Goal: Transaction & Acquisition: Purchase product/service

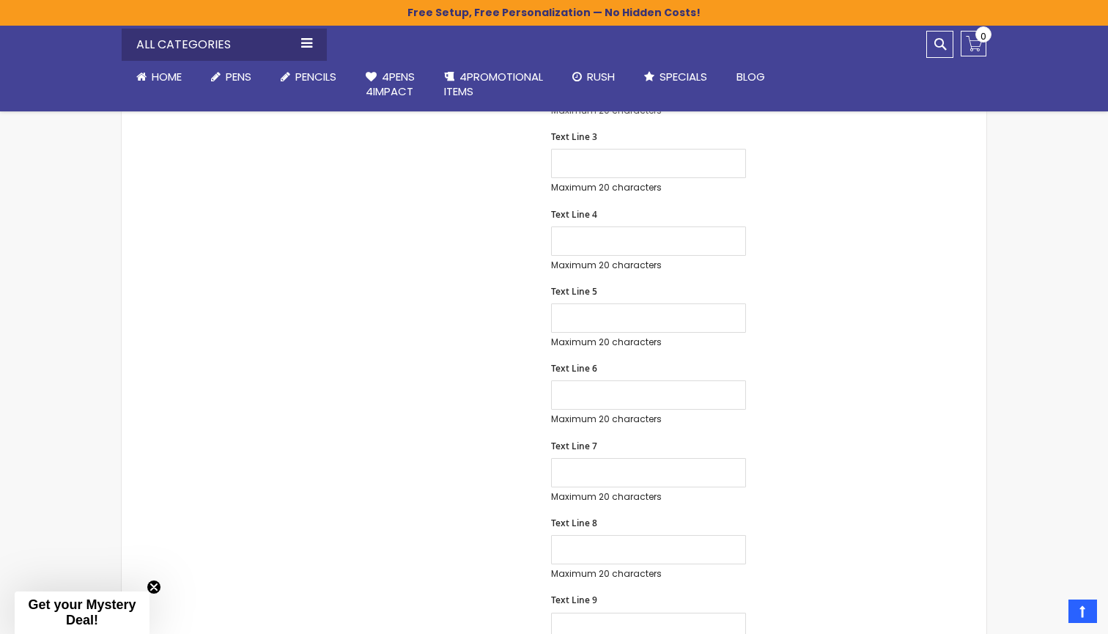
scroll to position [631, 0]
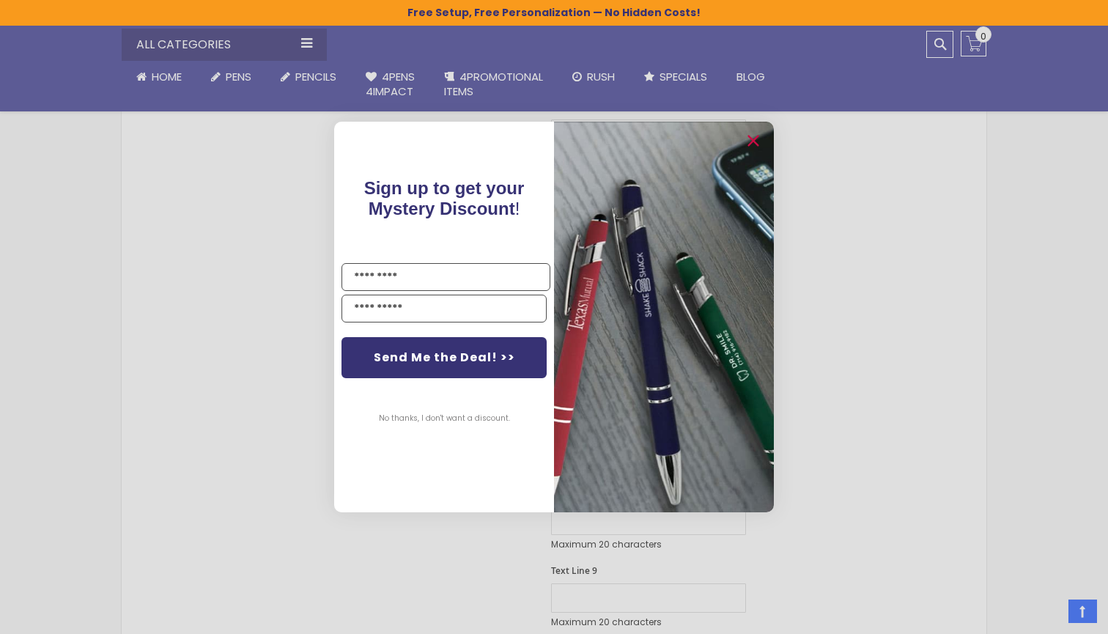
click at [873, 251] on div "Close dialog Sign up to get your Mystery Discount ! Name Email Send Me the Deal…" at bounding box center [554, 317] width 1108 height 634
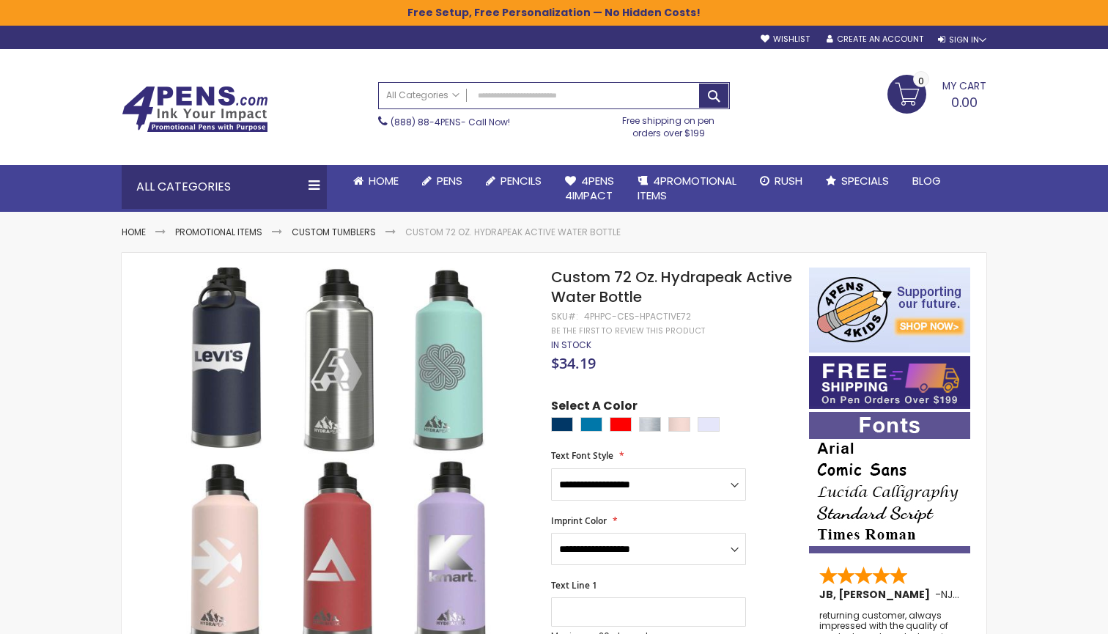
scroll to position [0, 0]
click at [337, 234] on link "Custom Tumblers" at bounding box center [334, 232] width 84 height 12
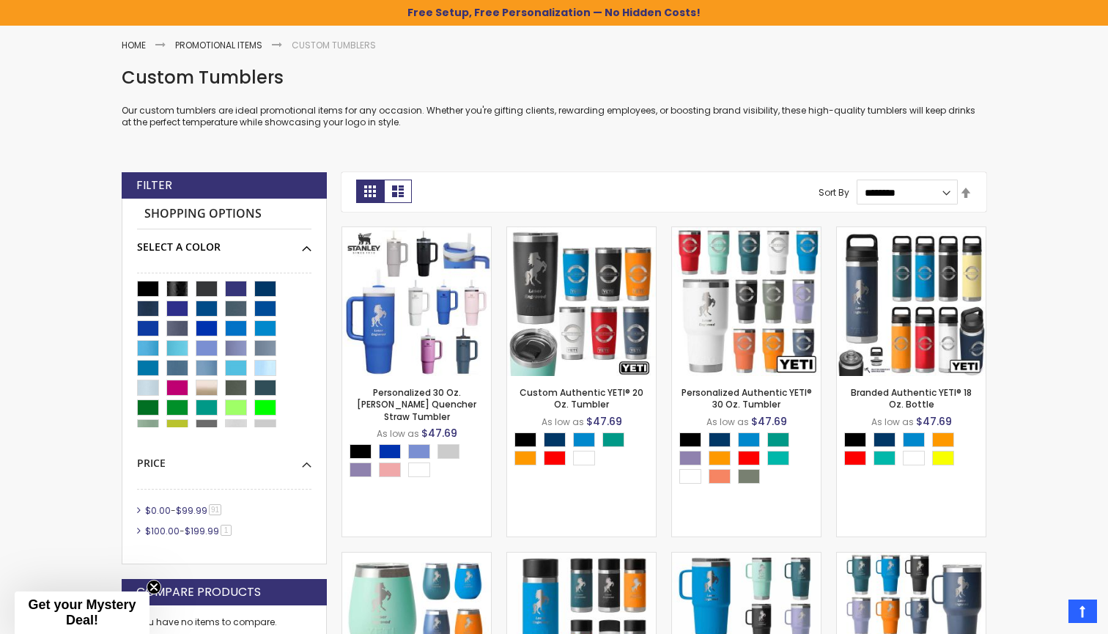
scroll to position [200, 0]
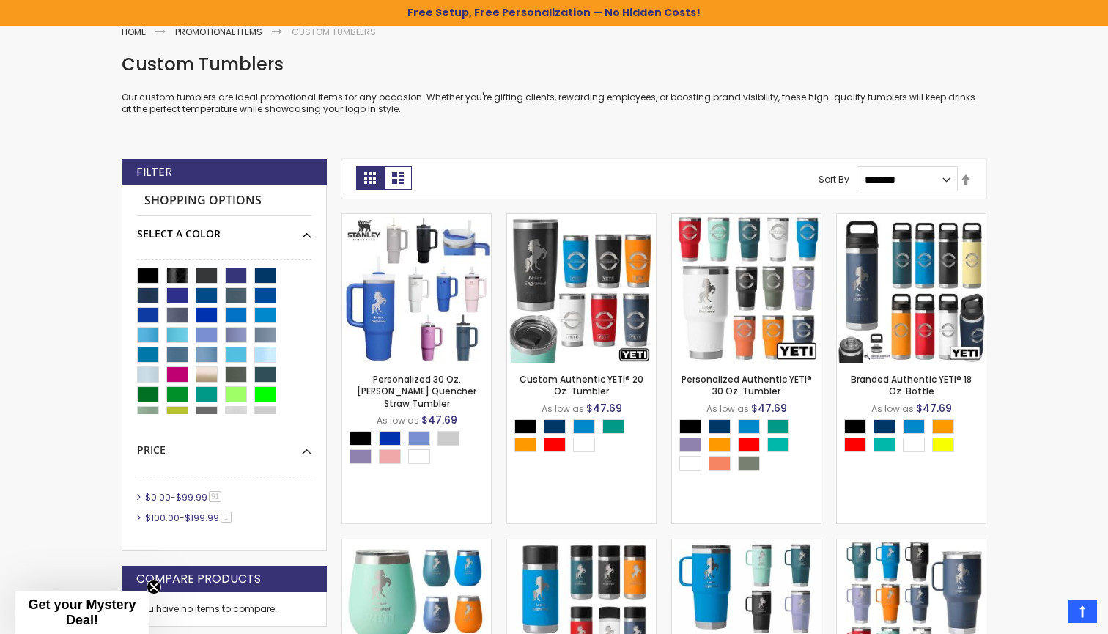
click at [307, 232] on div "Select A Color" at bounding box center [224, 228] width 174 height 25
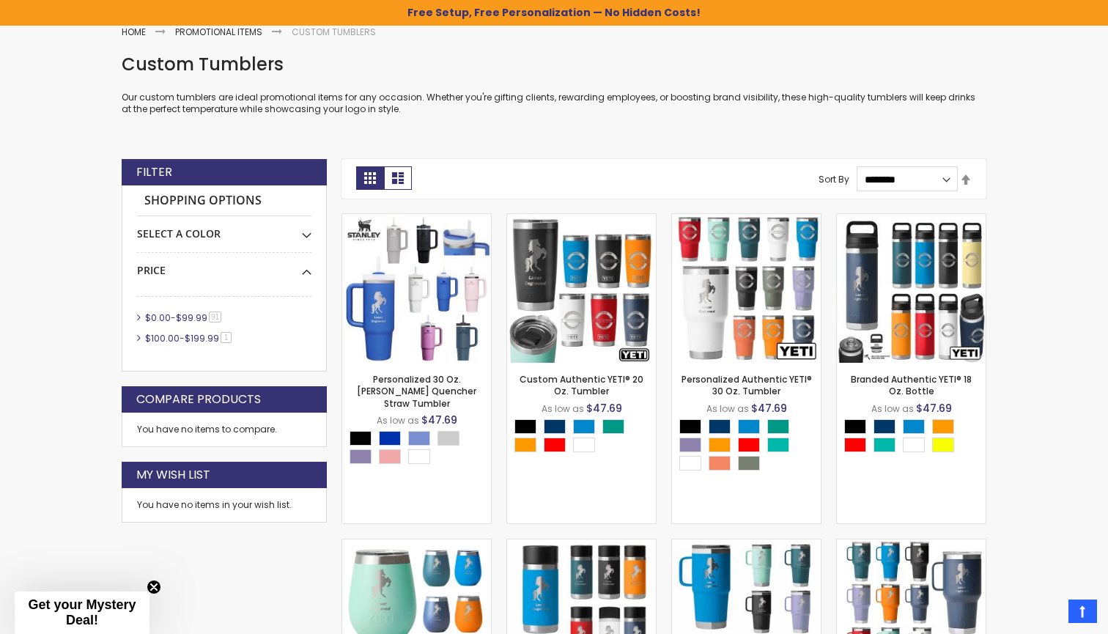
click at [136, 314] on div "Shopping Options Select A Color -" at bounding box center [224, 278] width 205 height 186
click at [139, 314] on li "$0.00 - $99.99 91 item" at bounding box center [224, 317] width 174 height 13
click at [221, 314] on span "91 item" at bounding box center [215, 316] width 12 height 11
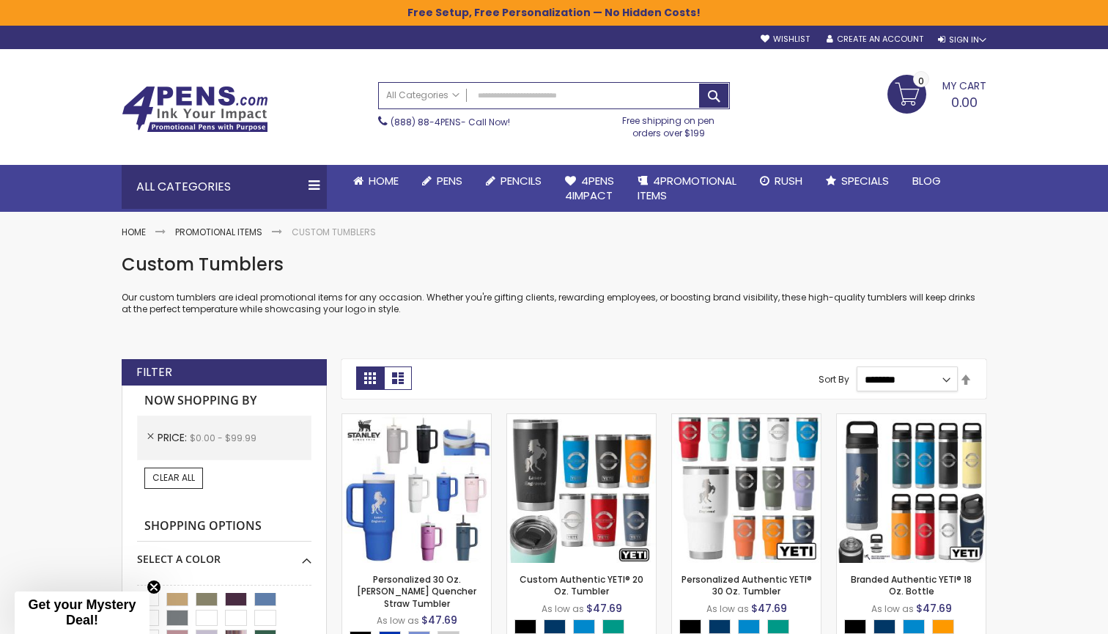
select select "*****"
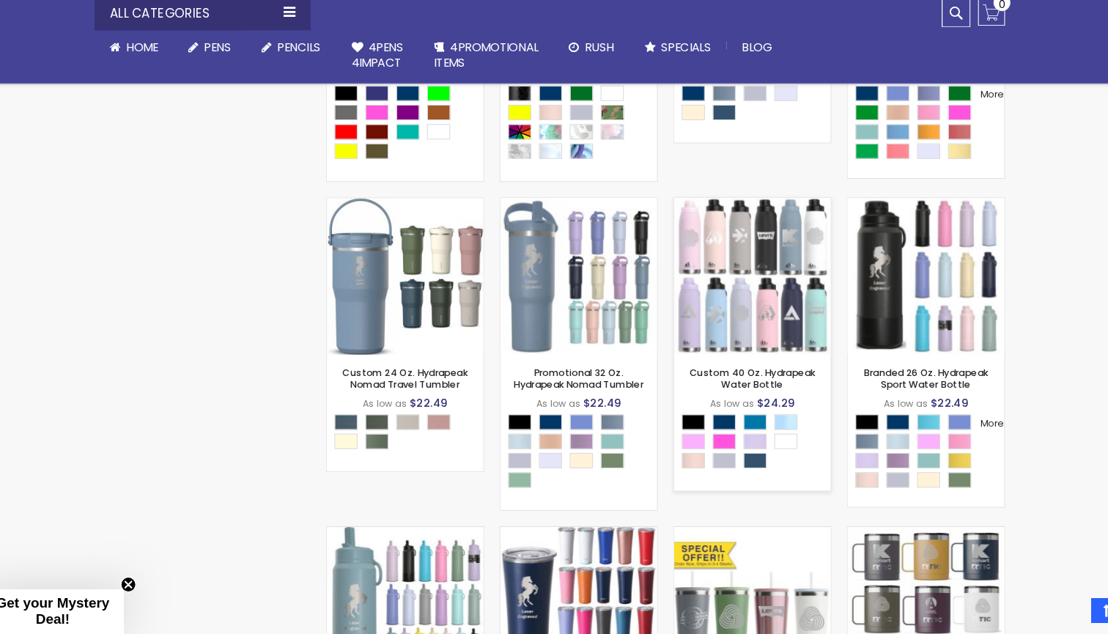
scroll to position [2065, 0]
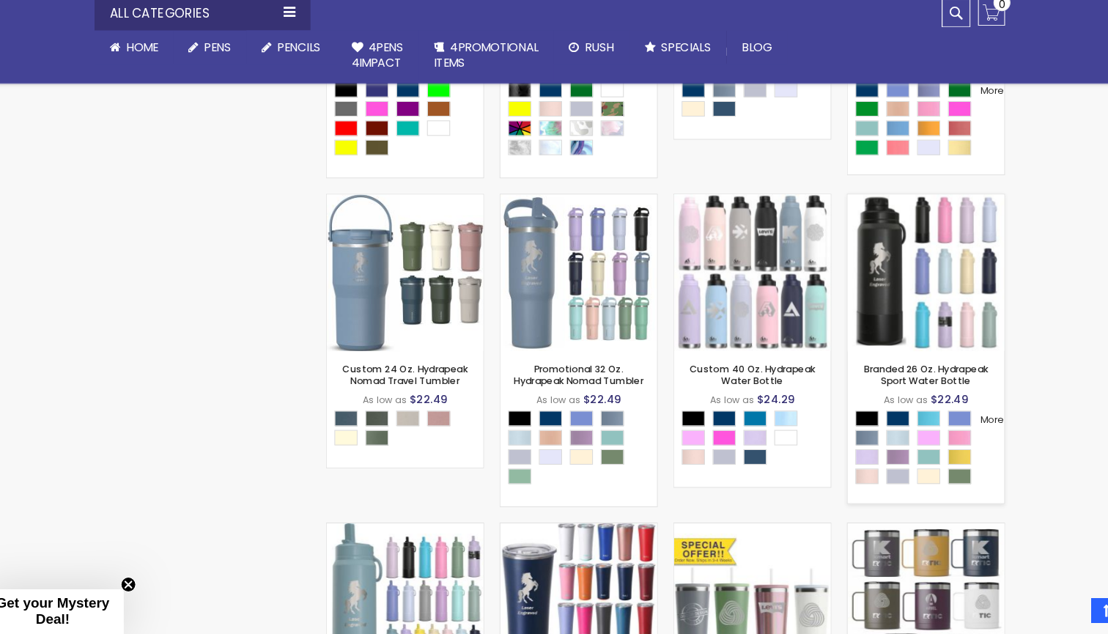
click at [912, 329] on div "- * + Add to Cart" at bounding box center [911, 342] width 149 height 26
click at [902, 376] on link "Branded 26 Oz. Hydrapeak Sport Water Bottle" at bounding box center [911, 388] width 118 height 24
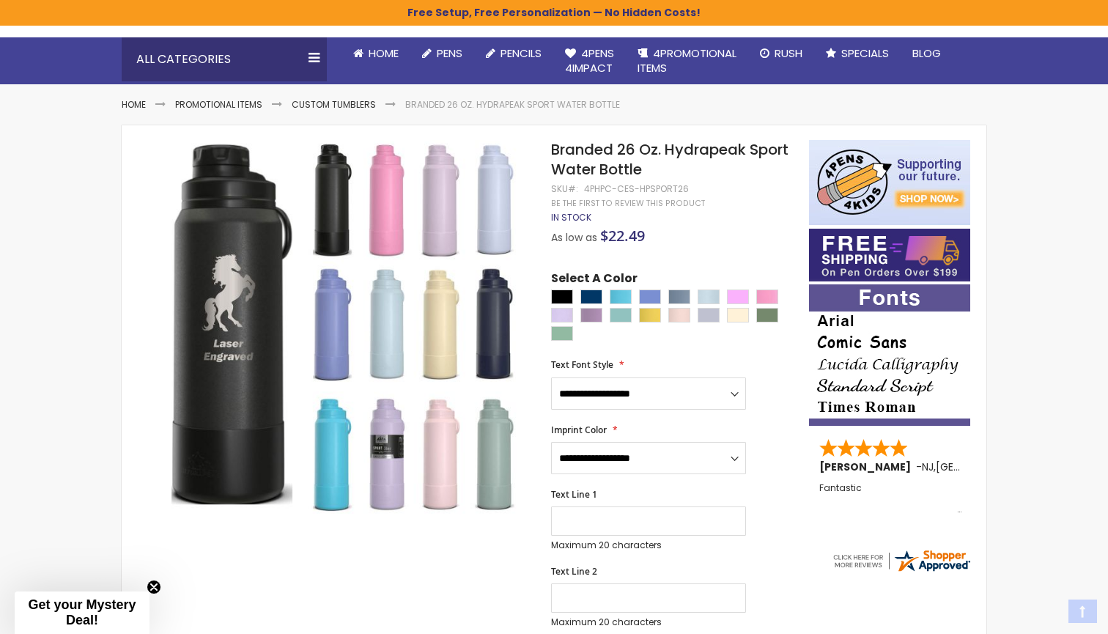
scroll to position [132, 0]
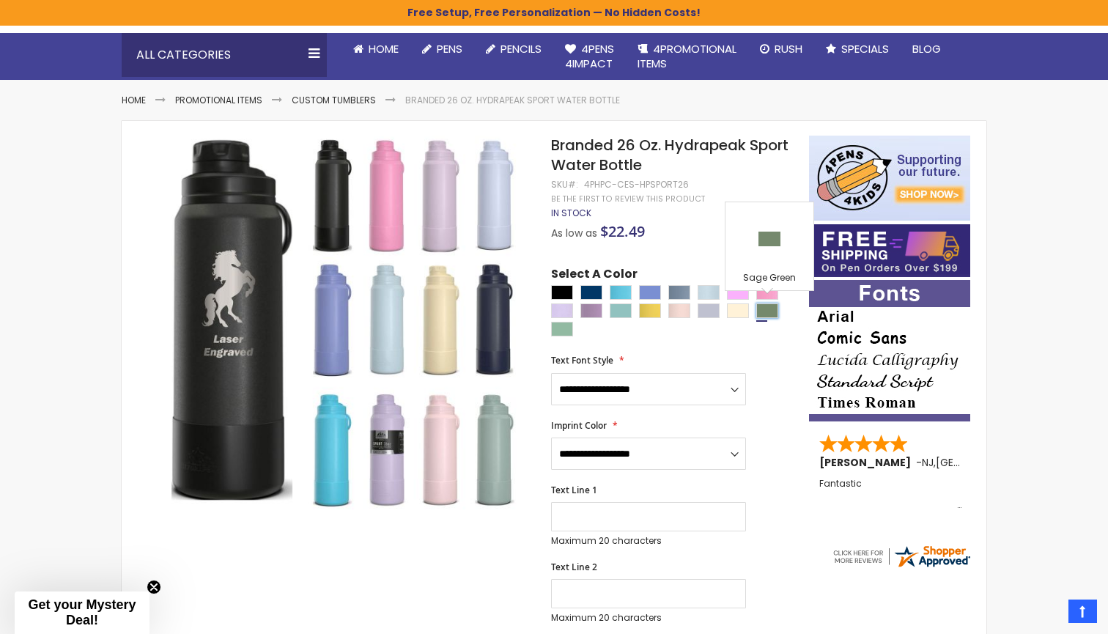
click at [769, 309] on div "Sage Green" at bounding box center [767, 310] width 22 height 15
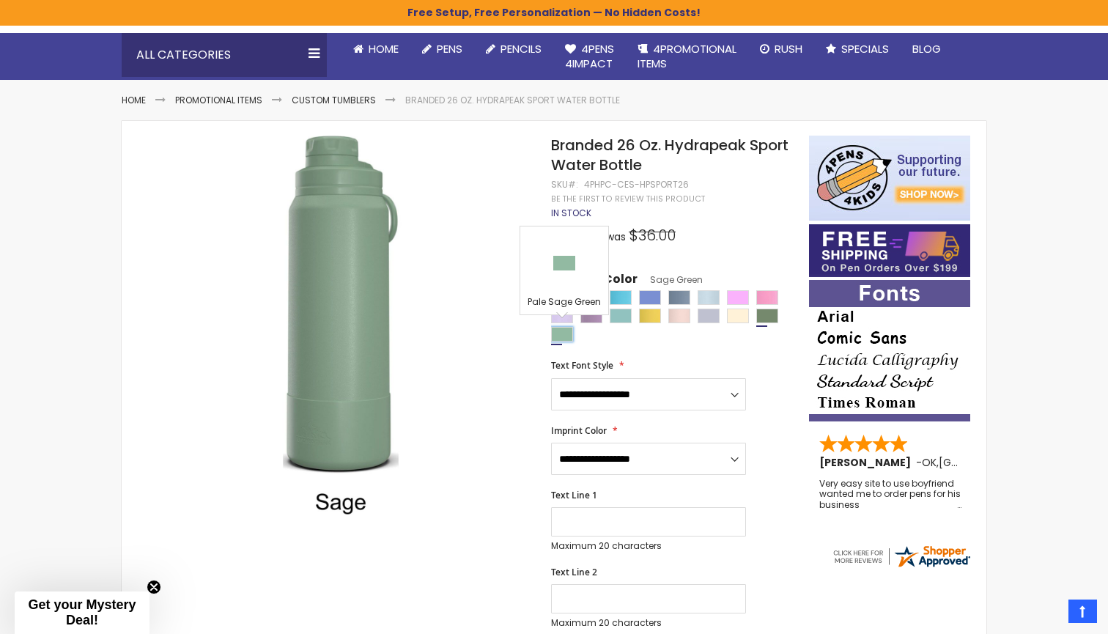
click at [561, 333] on div "Pale Sage Green" at bounding box center [562, 334] width 22 height 15
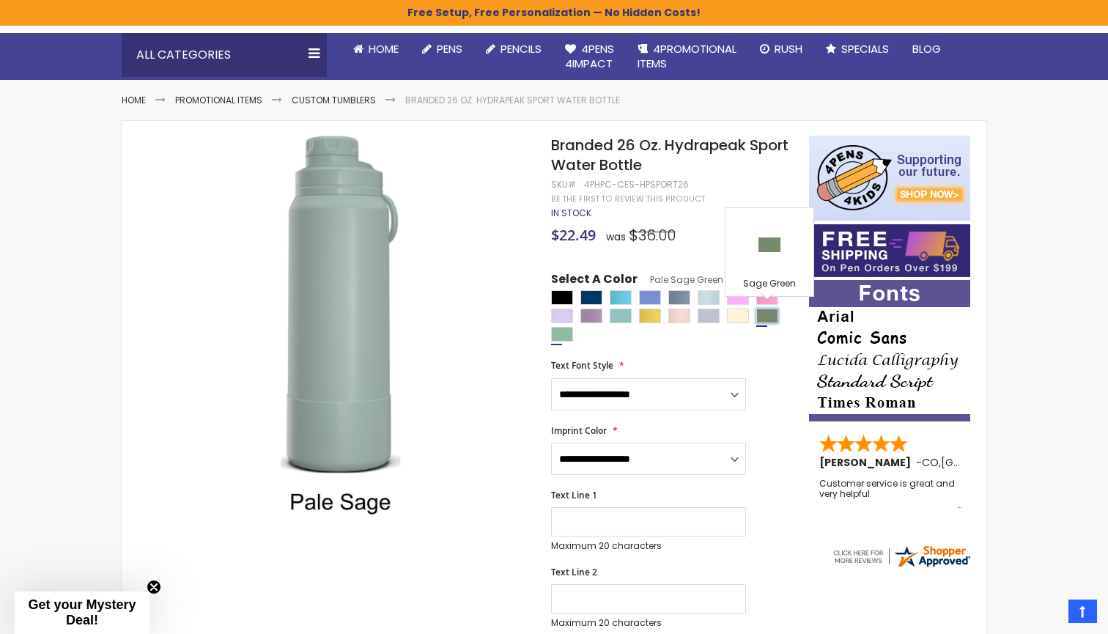
click at [769, 312] on div "Sage Green" at bounding box center [767, 315] width 22 height 15
type input "****"
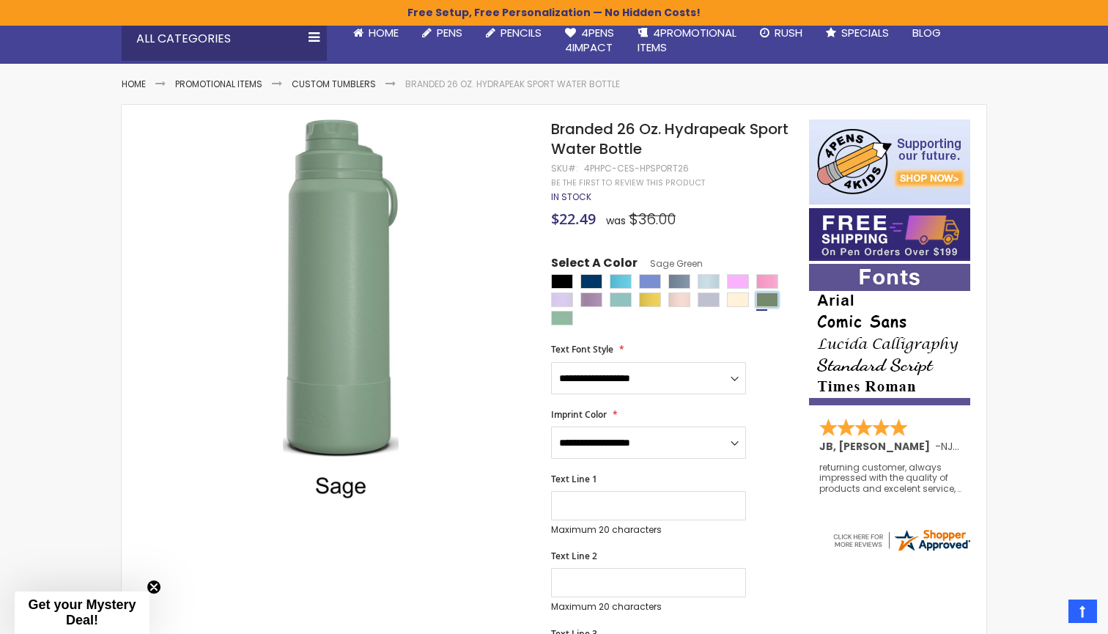
scroll to position [158, 0]
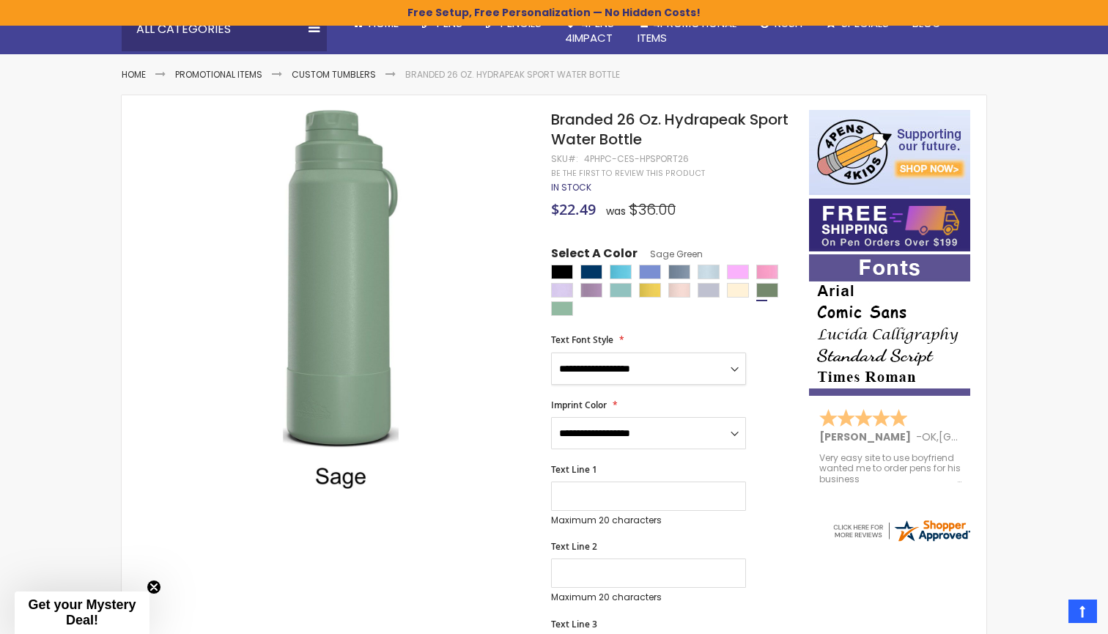
select select "*****"
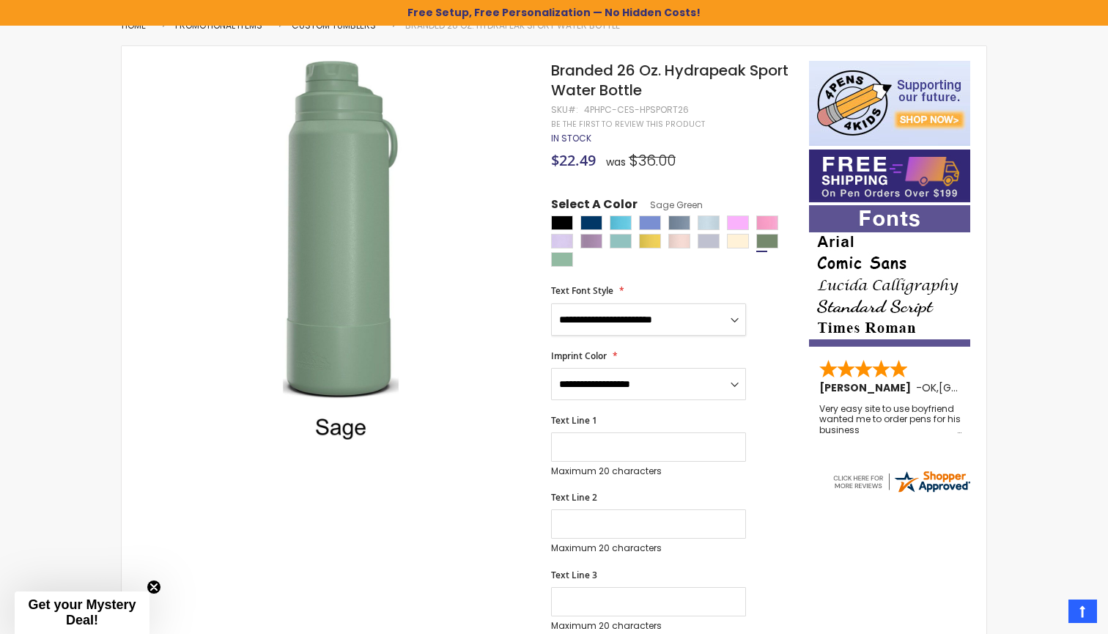
scroll to position [223, 0]
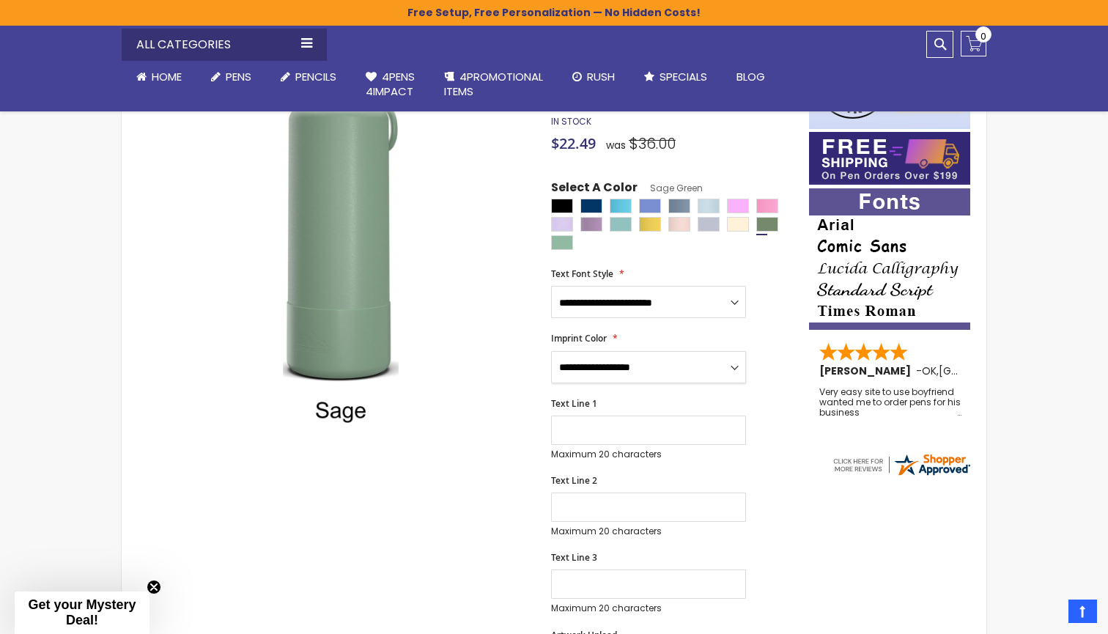
select select "*****"
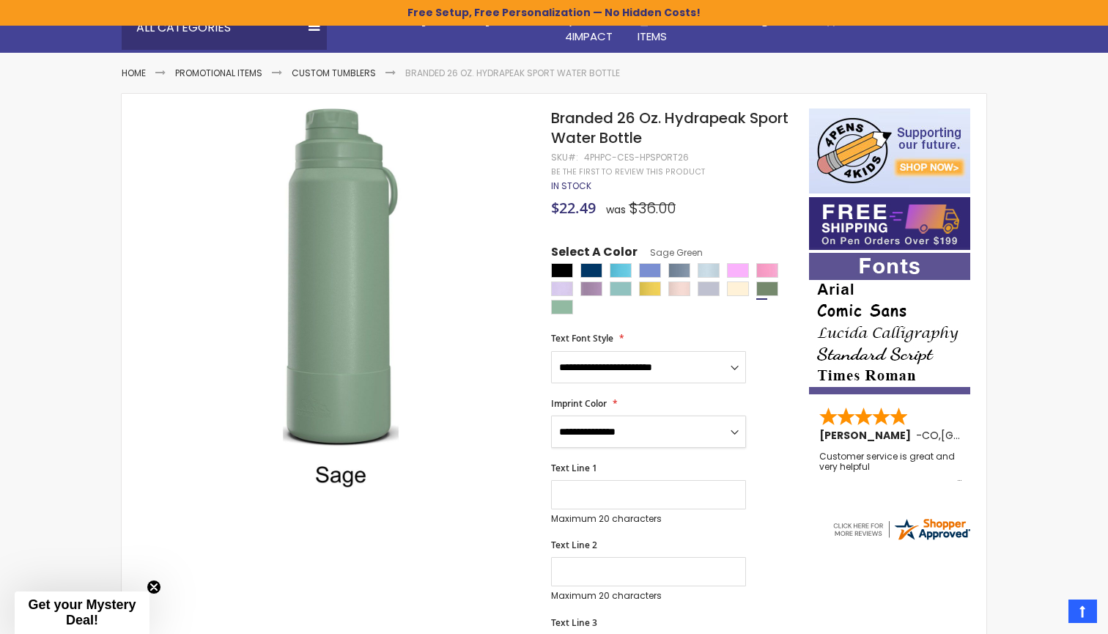
scroll to position [191, 0]
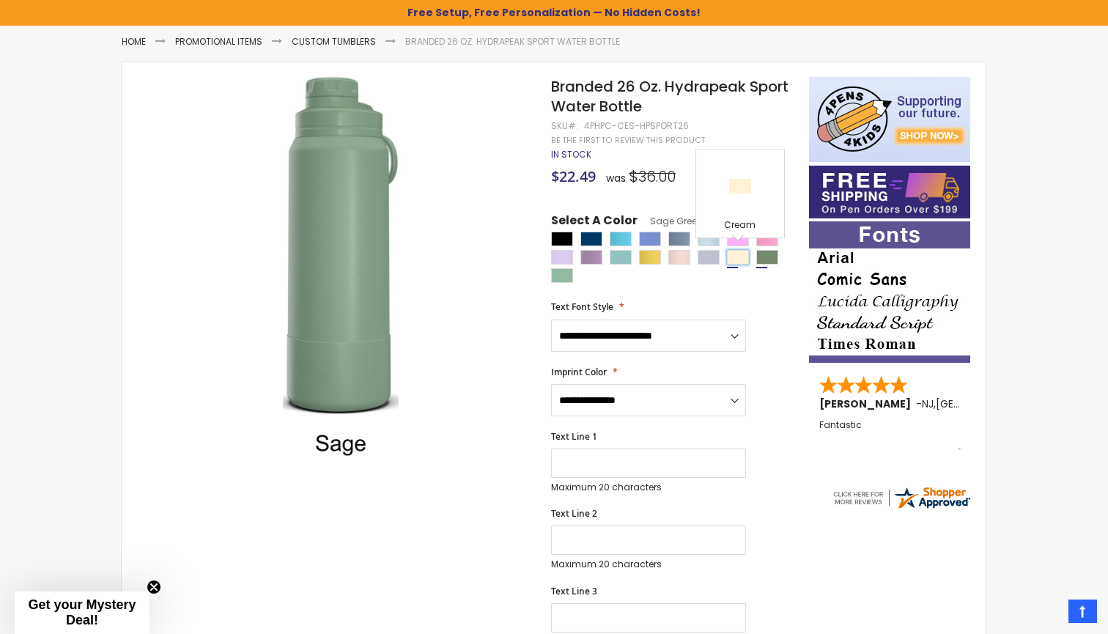
click at [737, 259] on div "Cream" at bounding box center [738, 257] width 22 height 15
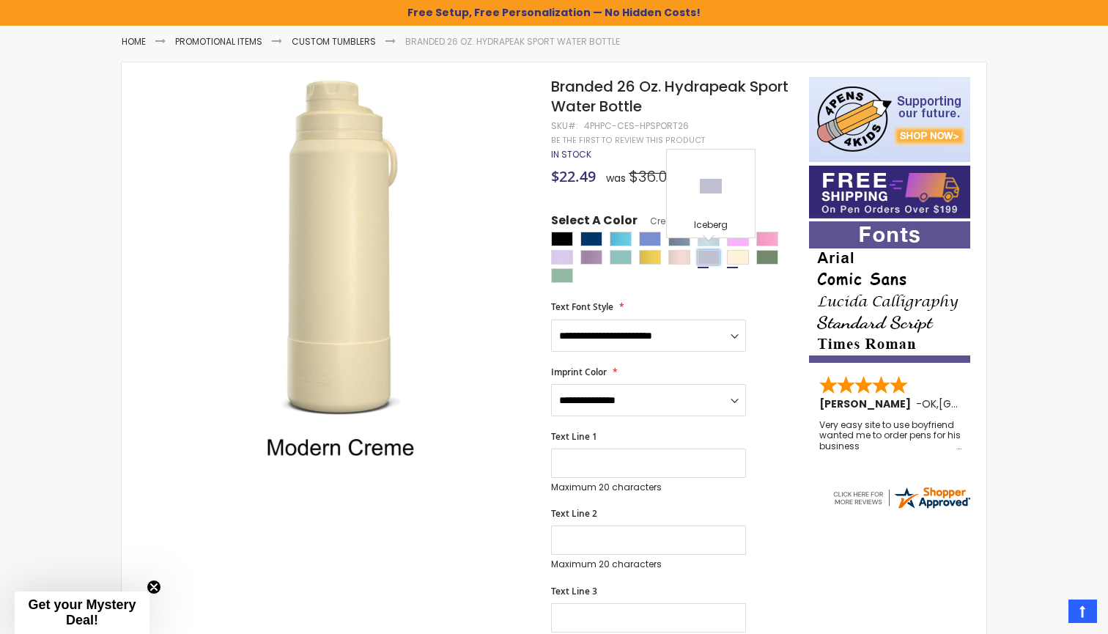
click at [711, 253] on div "Iceberg" at bounding box center [709, 257] width 22 height 15
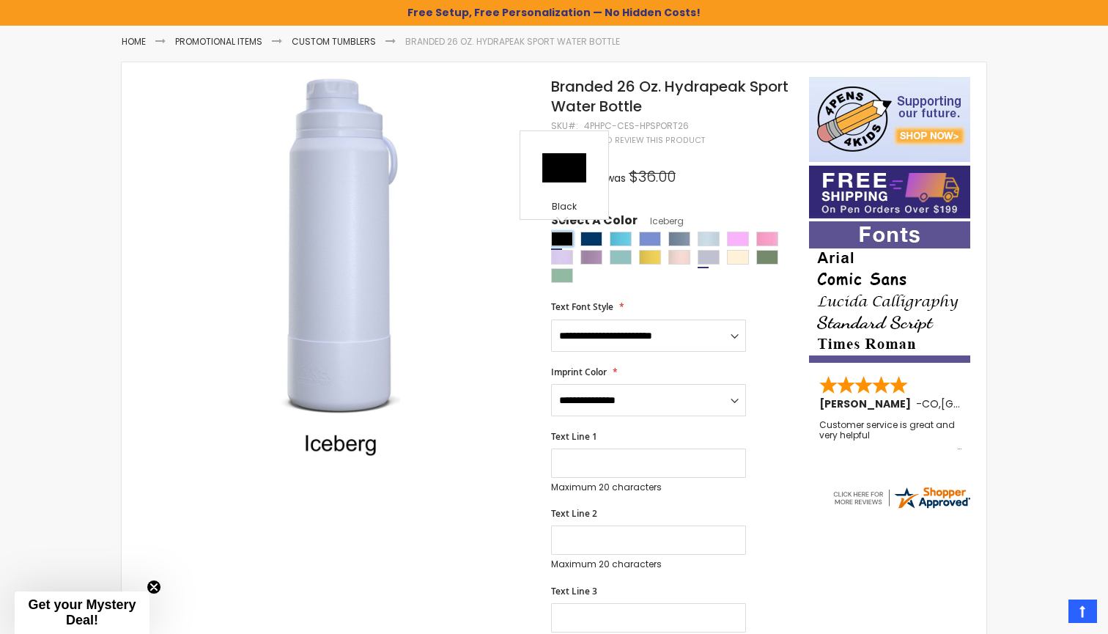
click at [569, 238] on div "Black" at bounding box center [562, 239] width 22 height 15
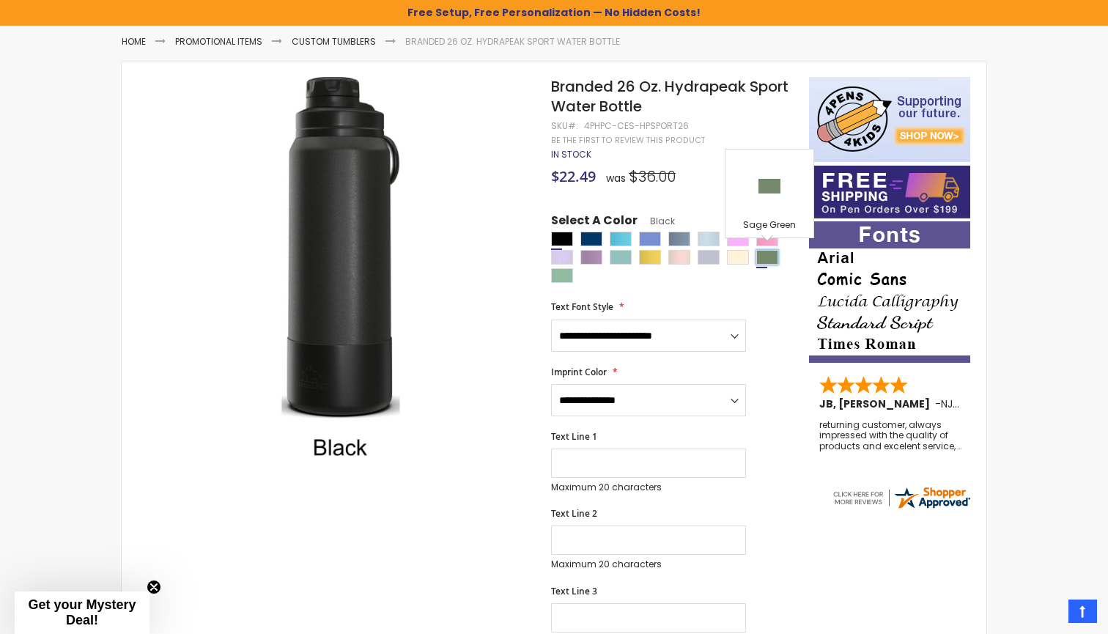
click at [769, 252] on div "Sage Green" at bounding box center [767, 257] width 22 height 15
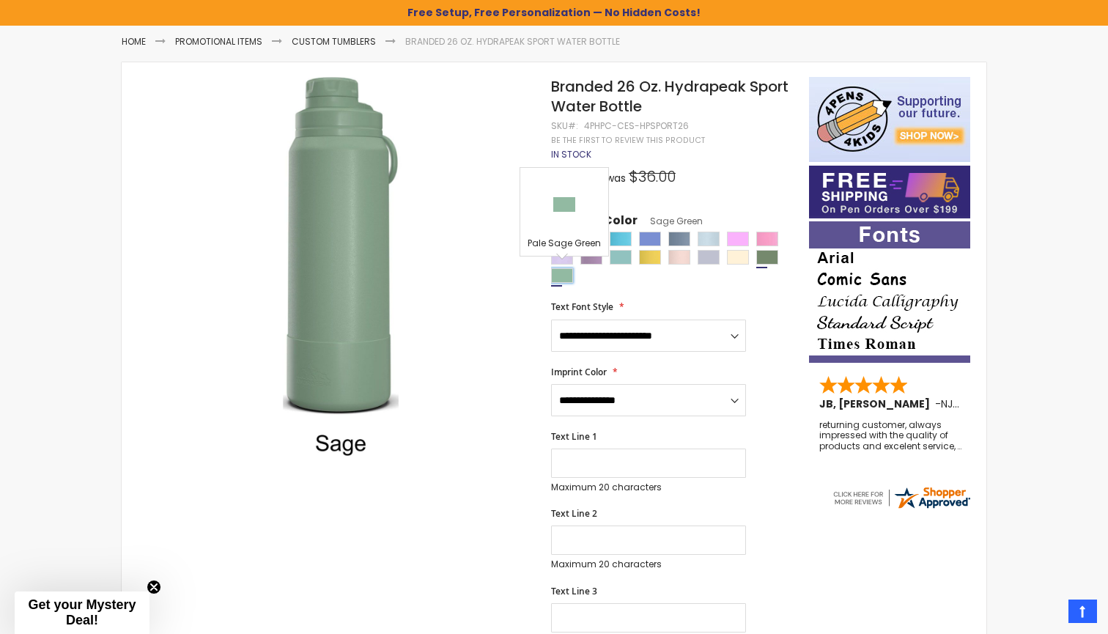
click at [558, 278] on div "Pale Sage Green" at bounding box center [562, 275] width 22 height 15
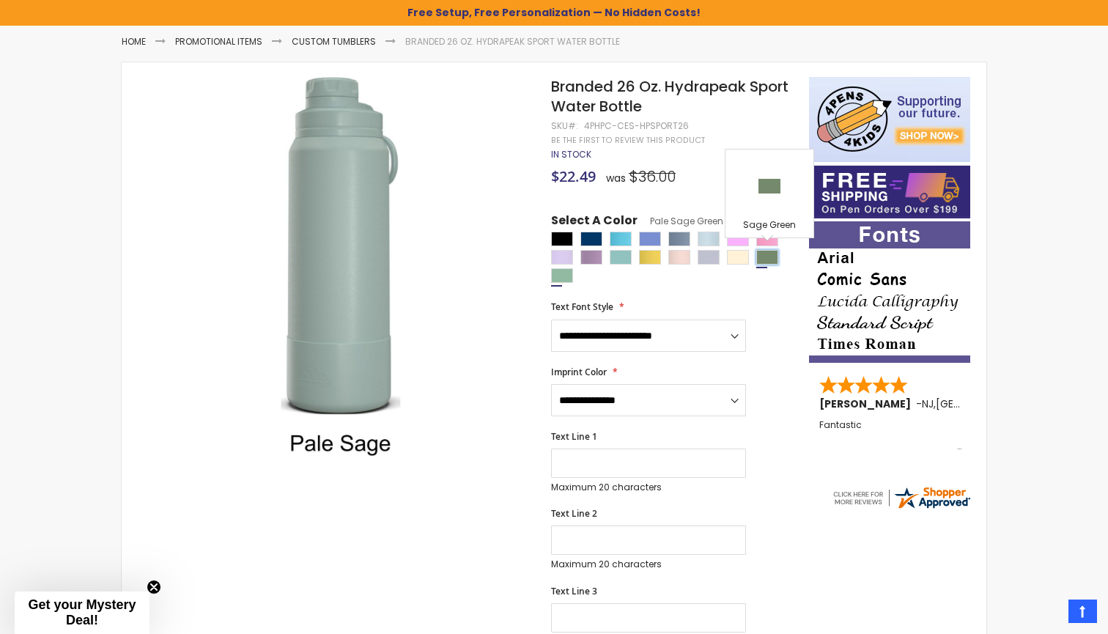
click at [764, 256] on div "Sage Green" at bounding box center [767, 257] width 22 height 15
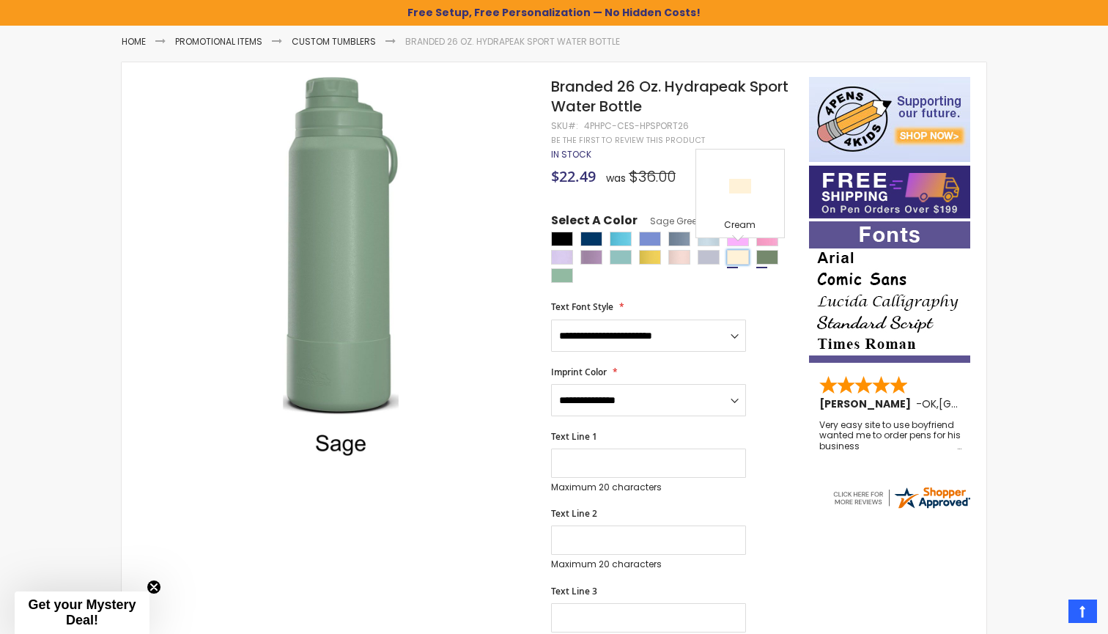
click at [739, 261] on div "Cream" at bounding box center [738, 257] width 22 height 15
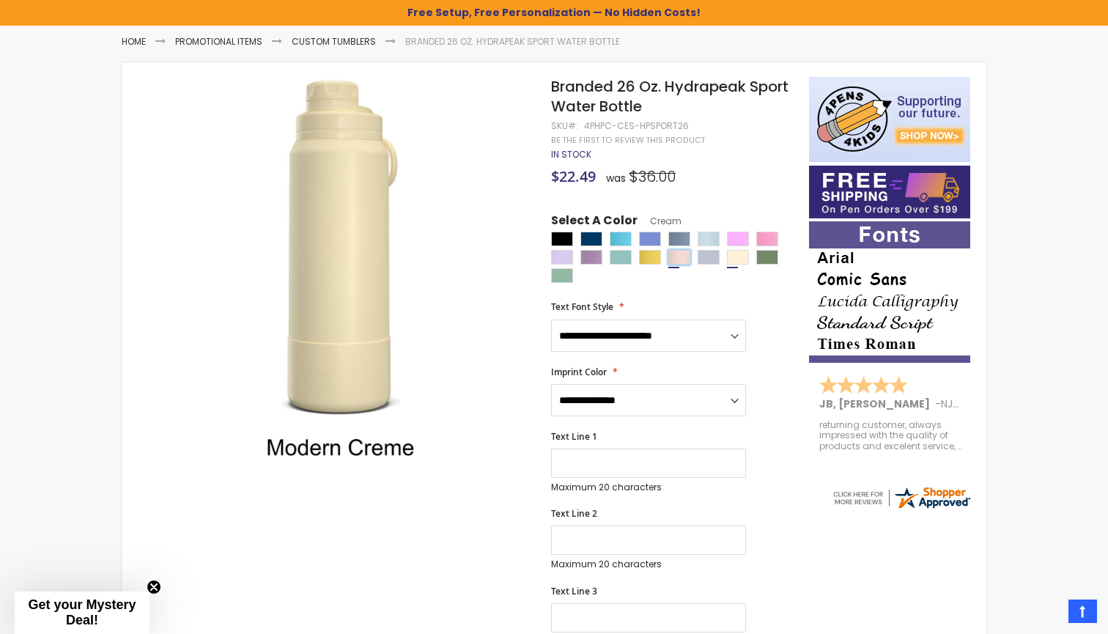
click at [679, 259] on div "Seashell" at bounding box center [679, 257] width 22 height 15
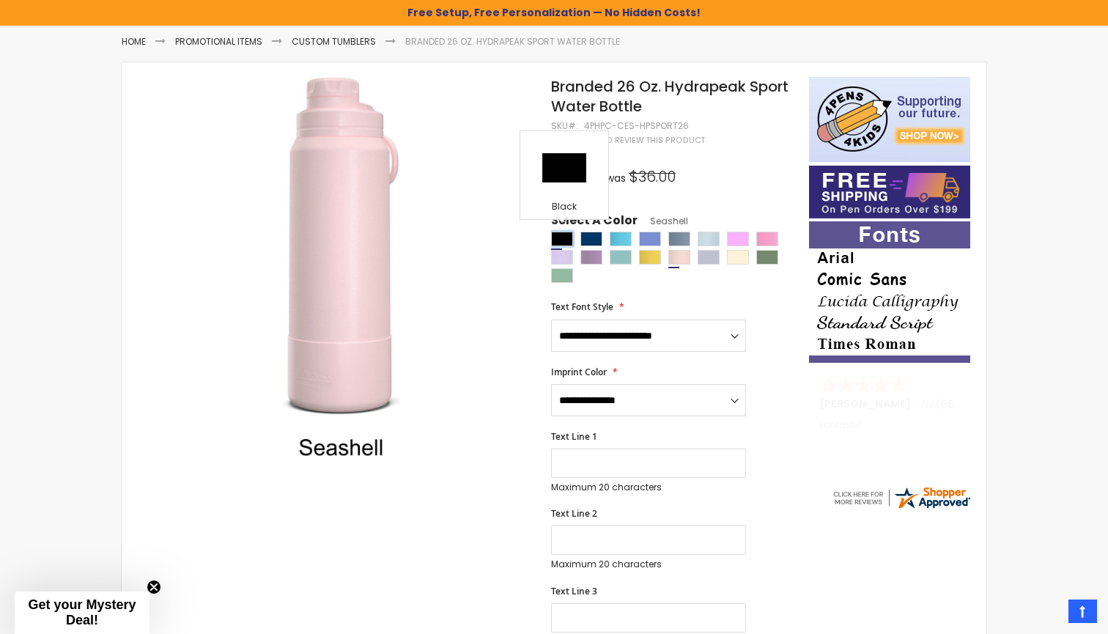
click at [564, 234] on div "Black" at bounding box center [562, 239] width 22 height 15
type input "****"
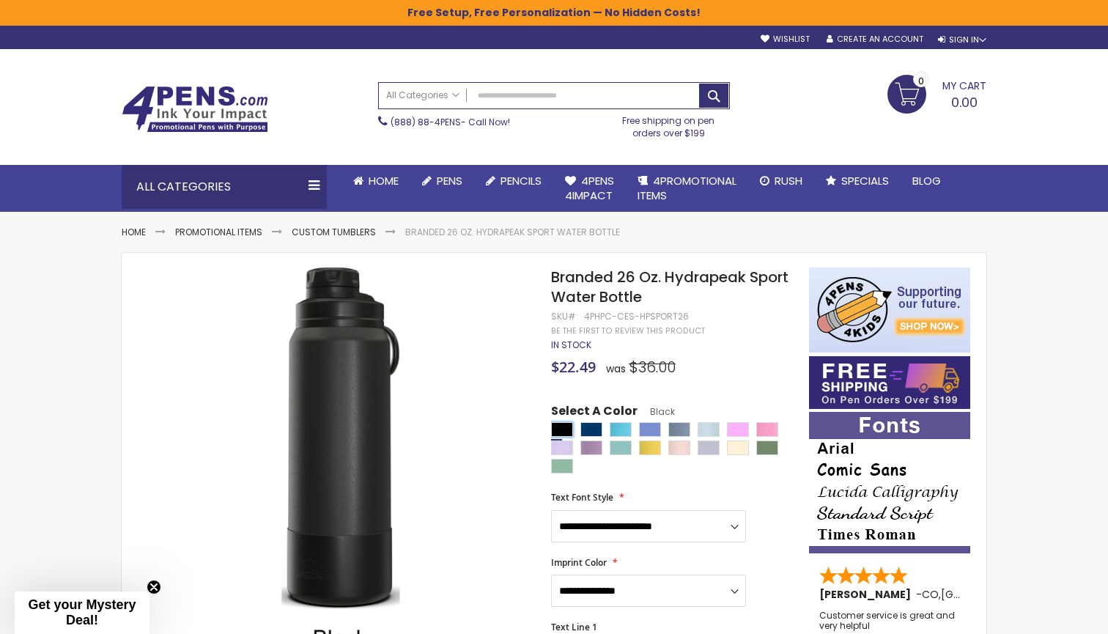
scroll to position [0, 0]
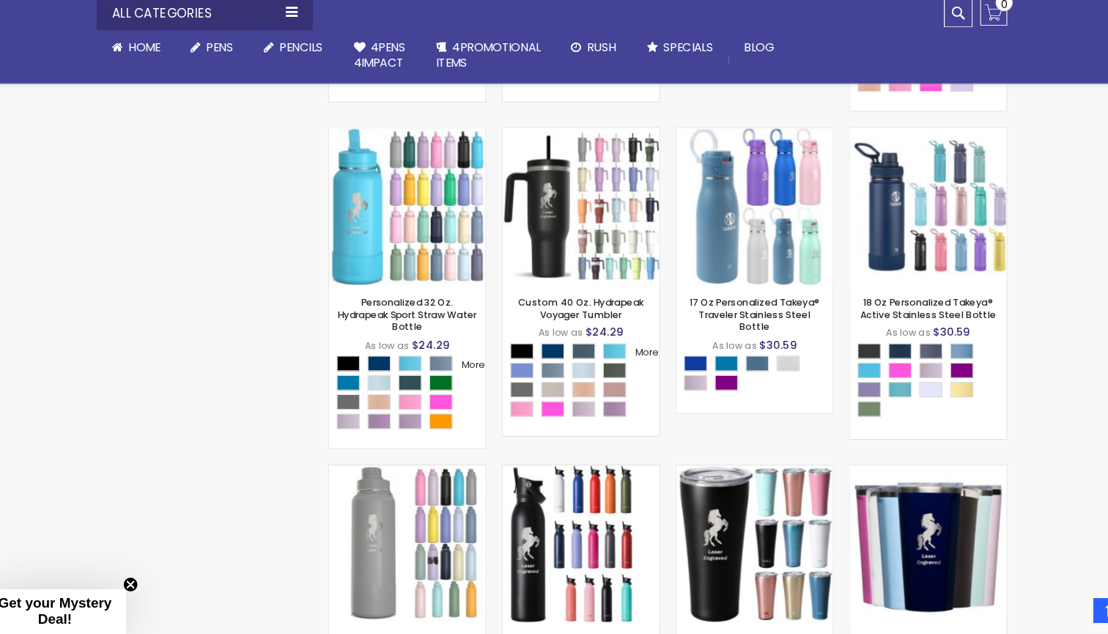
scroll to position [3155, 0]
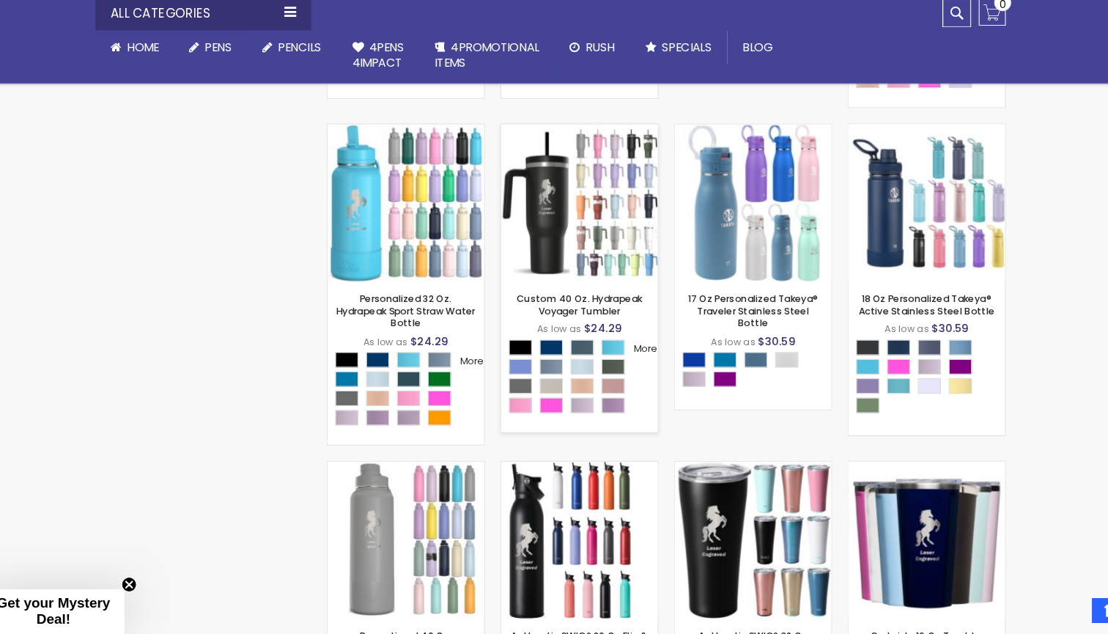
click at [534, 240] on img at bounding box center [581, 224] width 149 height 149
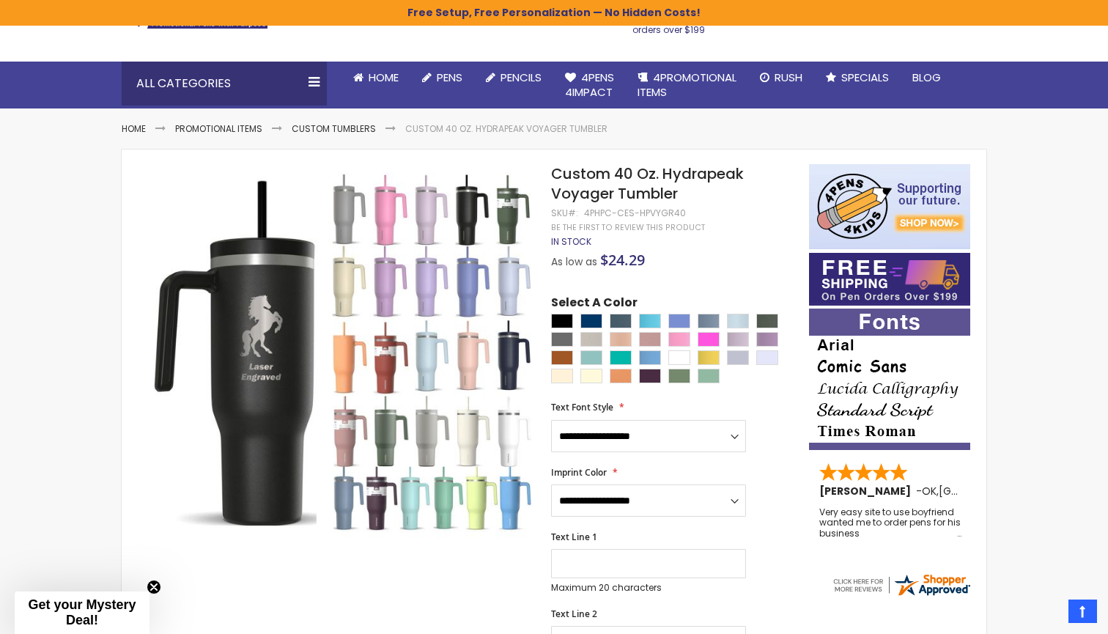
scroll to position [103, 0]
click at [681, 373] on div "Sage Green" at bounding box center [679, 376] width 22 height 15
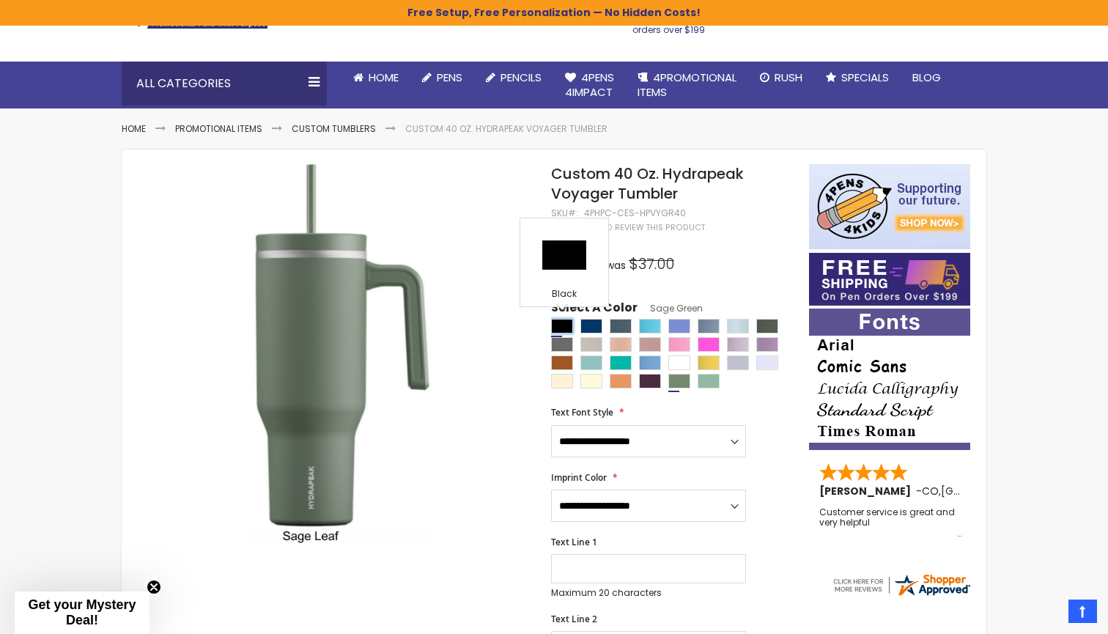
click at [563, 320] on div "Black" at bounding box center [562, 326] width 22 height 15
type input "****"
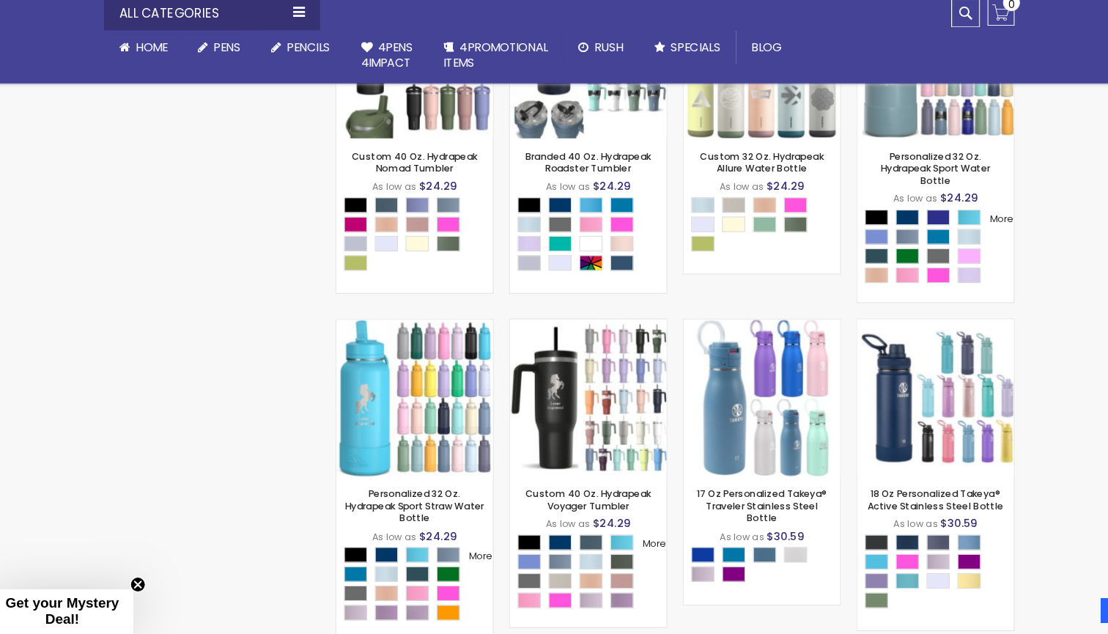
scroll to position [3069, 0]
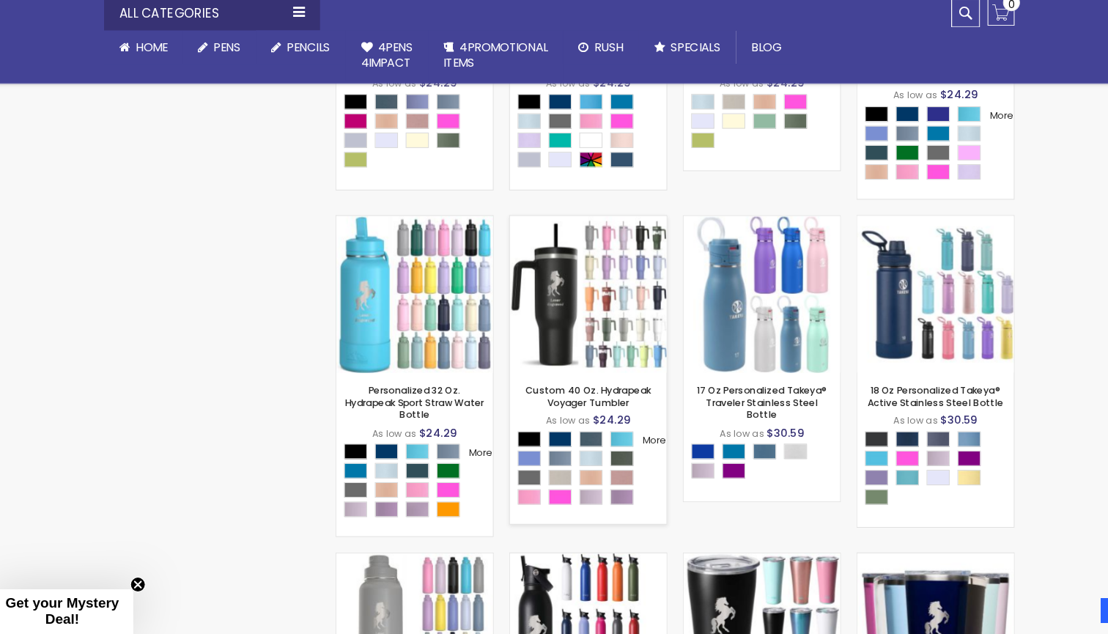
click at [525, 372] on div "- * + Add to Cart" at bounding box center [581, 362] width 149 height 26
click at [536, 322] on img at bounding box center [581, 311] width 149 height 149
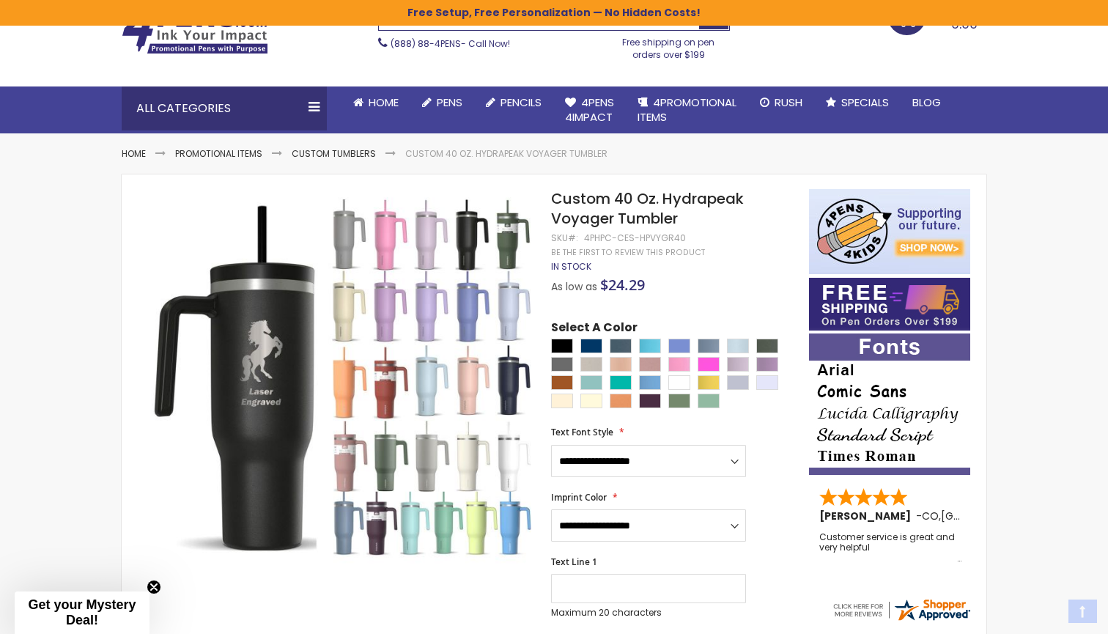
scroll to position [80, 0]
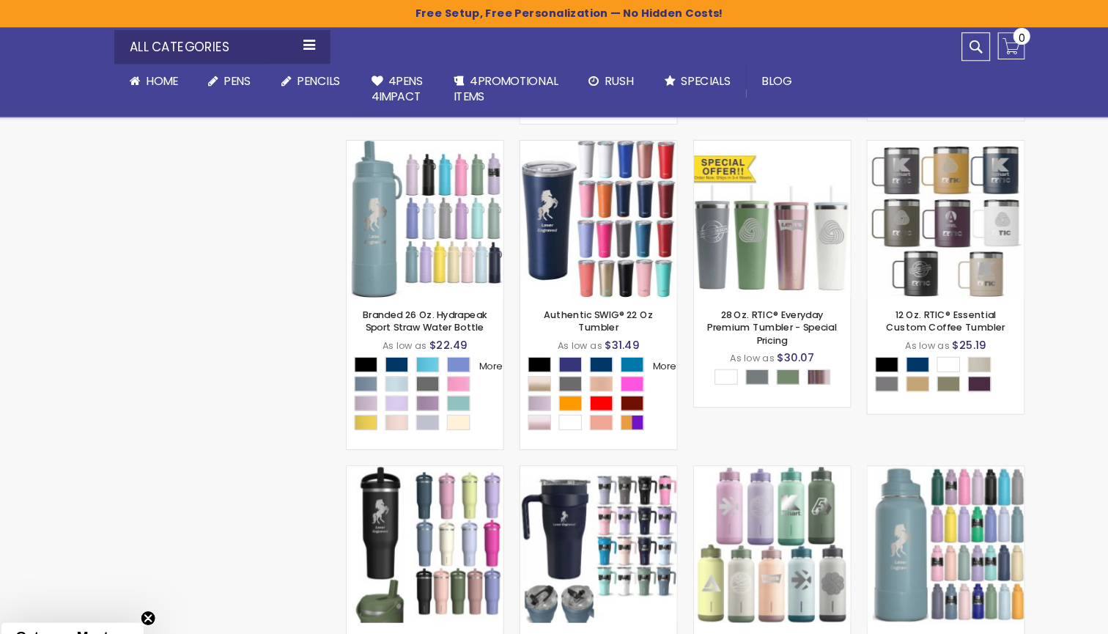
scroll to position [2537, 0]
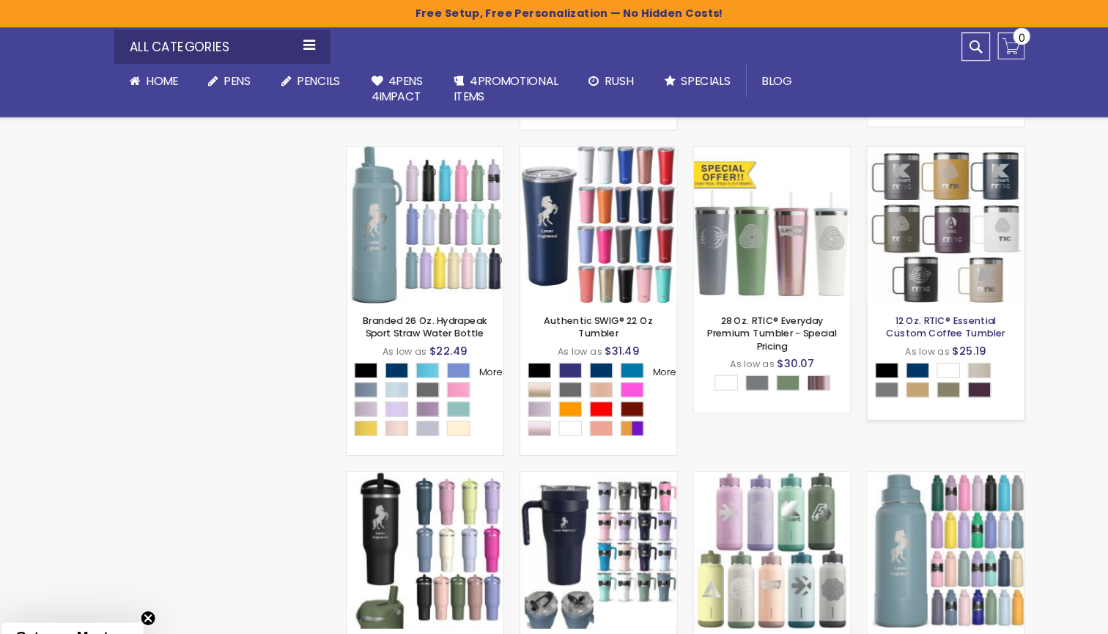
click at [936, 319] on link "12 Oz. RTIC® Essential Custom Coffee Tumbler" at bounding box center [911, 310] width 113 height 24
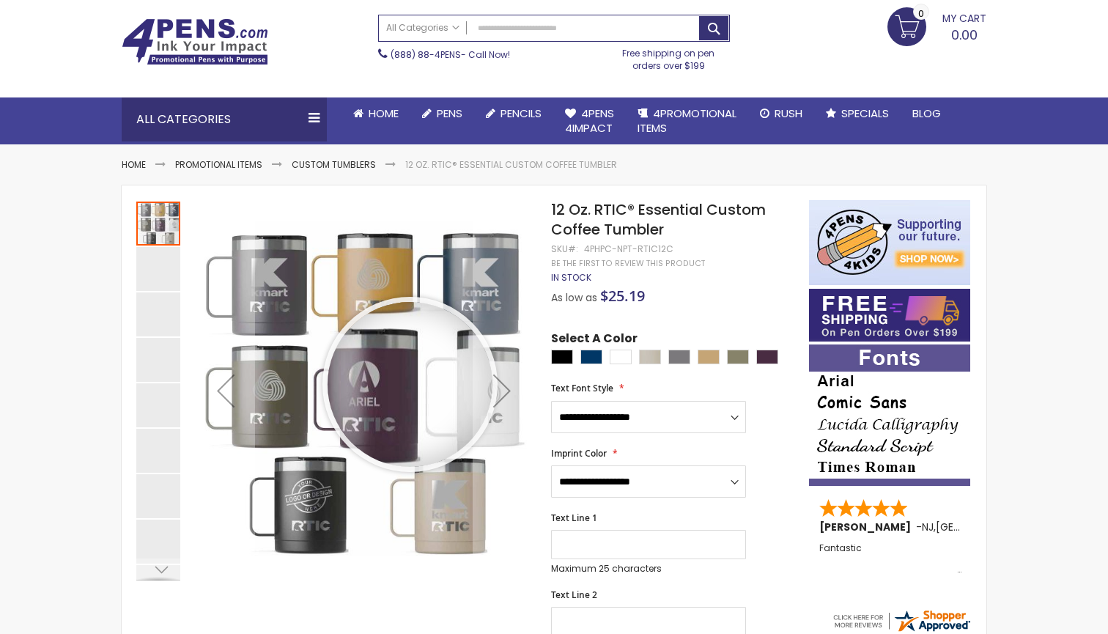
scroll to position [97, 0]
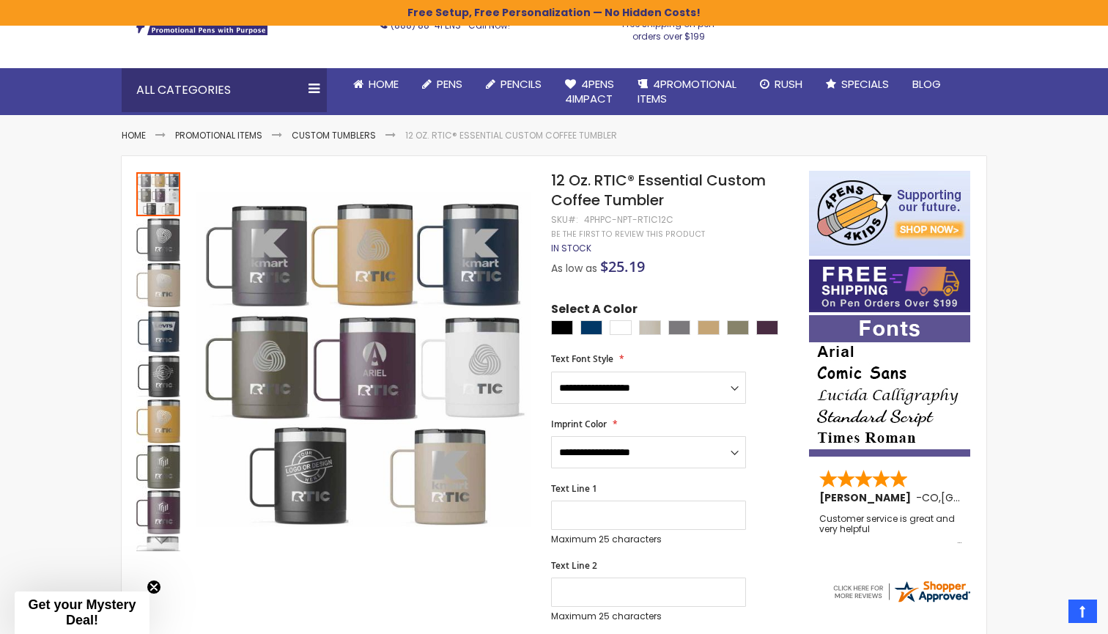
click at [746, 317] on div "Select A Color" at bounding box center [672, 320] width 243 height 38
click at [744, 321] on div "Olive Green" at bounding box center [738, 327] width 22 height 15
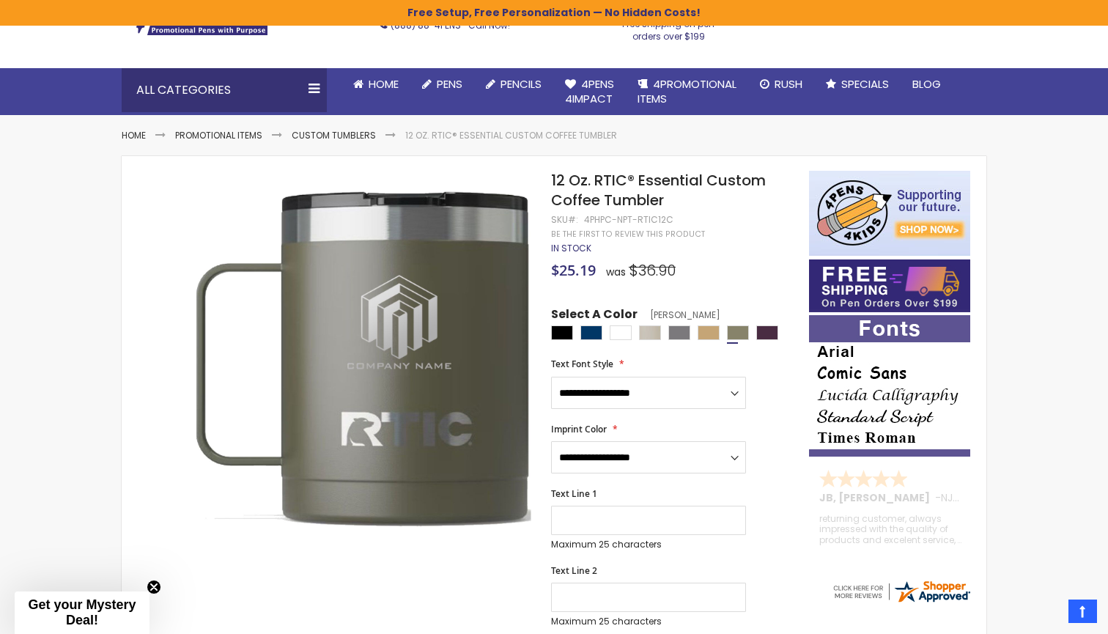
click at [763, 358] on div "**********" at bounding box center [672, 383] width 243 height 50
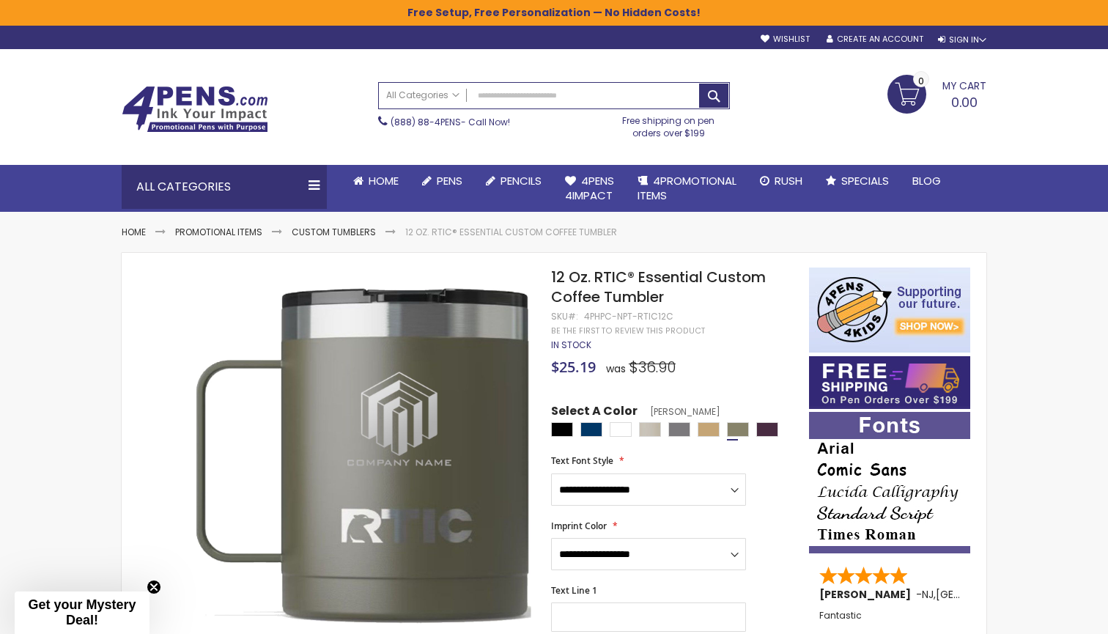
scroll to position [0, 0]
click at [569, 428] on div "Black" at bounding box center [562, 429] width 22 height 15
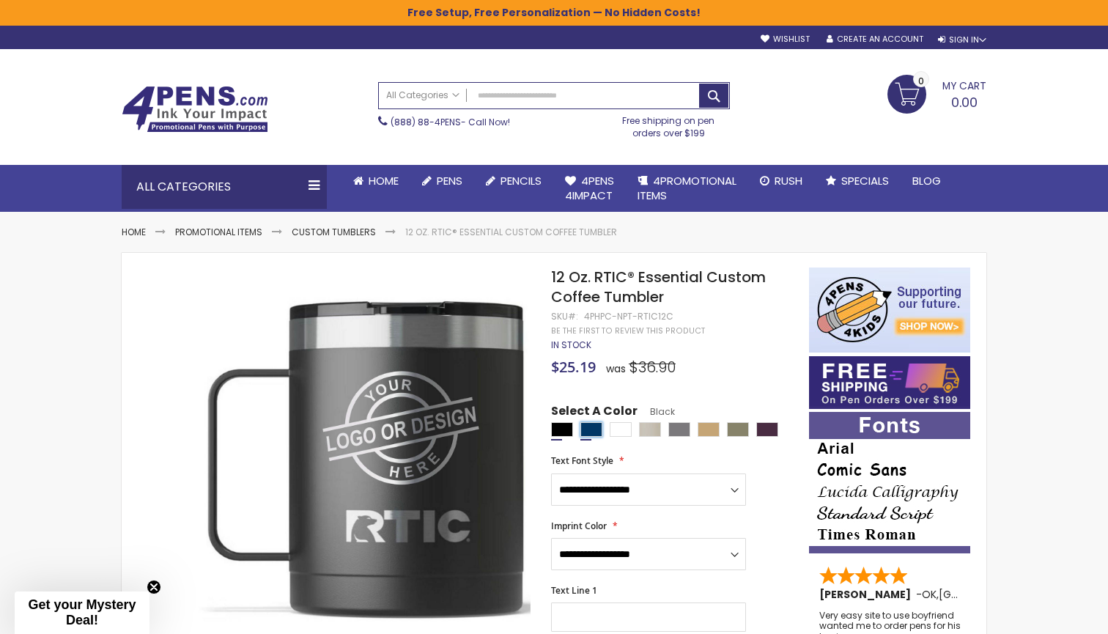
click at [594, 426] on div "Navy Blue" at bounding box center [591, 429] width 22 height 15
type input "****"
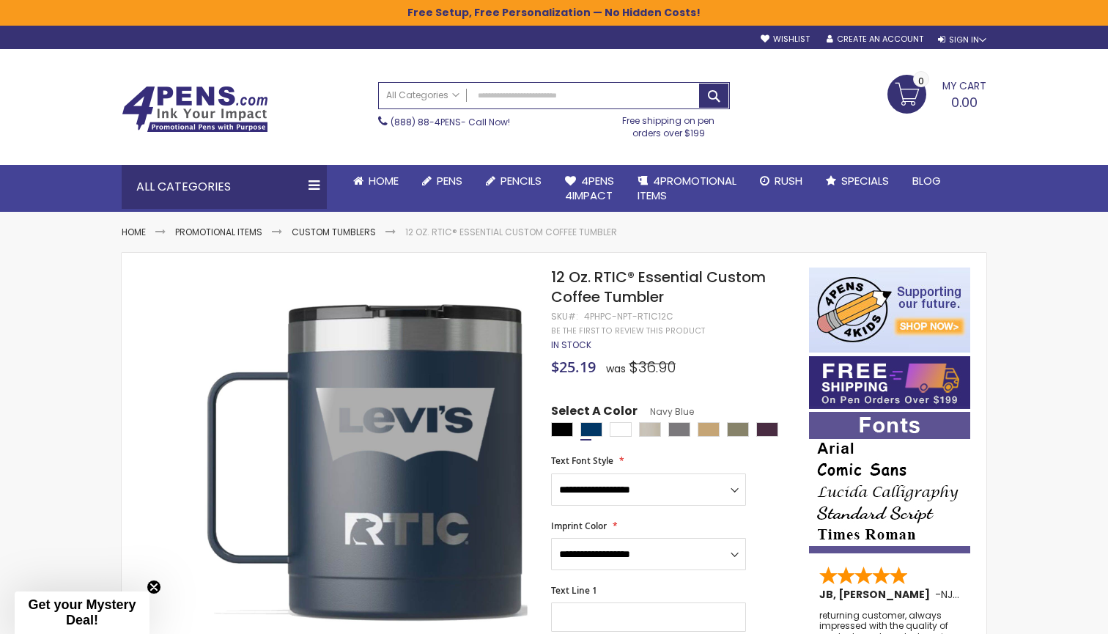
click at [187, 102] on img at bounding box center [195, 109] width 147 height 47
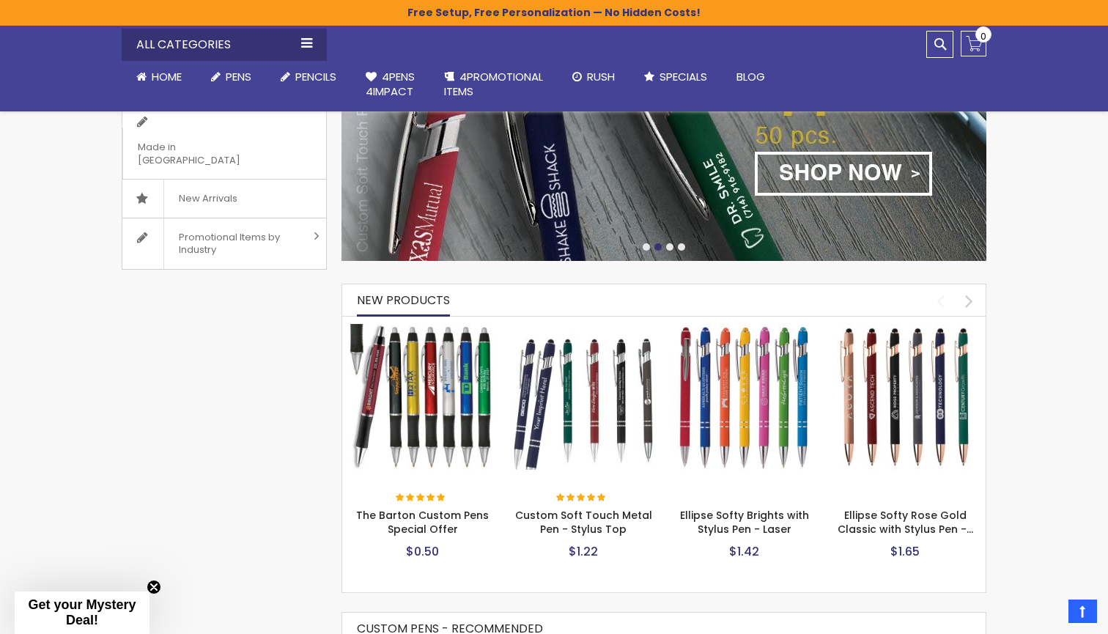
scroll to position [437, 0]
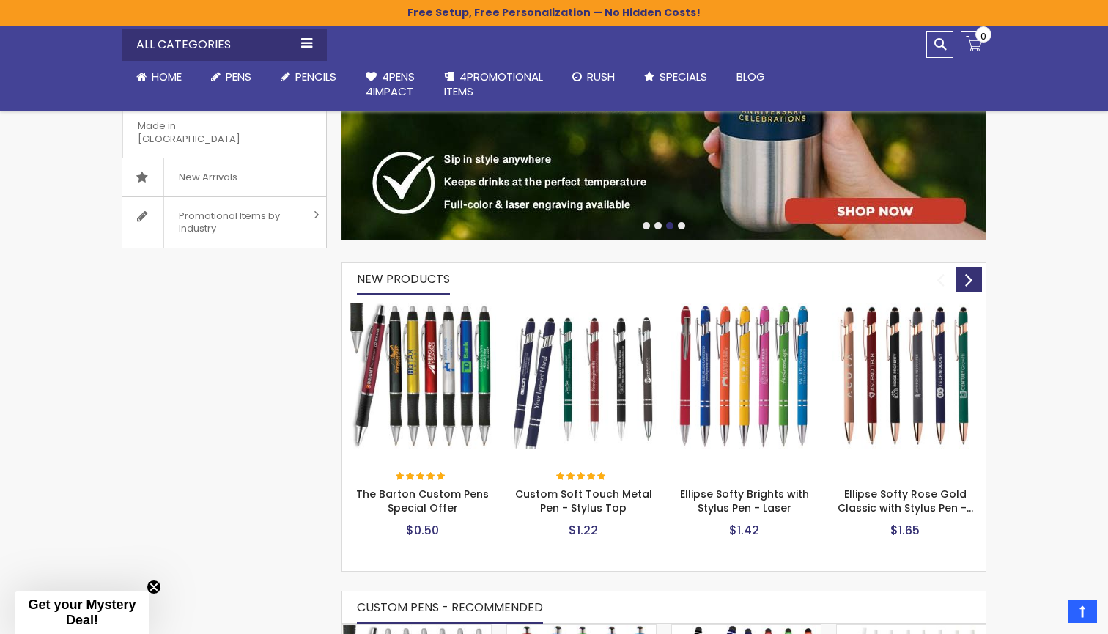
click at [972, 272] on div "next" at bounding box center [969, 280] width 26 height 26
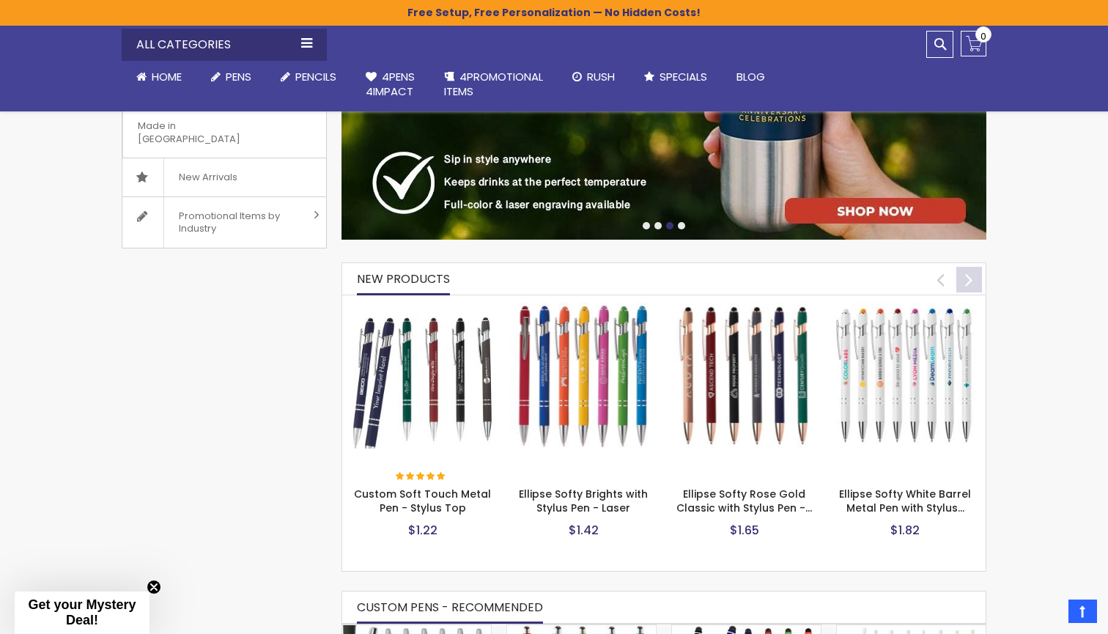
click at [972, 272] on div "next" at bounding box center [969, 280] width 26 height 26
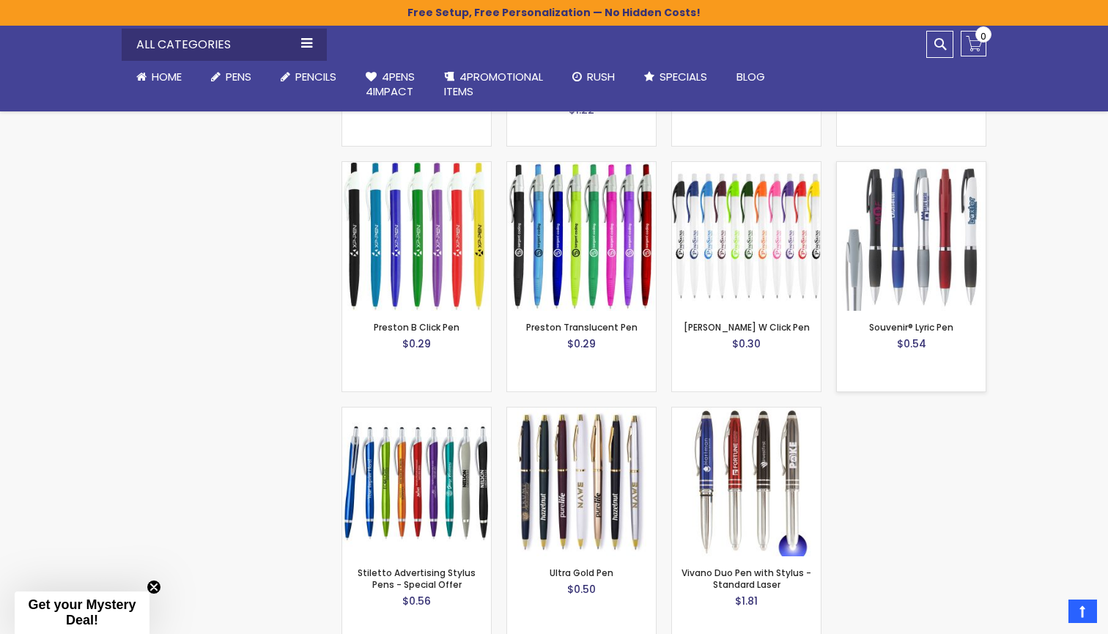
scroll to position [1704, 0]
click at [724, 494] on img at bounding box center [746, 480] width 149 height 149
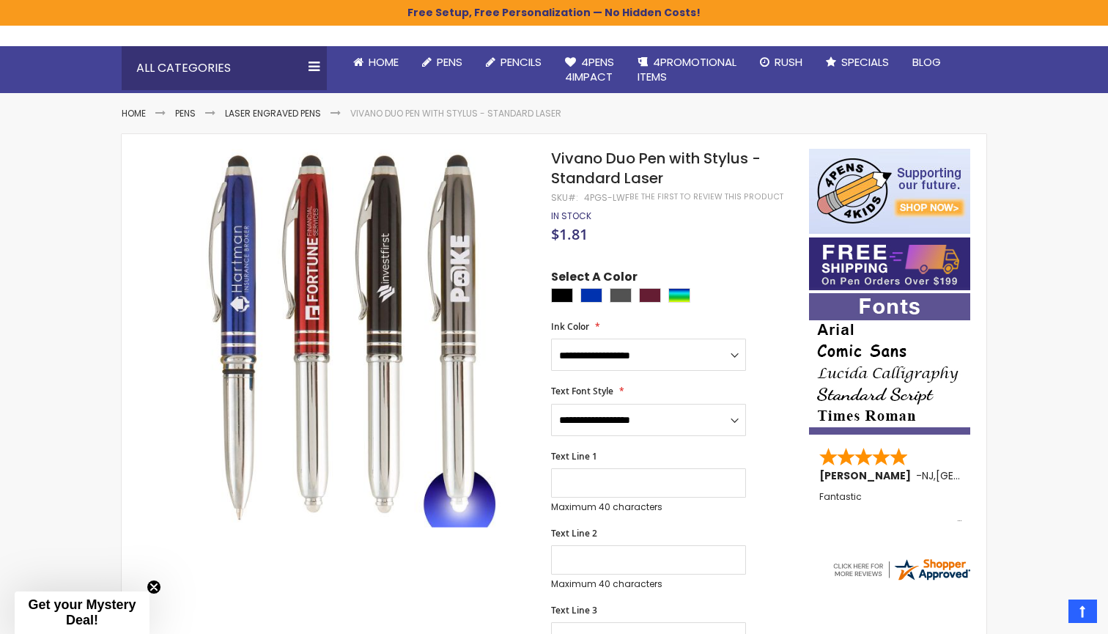
scroll to position [116, 0]
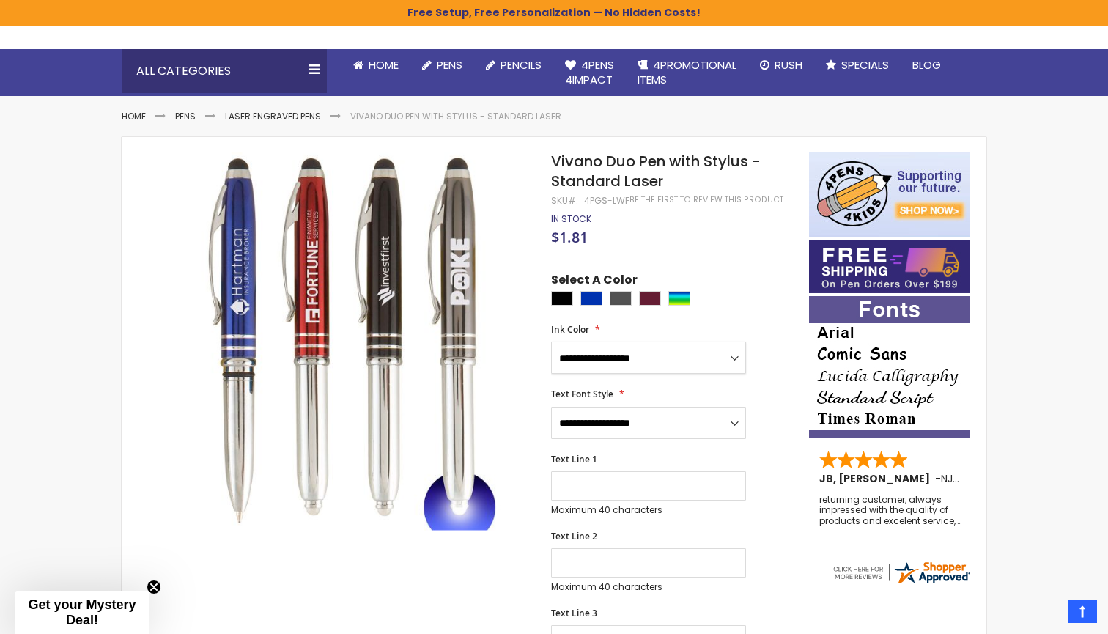
select select "****"
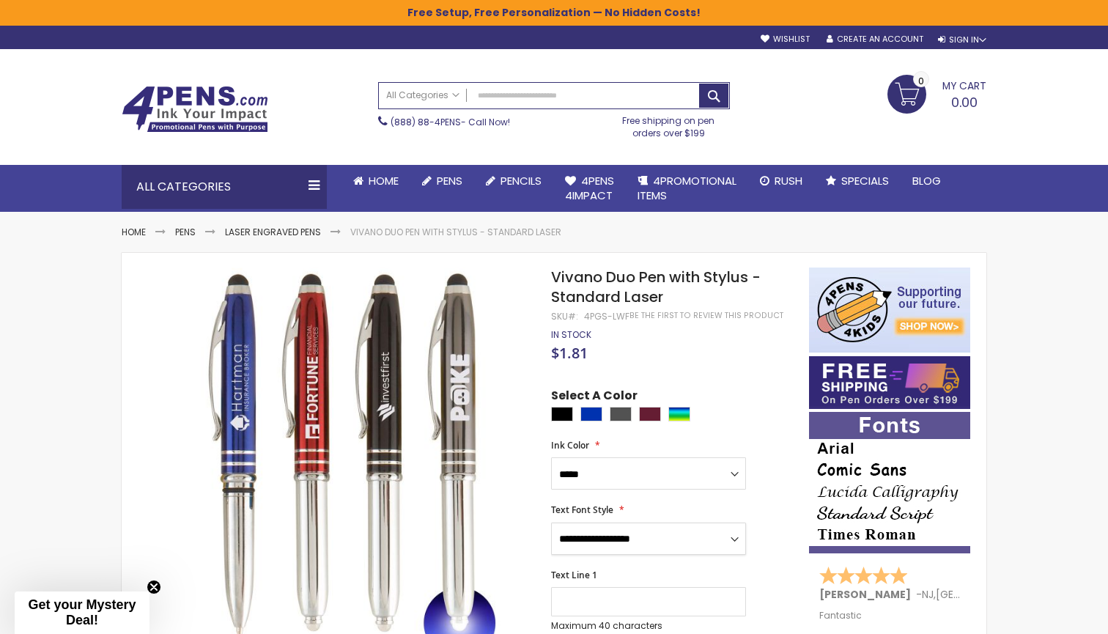
scroll to position [0, 0]
click at [385, 186] on span "Home" at bounding box center [384, 180] width 30 height 15
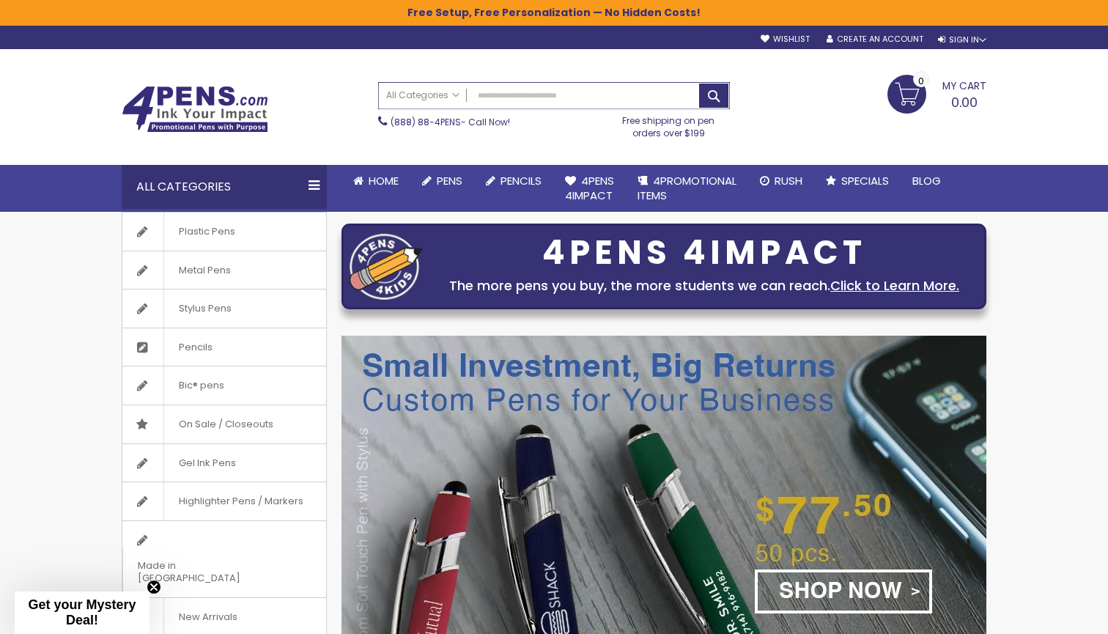
click at [515, 96] on input "Search" at bounding box center [554, 96] width 350 height 26
type input "*********"
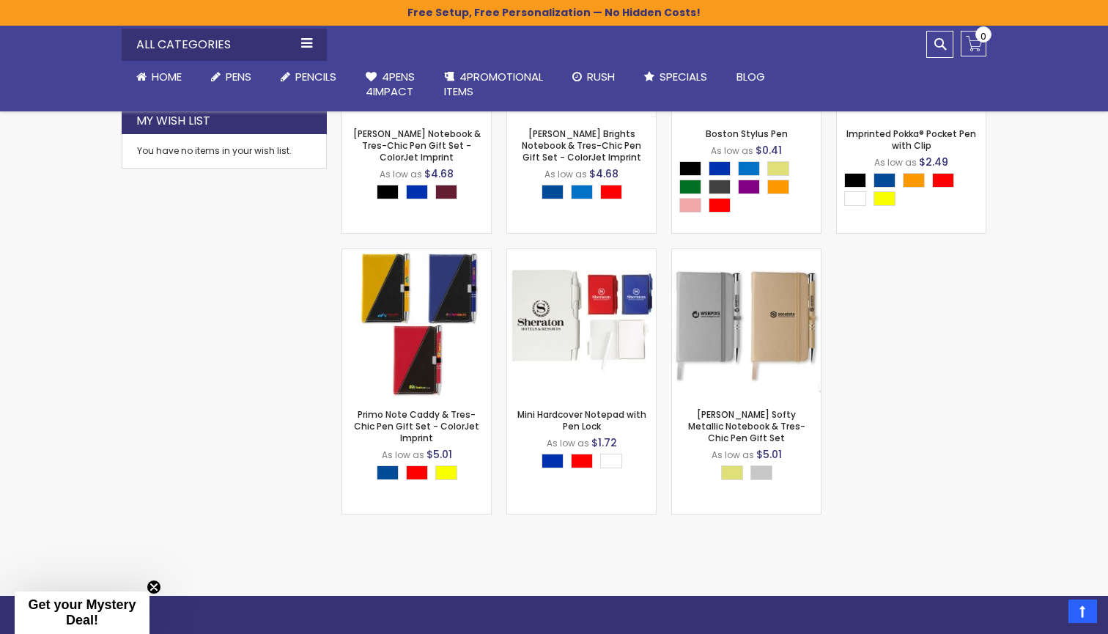
scroll to position [511, 0]
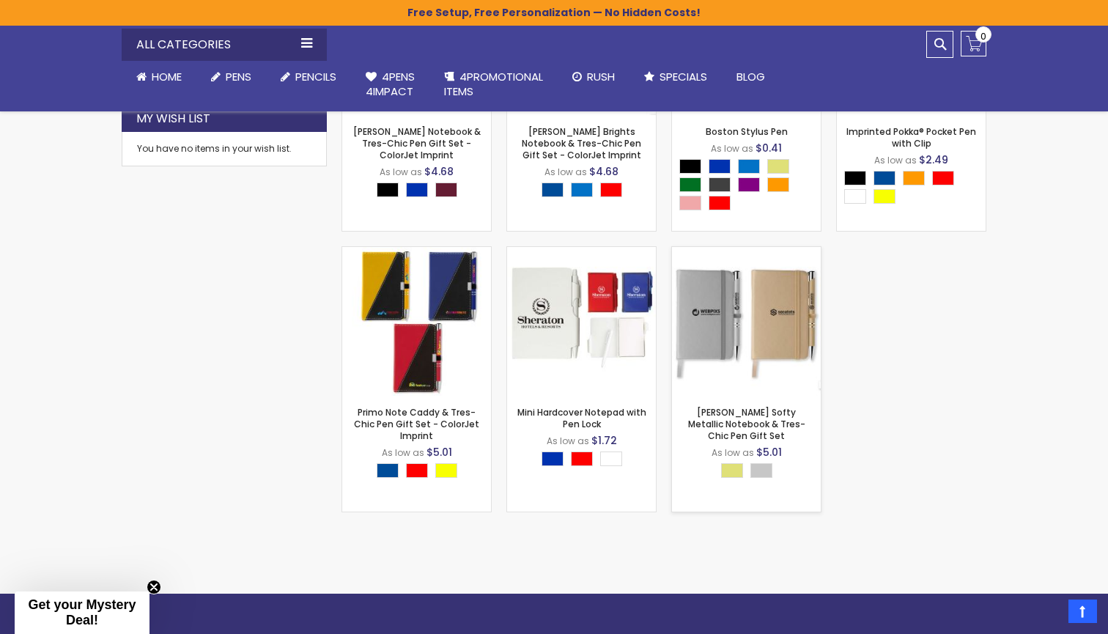
click at [757, 325] on img at bounding box center [746, 321] width 149 height 149
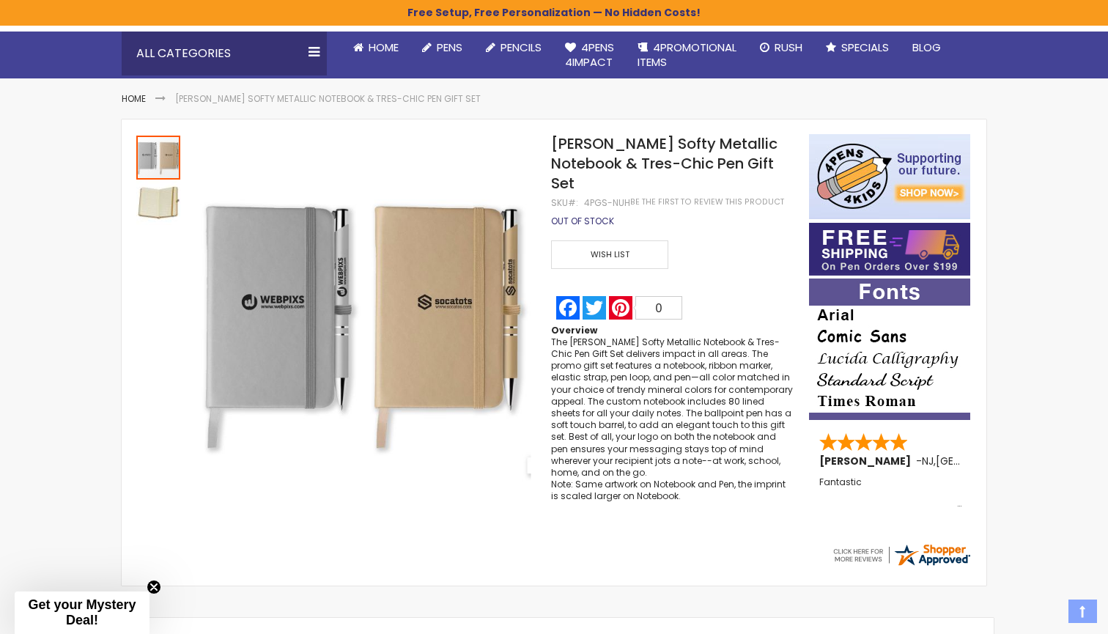
scroll to position [137, 0]
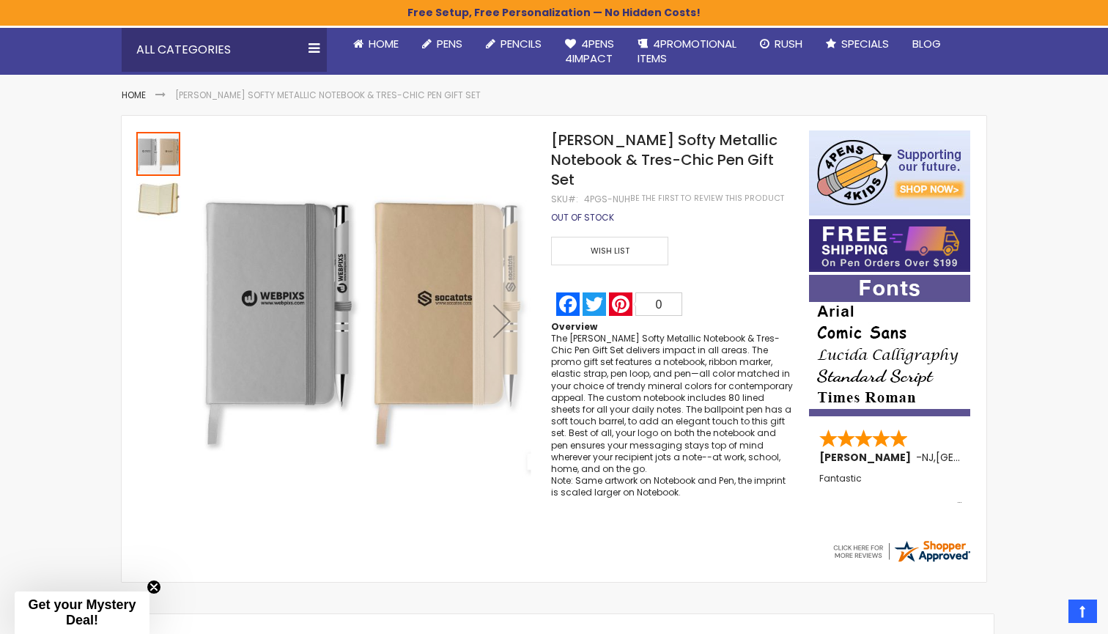
click at [506, 322] on div "Next" at bounding box center [502, 321] width 59 height 59
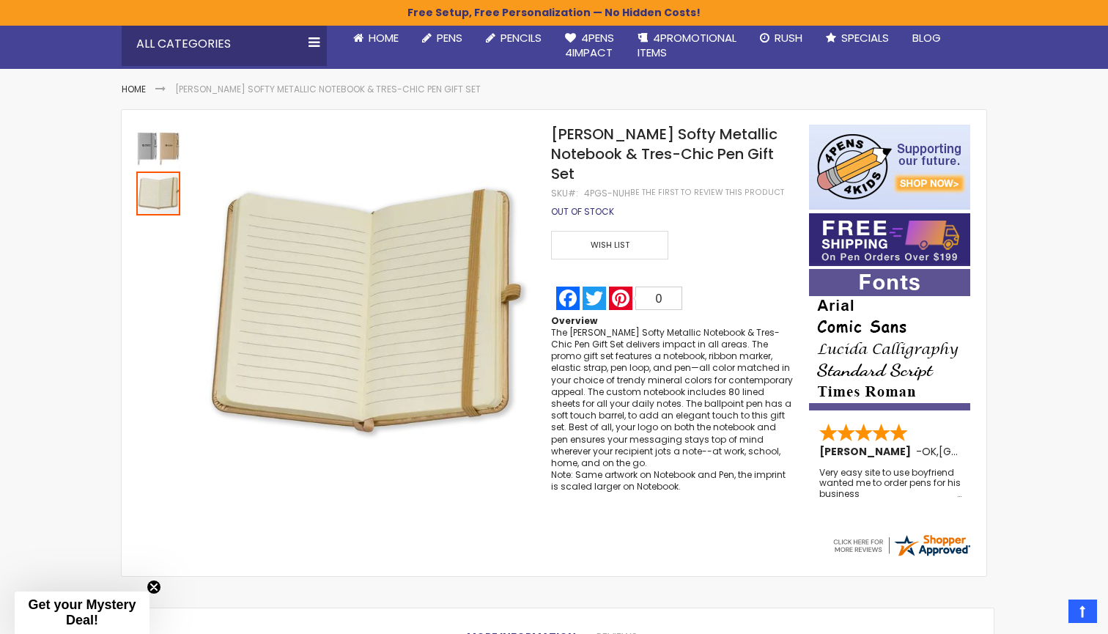
scroll to position [143, 0]
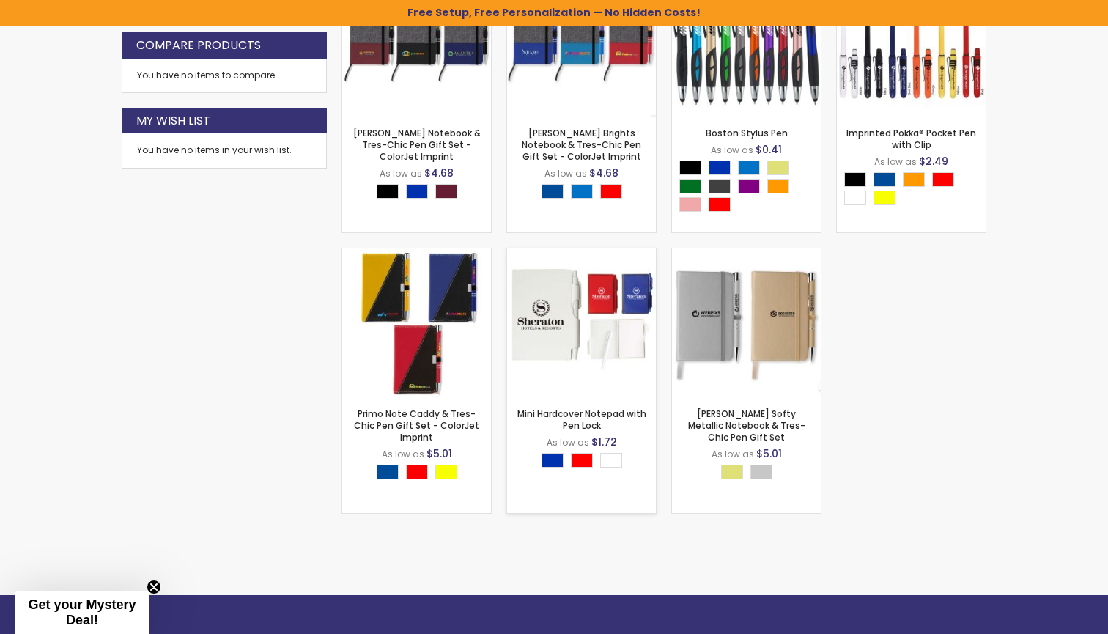
click at [607, 352] on img at bounding box center [581, 322] width 149 height 149
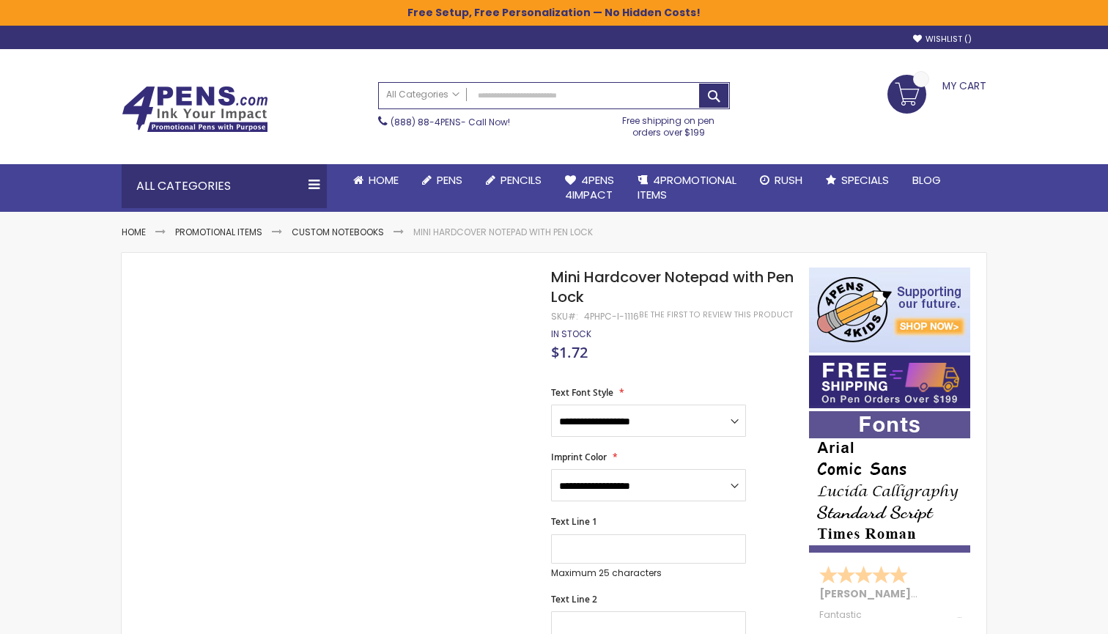
click at [603, 314] on div "4PHPC-I-1116" at bounding box center [611, 317] width 55 height 12
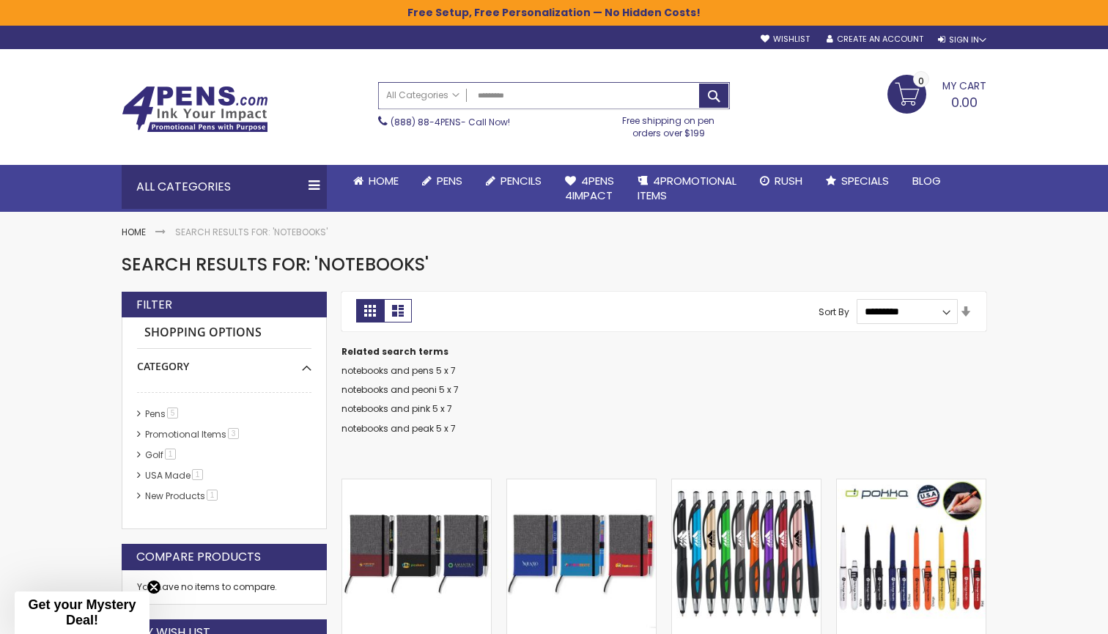
click at [510, 93] on input "*********" at bounding box center [554, 96] width 350 height 26
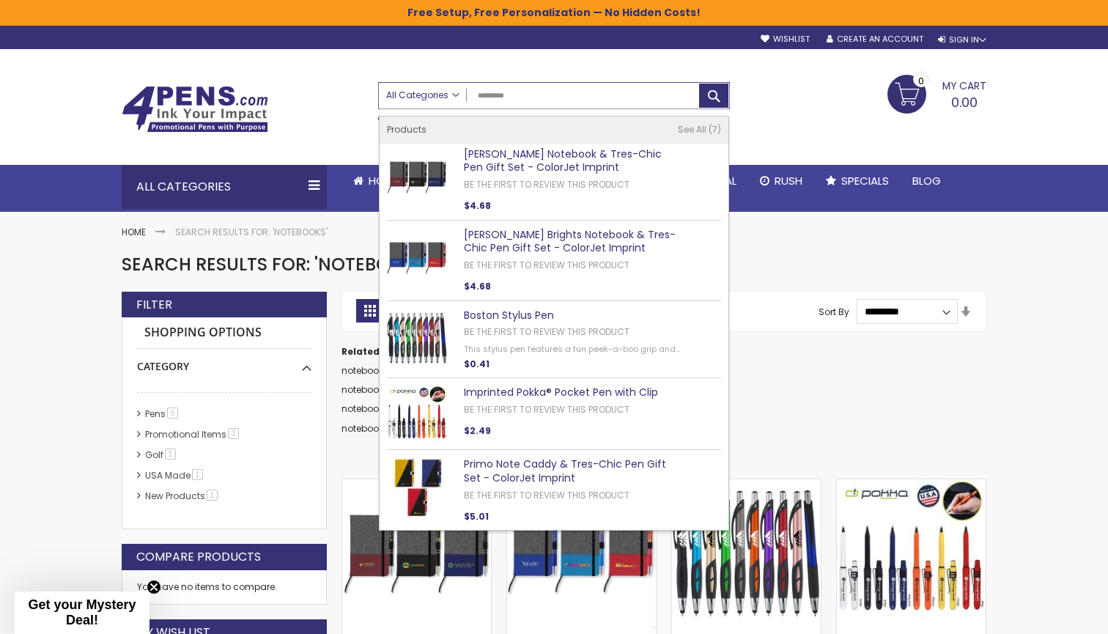
drag, startPoint x: 542, startPoint y: 94, endPoint x: 399, endPoint y: 94, distance: 142.2
click at [399, 94] on div "All Categories All Categories Pens Plastic Pens Metal Pens Grip Pens Laser Engr…" at bounding box center [554, 96] width 350 height 26
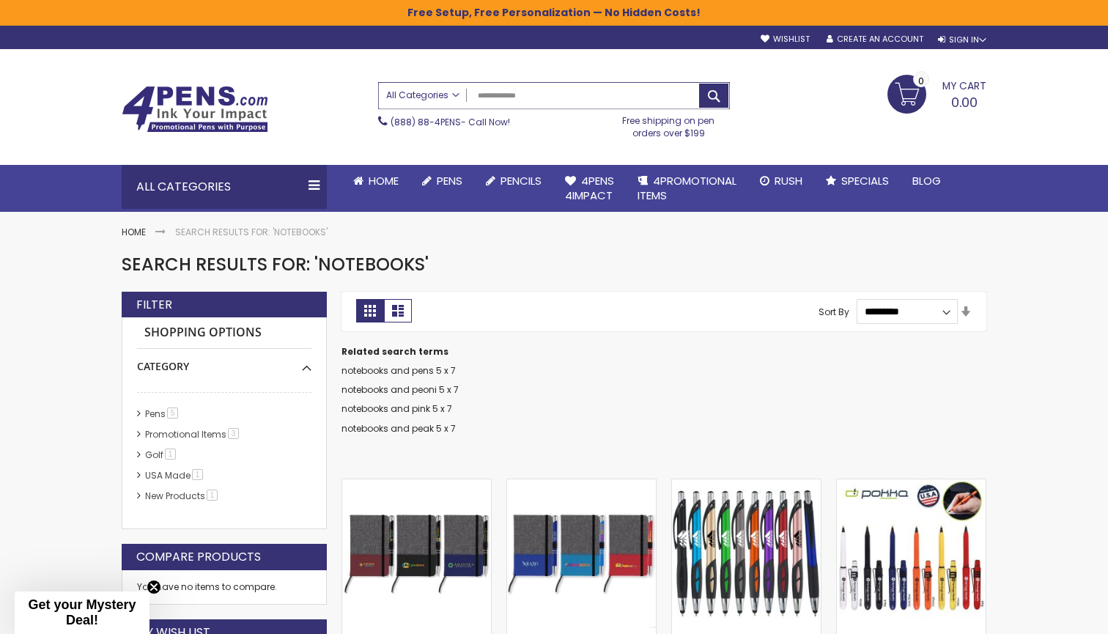
type input "**********"
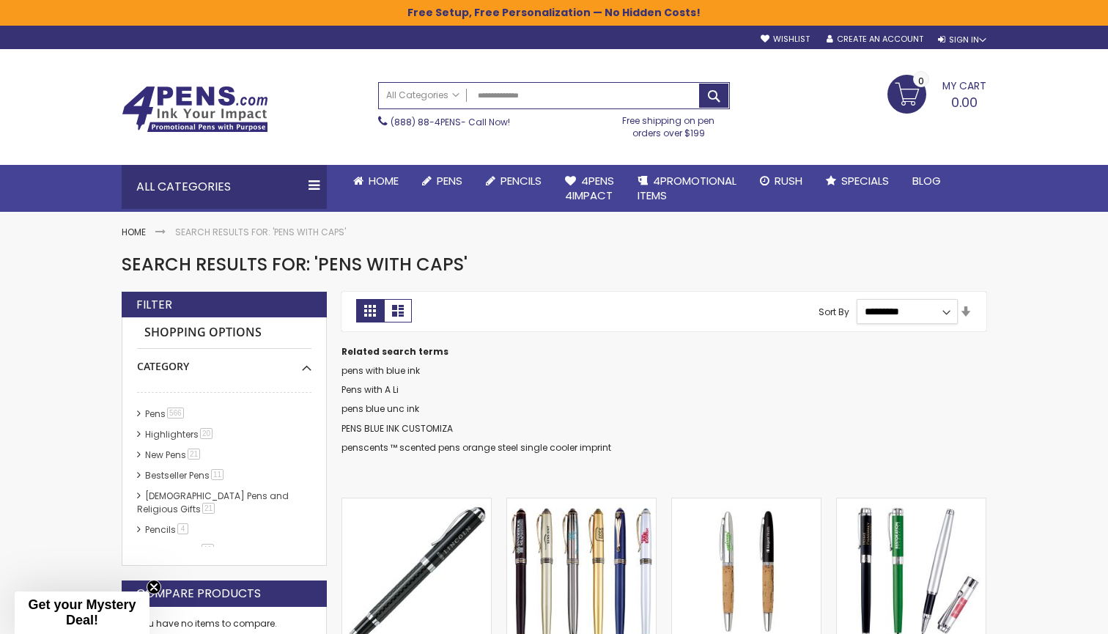
select select "*****"
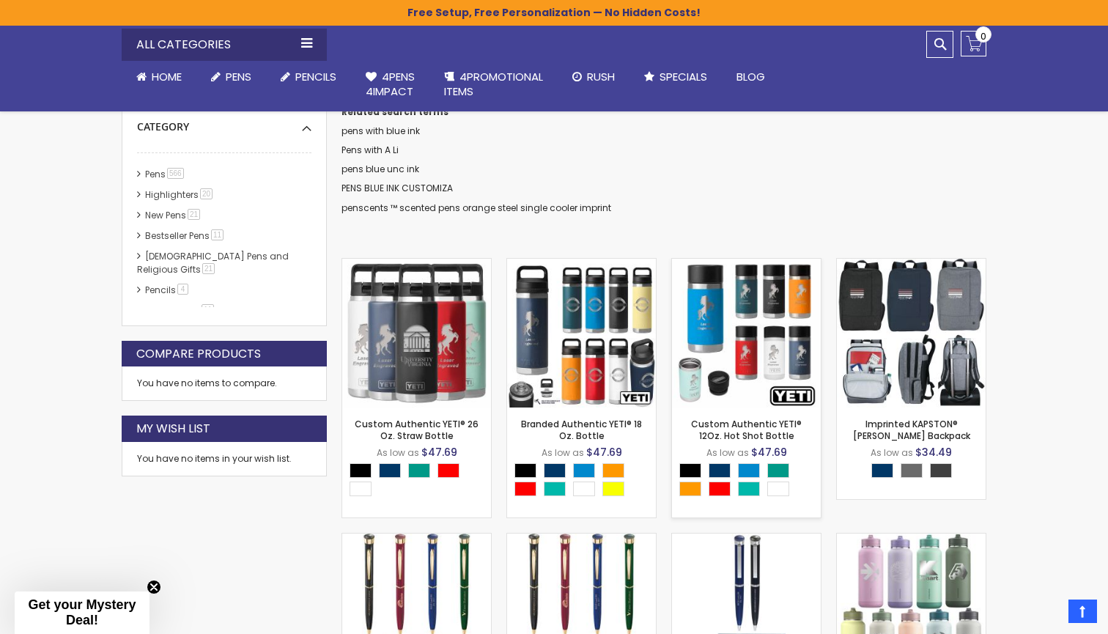
scroll to position [342, 0]
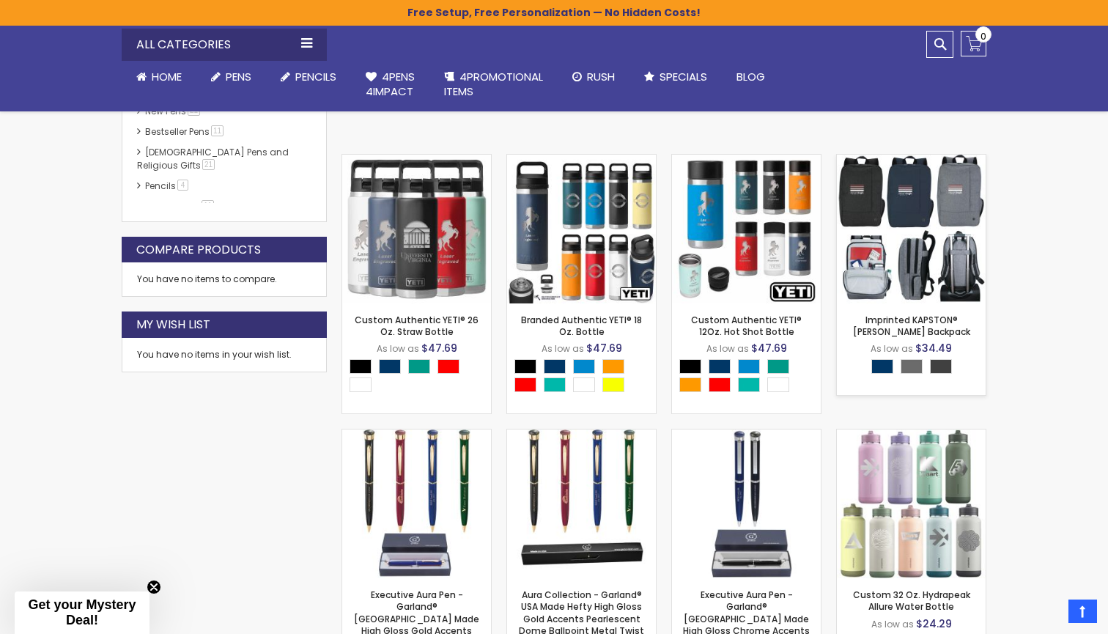
click at [928, 257] on img at bounding box center [911, 229] width 149 height 149
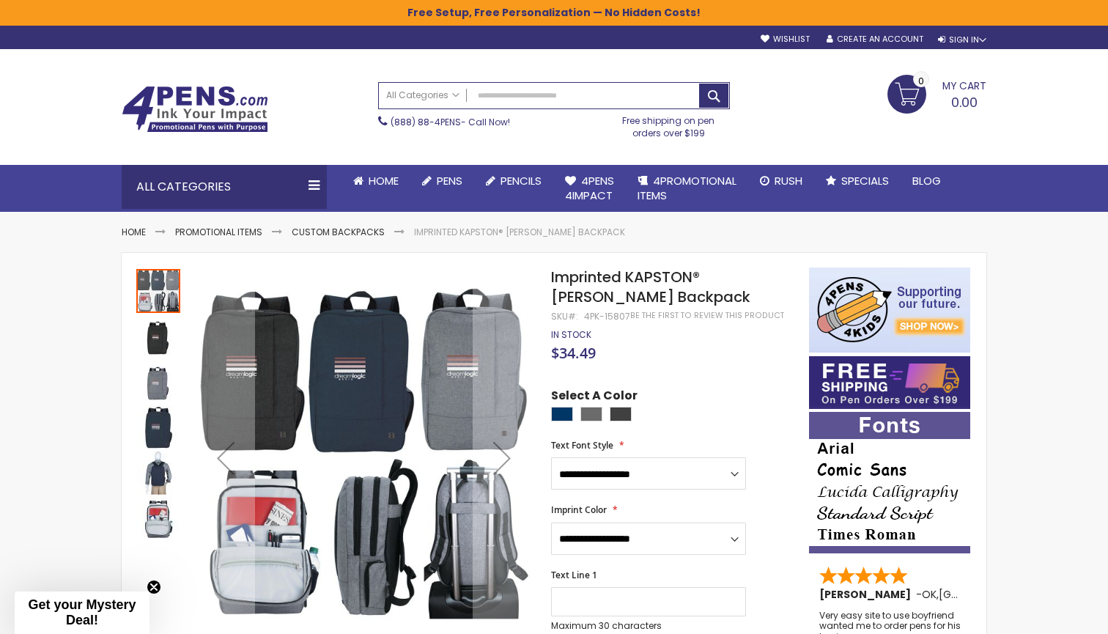
click at [165, 336] on img "Imprinted KAPSTON® Pierce Backpack" at bounding box center [158, 336] width 44 height 44
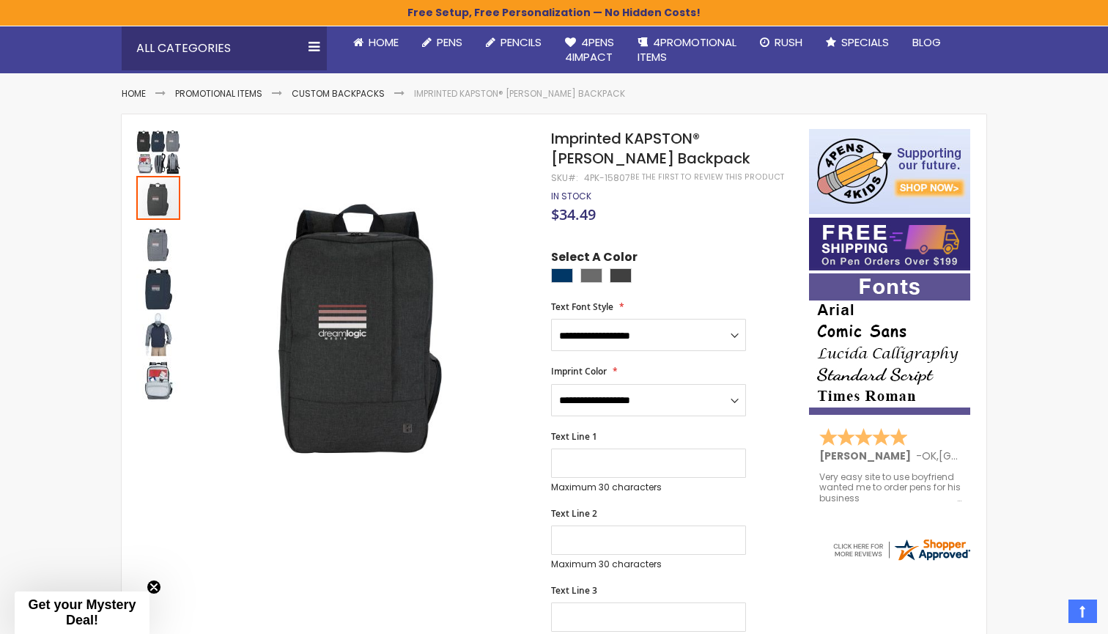
scroll to position [137, 0]
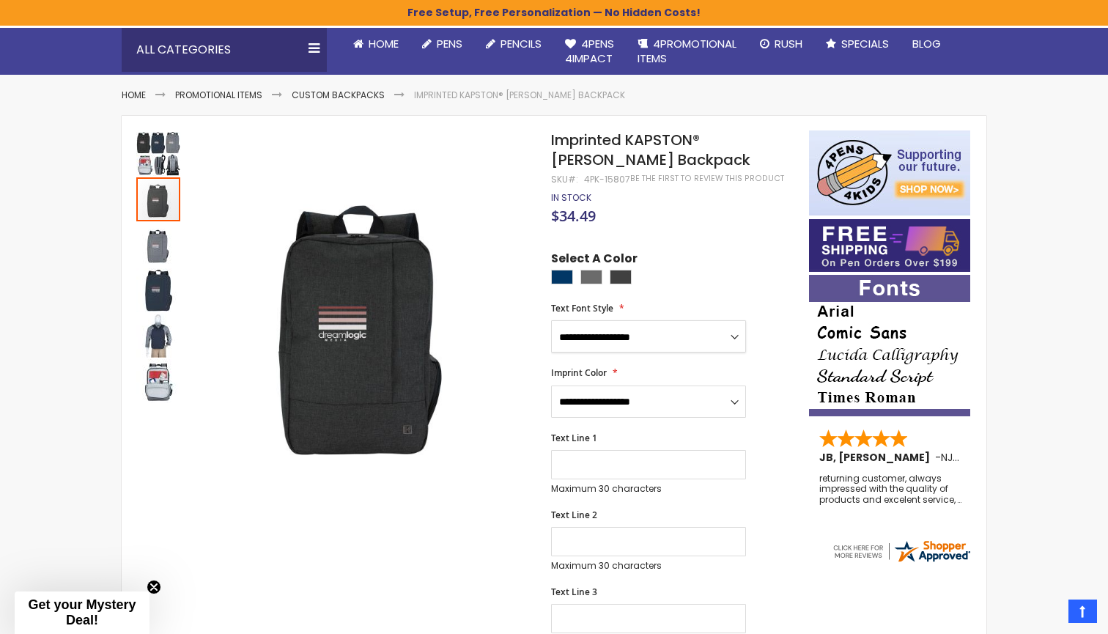
select select "*****"
click at [157, 388] on img "Imprinted KAPSTON® Pierce Backpack" at bounding box center [158, 381] width 44 height 44
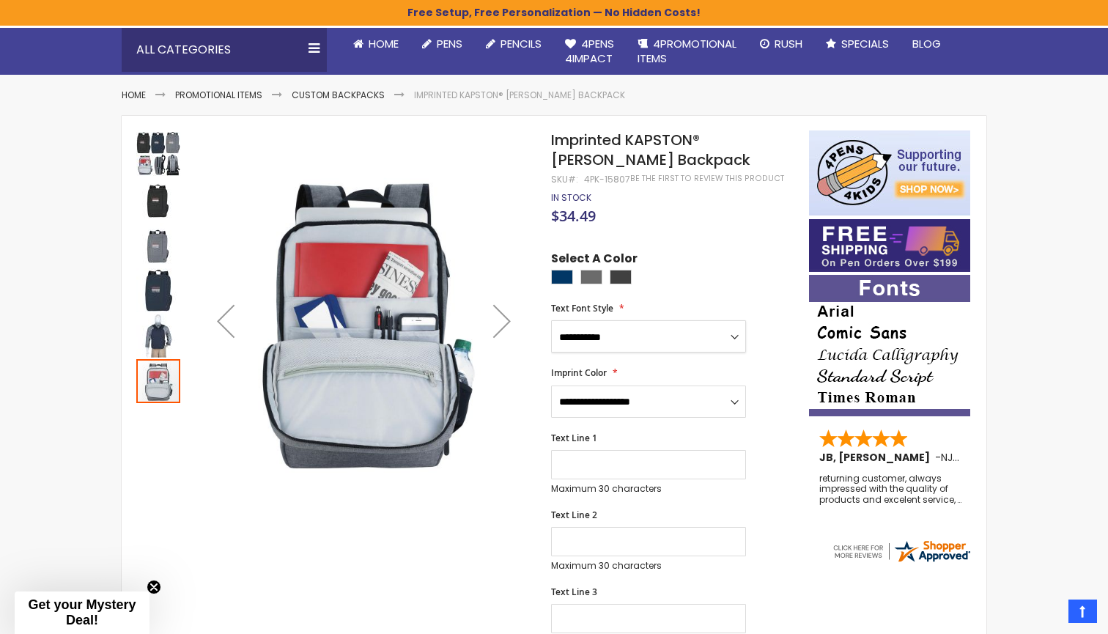
click at [153, 330] on img "Imprinted KAPSTON® Pierce Backpack" at bounding box center [158, 336] width 44 height 44
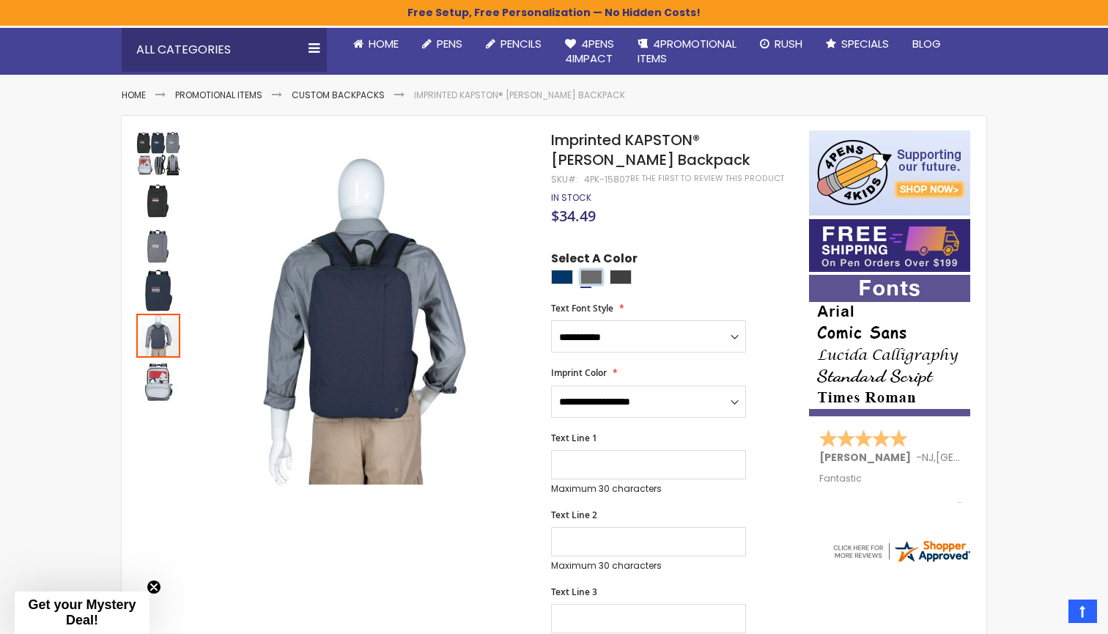
click at [591, 274] on div "Grey" at bounding box center [591, 277] width 22 height 15
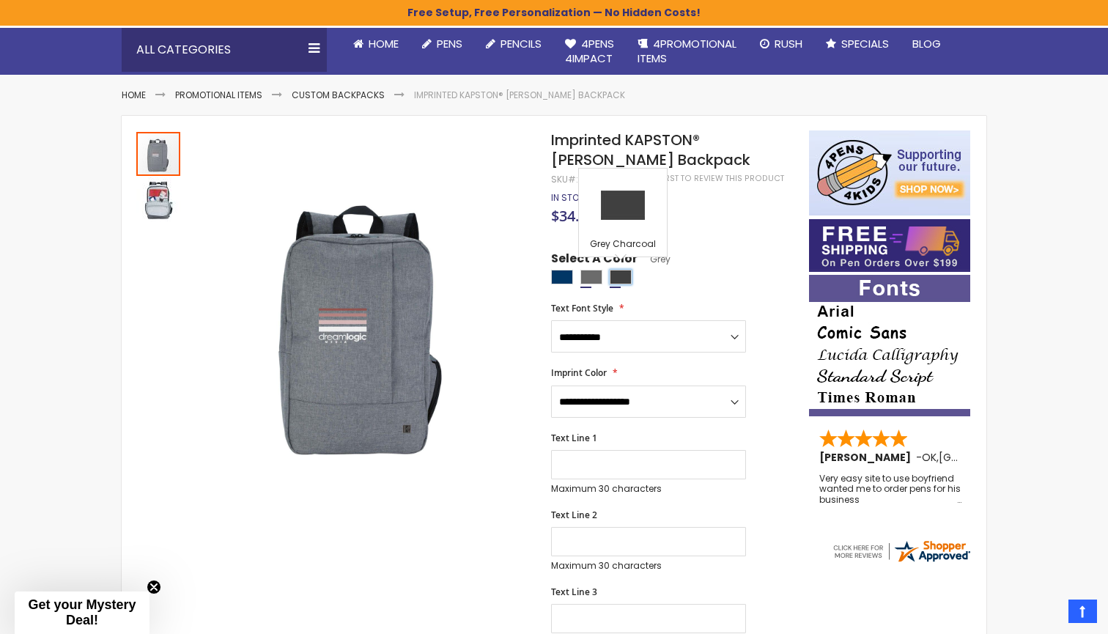
click at [617, 277] on div "Grey Charcoal" at bounding box center [621, 277] width 22 height 15
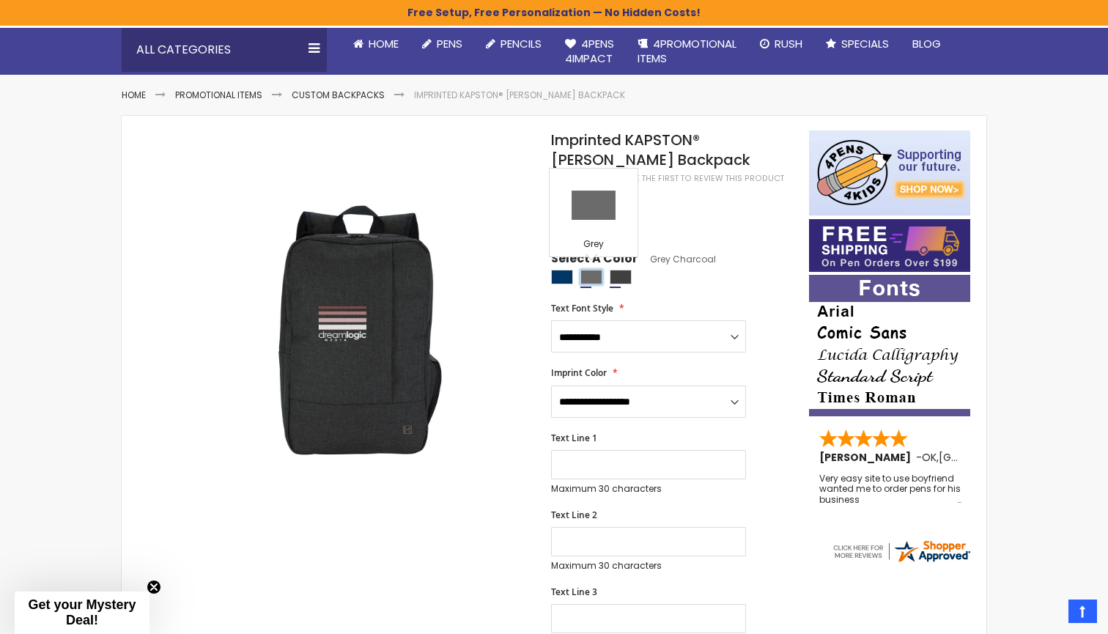
click at [591, 280] on div "Grey" at bounding box center [591, 277] width 22 height 15
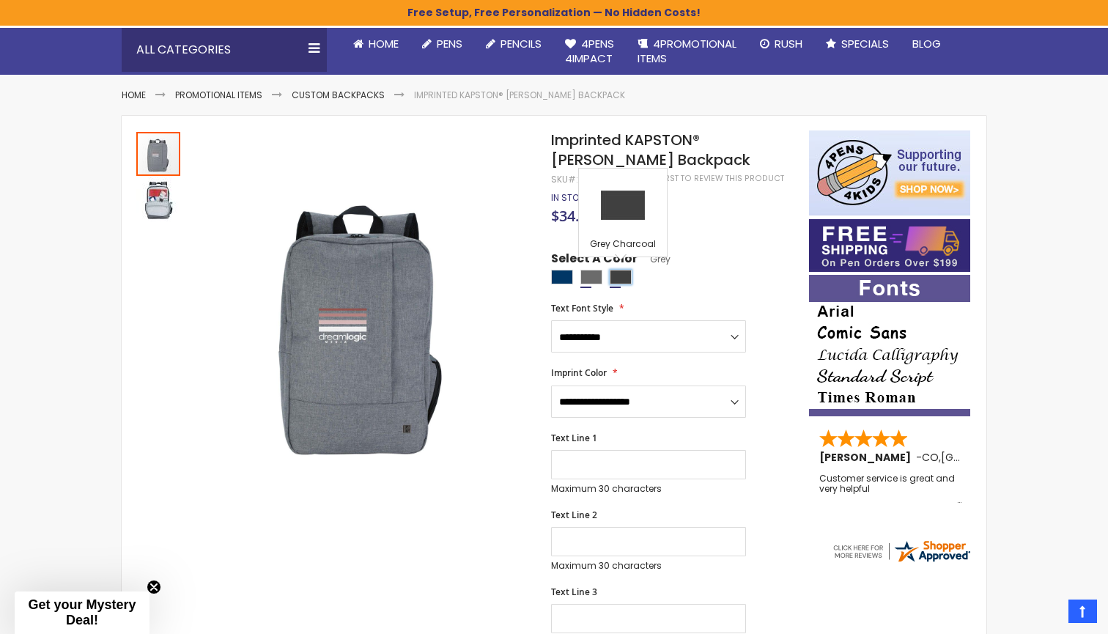
click at [610, 278] on div "Grey Charcoal" at bounding box center [621, 277] width 22 height 15
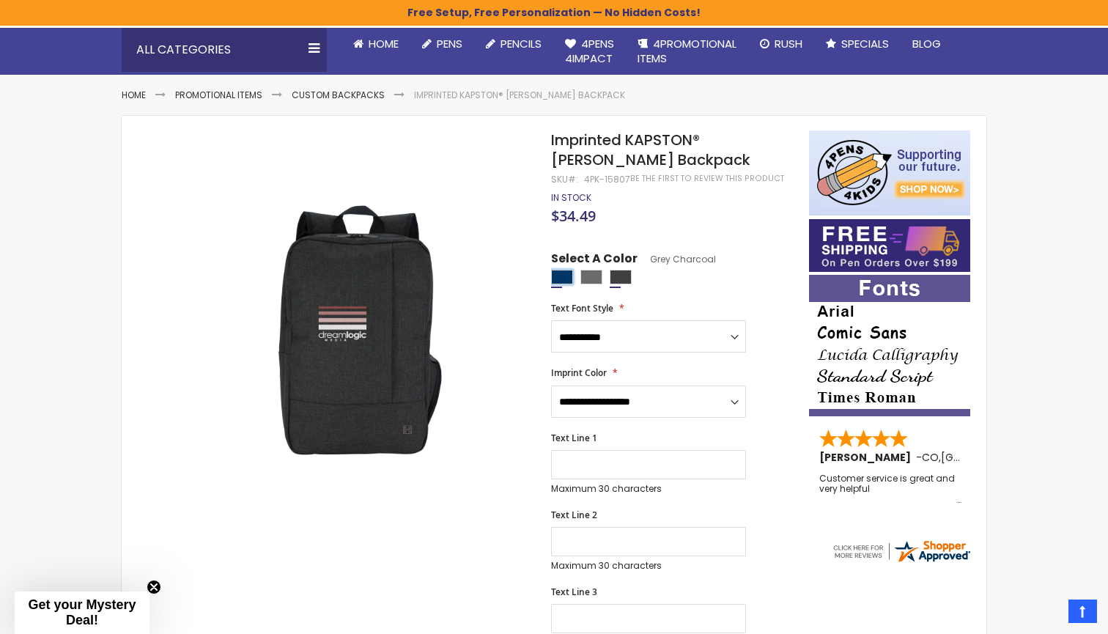
click at [558, 270] on div "Navy Blue" at bounding box center [562, 277] width 22 height 15
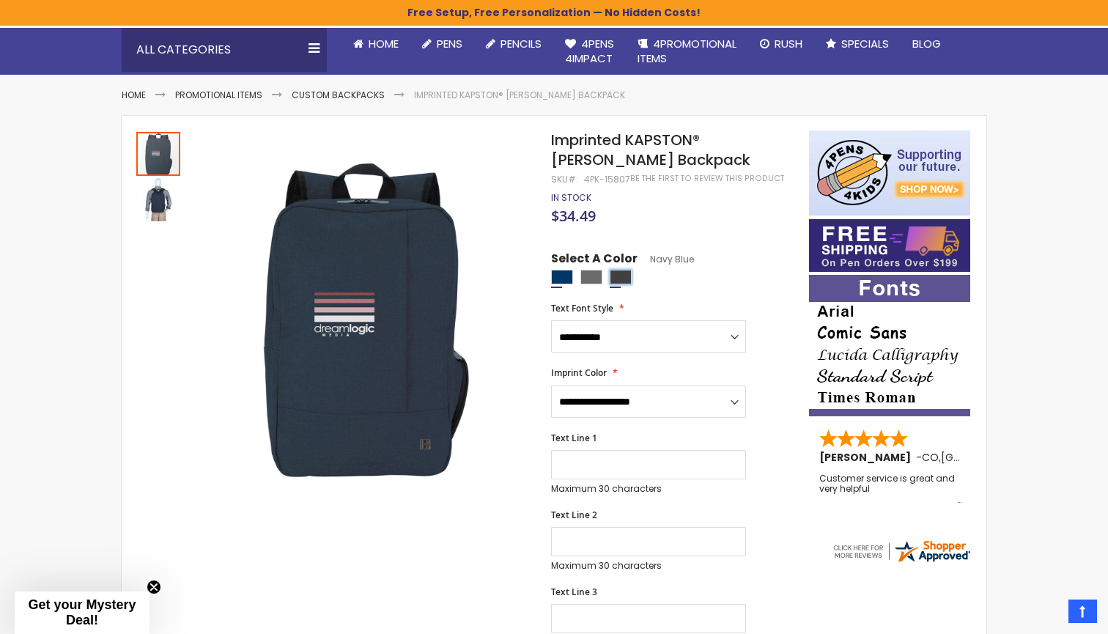
click at [624, 272] on div "Grey Charcoal" at bounding box center [621, 277] width 22 height 15
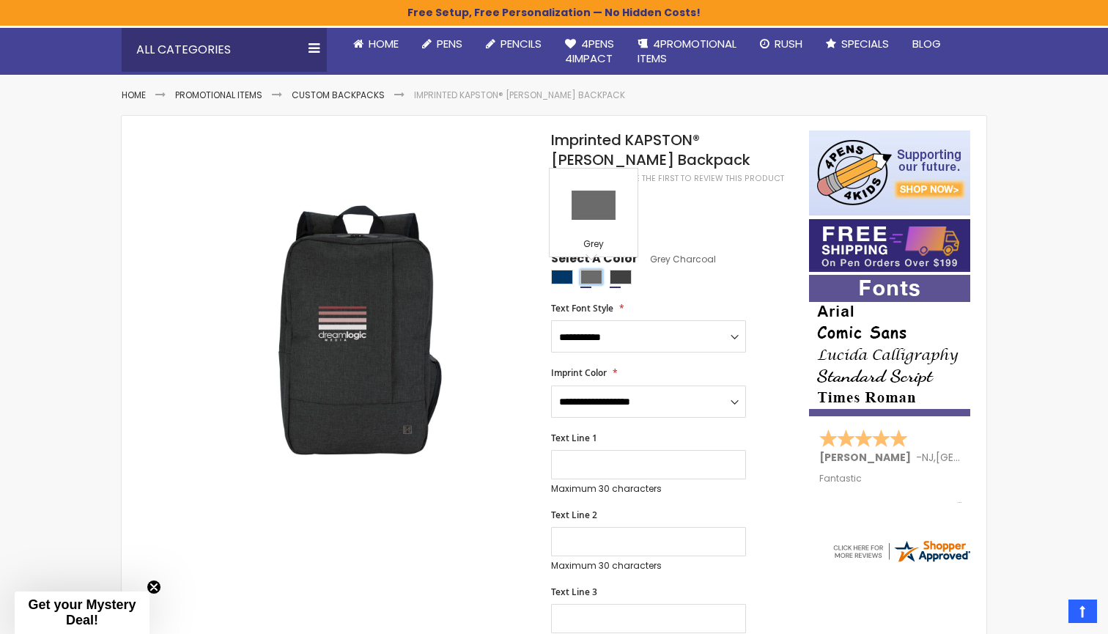
click at [595, 275] on div "Grey" at bounding box center [591, 277] width 22 height 15
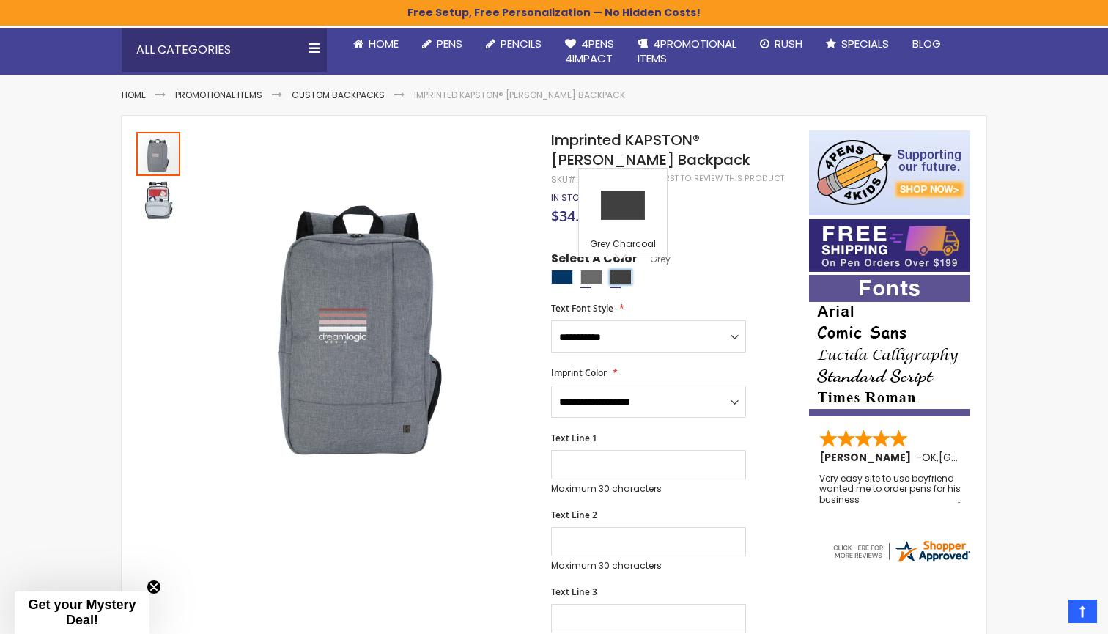
click at [618, 274] on div "Grey Charcoal" at bounding box center [621, 277] width 22 height 15
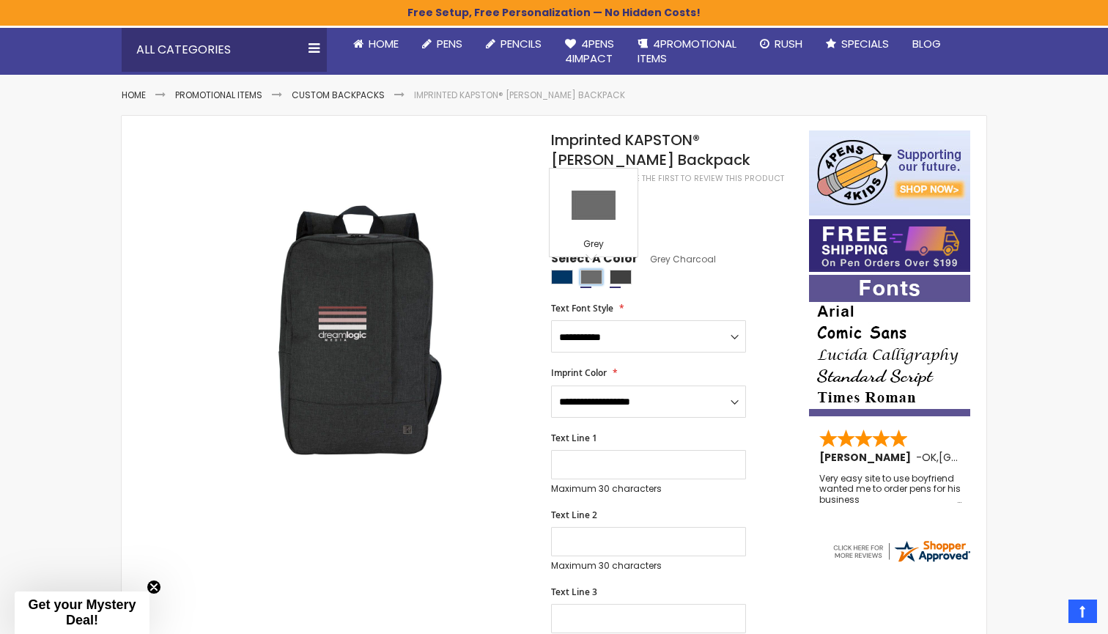
click at [597, 276] on div "Grey" at bounding box center [591, 277] width 22 height 15
type input "****"
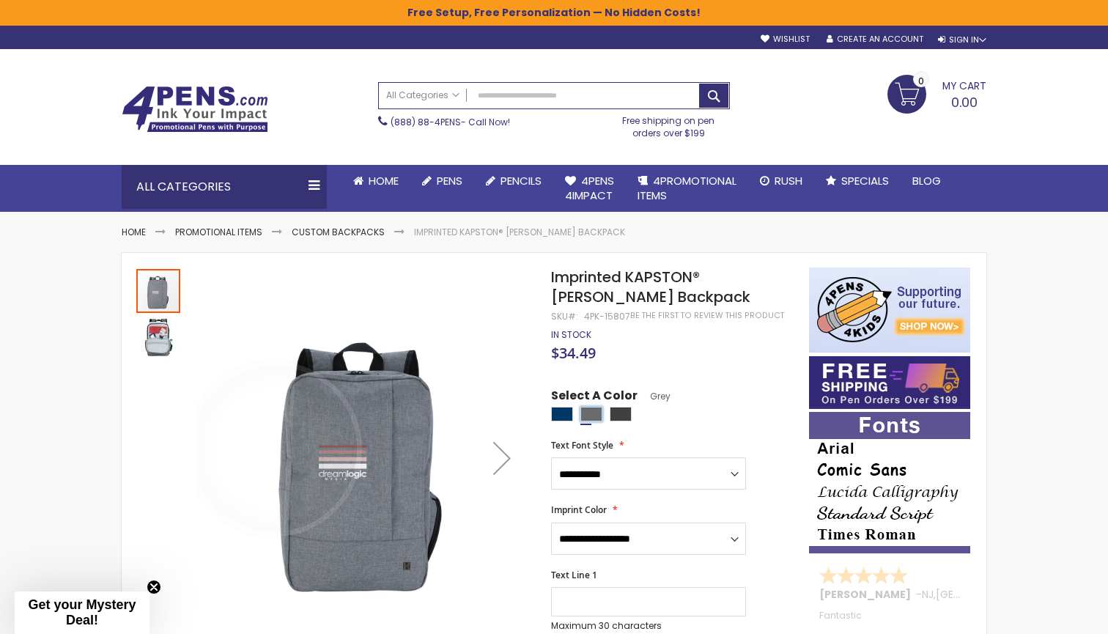
scroll to position [0, 0]
click at [493, 95] on input "Search" at bounding box center [554, 96] width 350 height 26
type input "*"
type input "********"
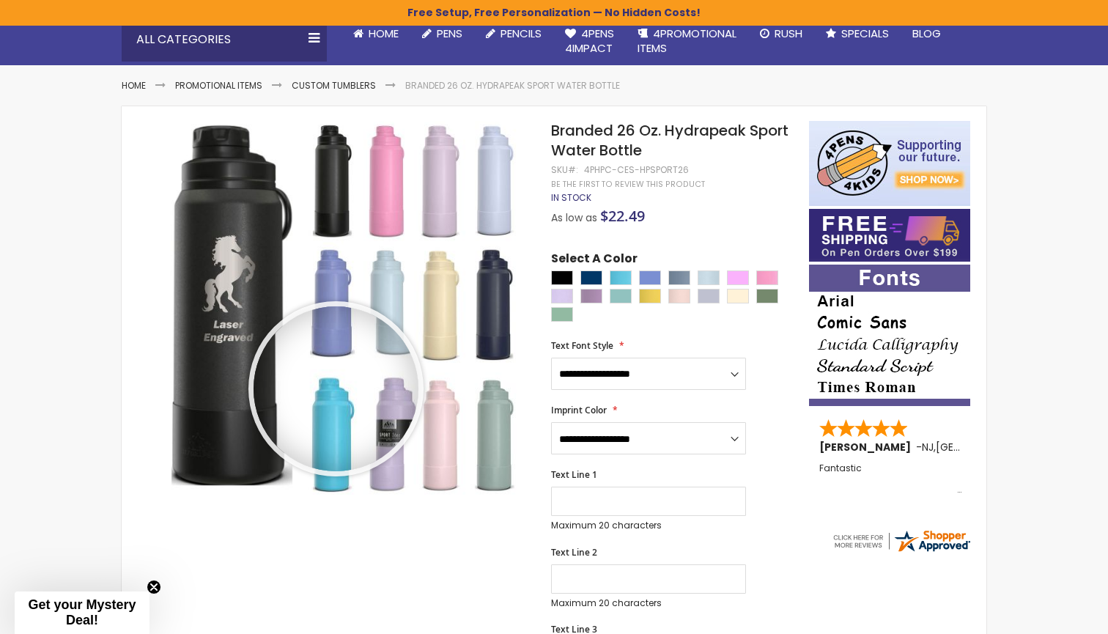
scroll to position [148, 0]
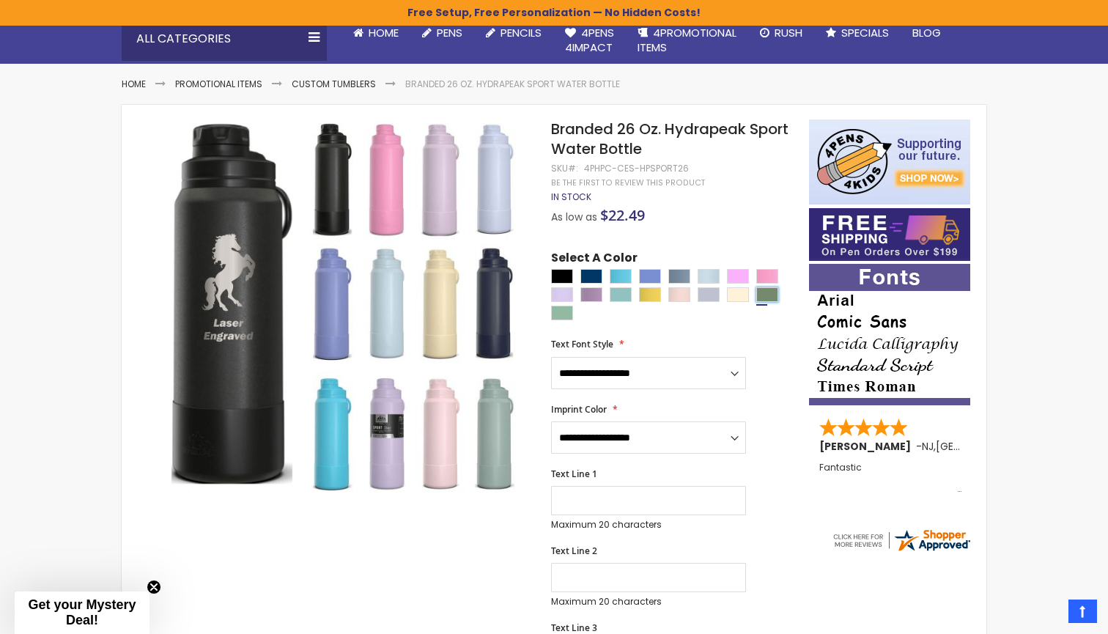
click at [768, 295] on div "Sage Green" at bounding box center [767, 294] width 22 height 15
type input "****"
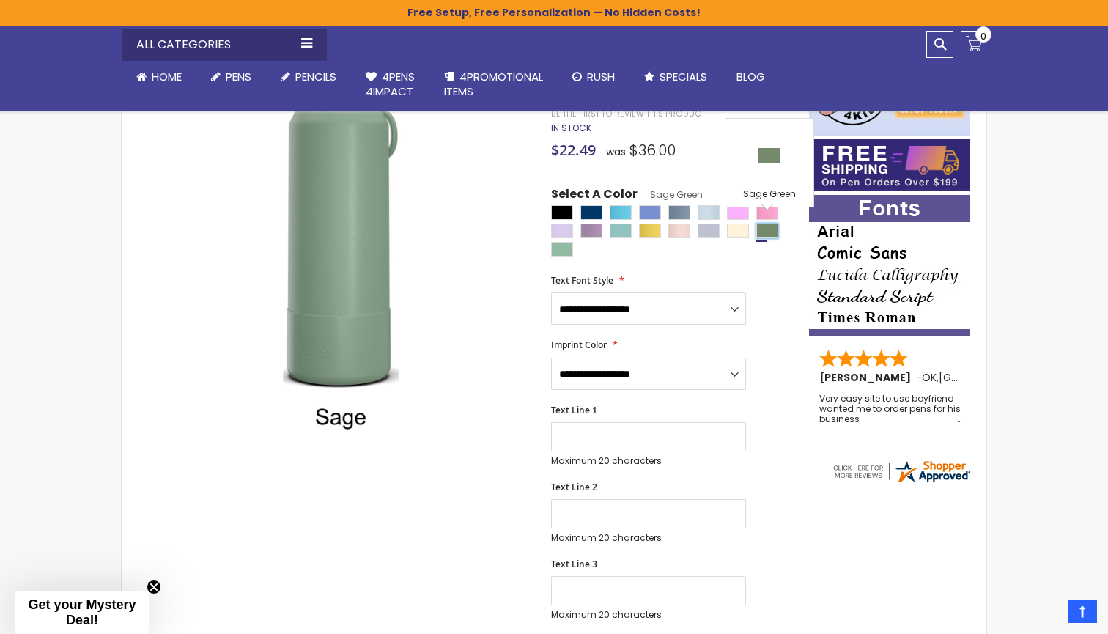
scroll to position [237, 0]
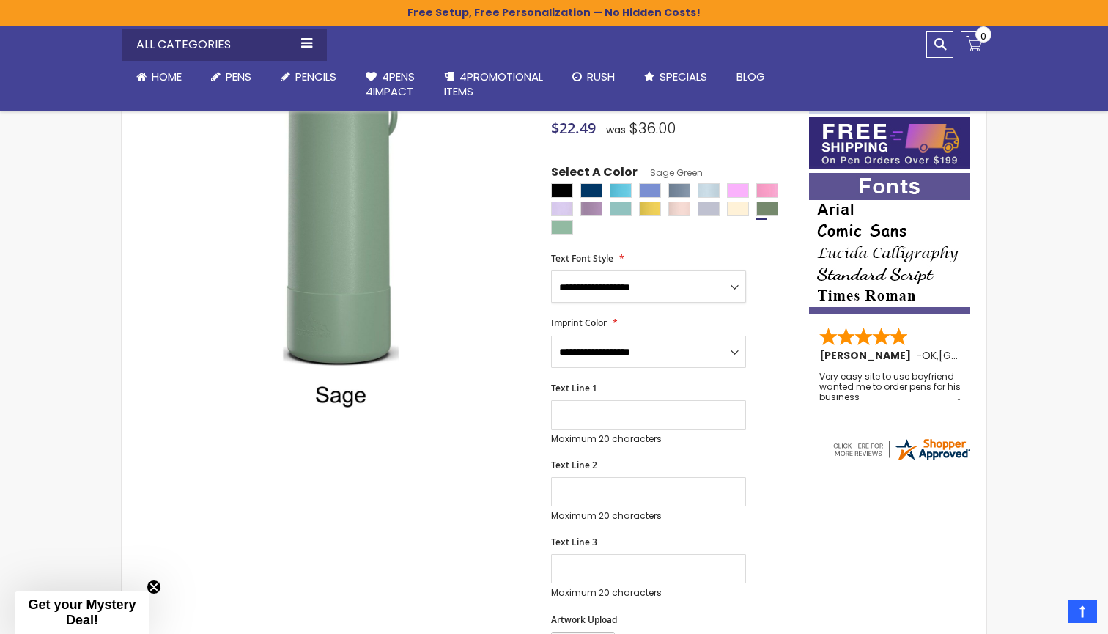
select select "*****"
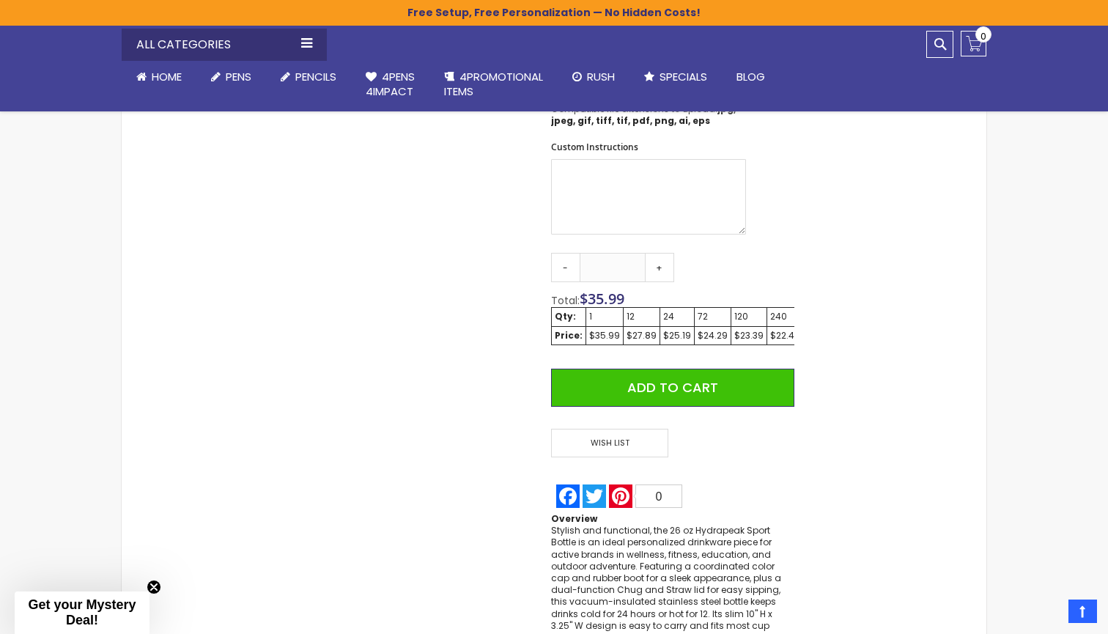
scroll to position [786, 0]
click at [646, 207] on textarea "Custom Instructions" at bounding box center [648, 195] width 195 height 75
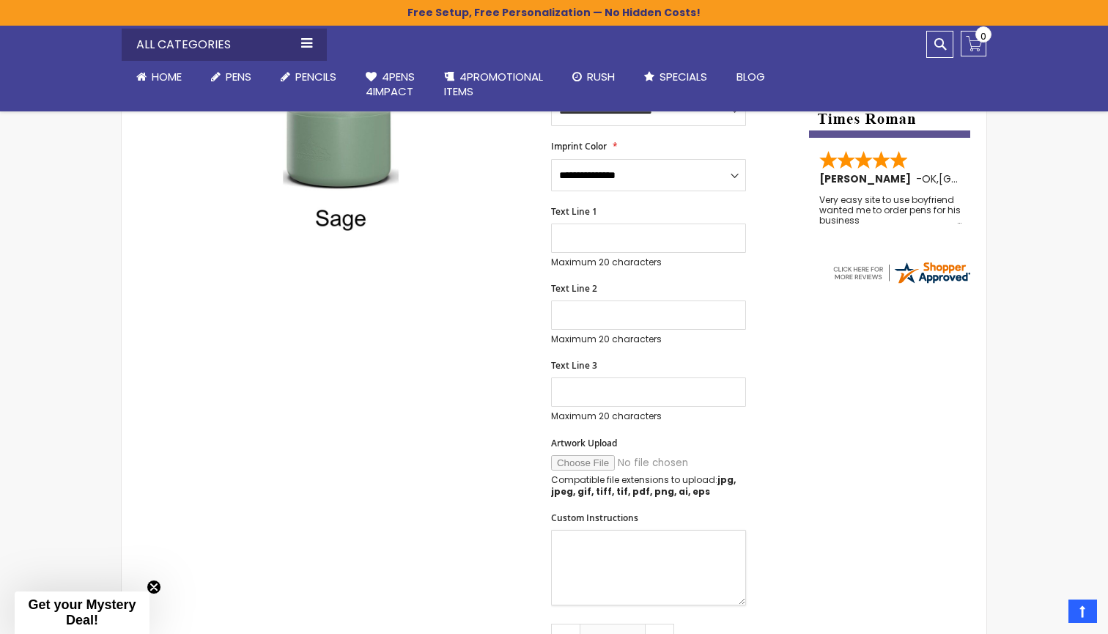
scroll to position [407, 0]
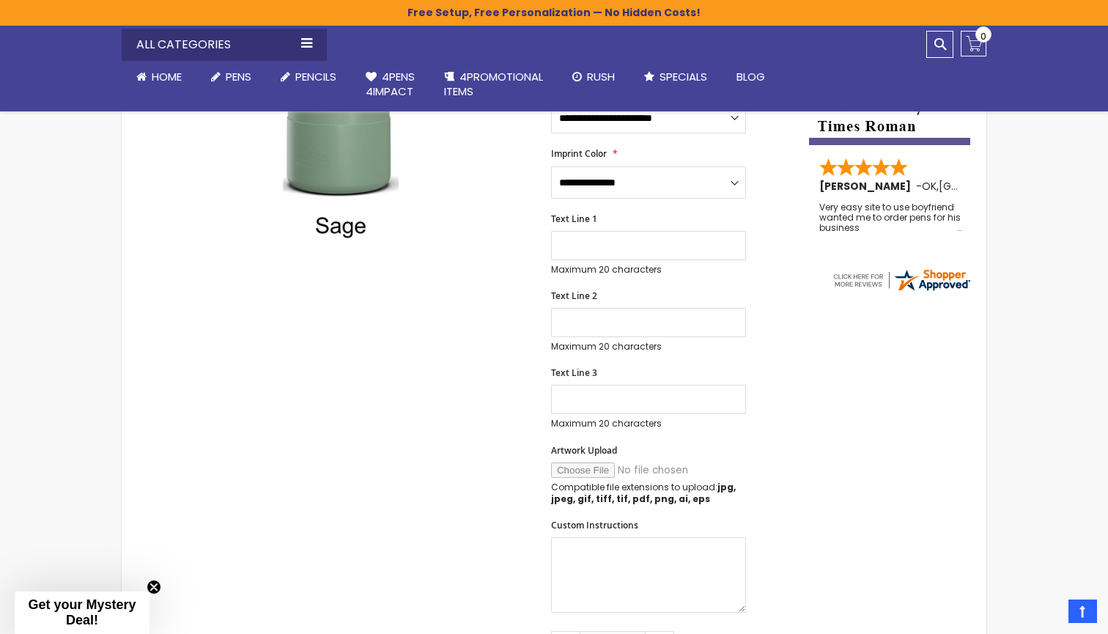
click at [582, 474] on div "Compatible file extensions to upload: jpg, jpeg, gif, tiff, tif, pdf, png, ai, …" at bounding box center [648, 483] width 195 height 43
click at [579, 470] on input "Artwork Upload" at bounding box center [650, 469] width 199 height 15
type input "**********"
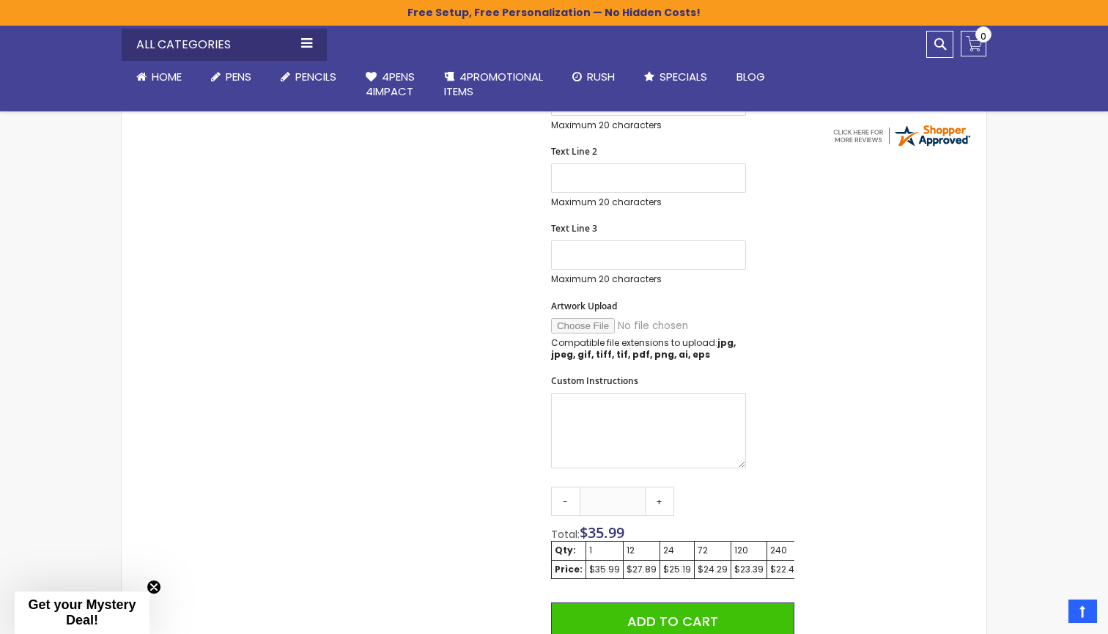
scroll to position [561, 0]
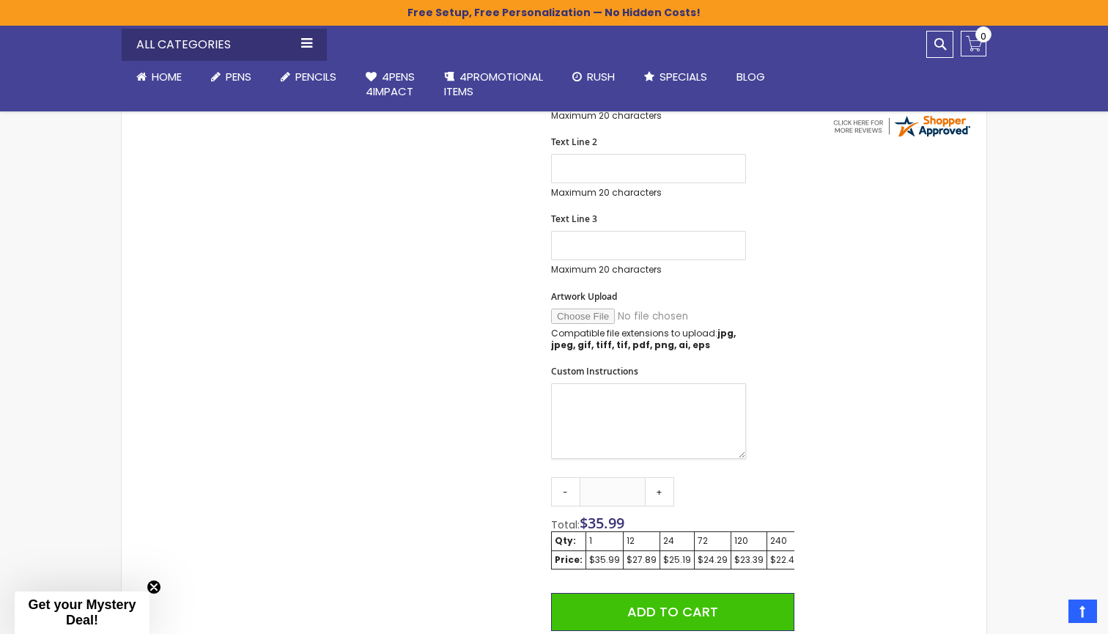
click at [643, 413] on textarea "Custom Instructions" at bounding box center [648, 420] width 195 height 75
type textarea "*"
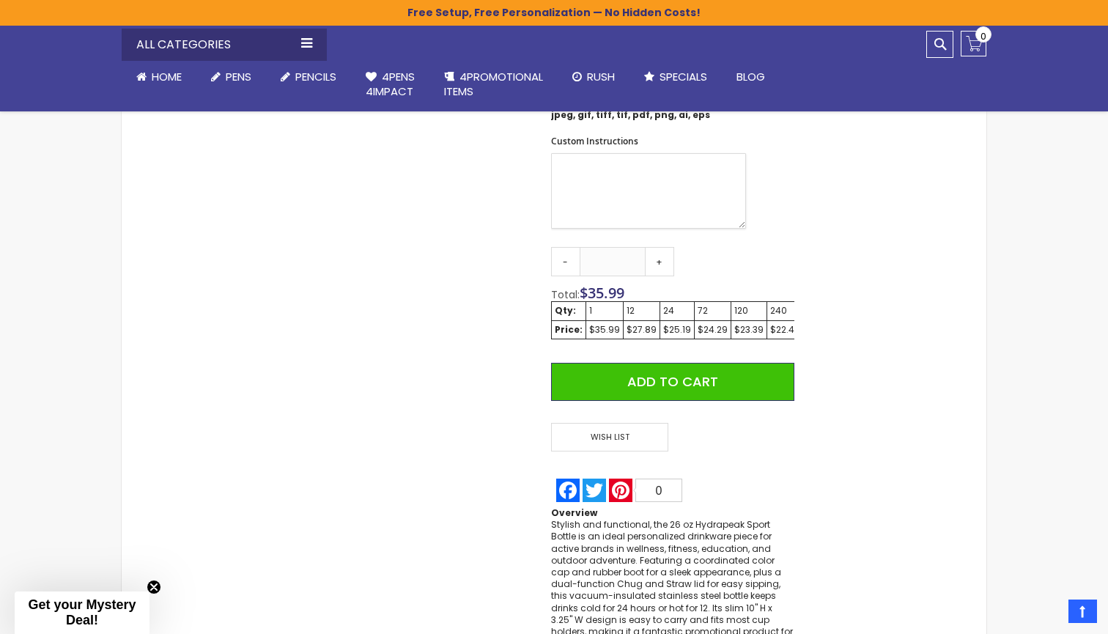
scroll to position [794, 0]
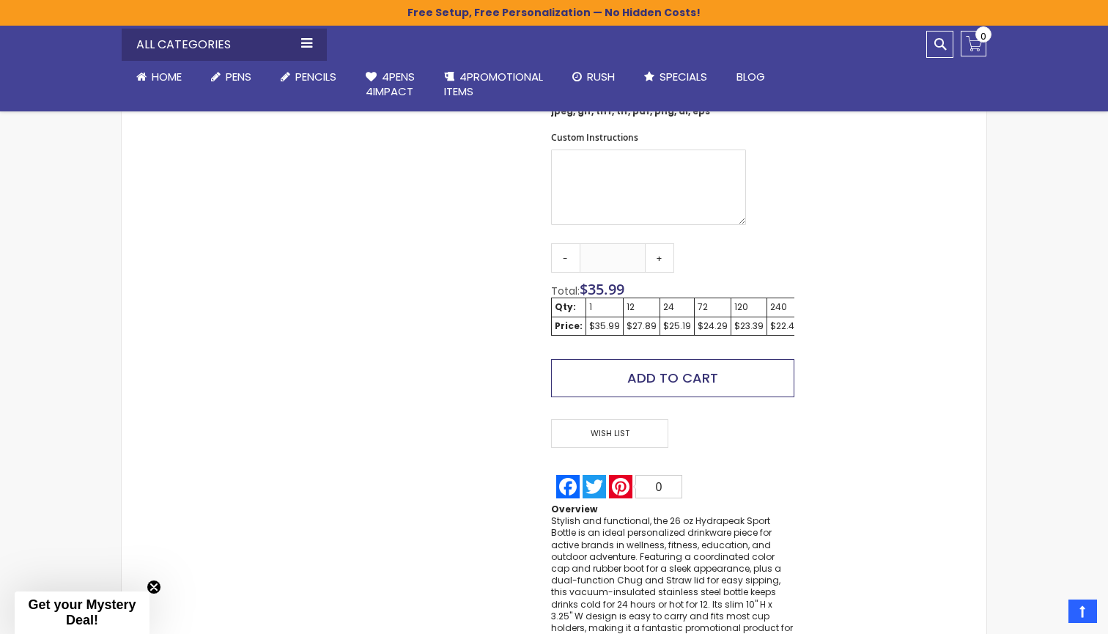
click at [640, 372] on span "Add to Cart" at bounding box center [672, 378] width 91 height 18
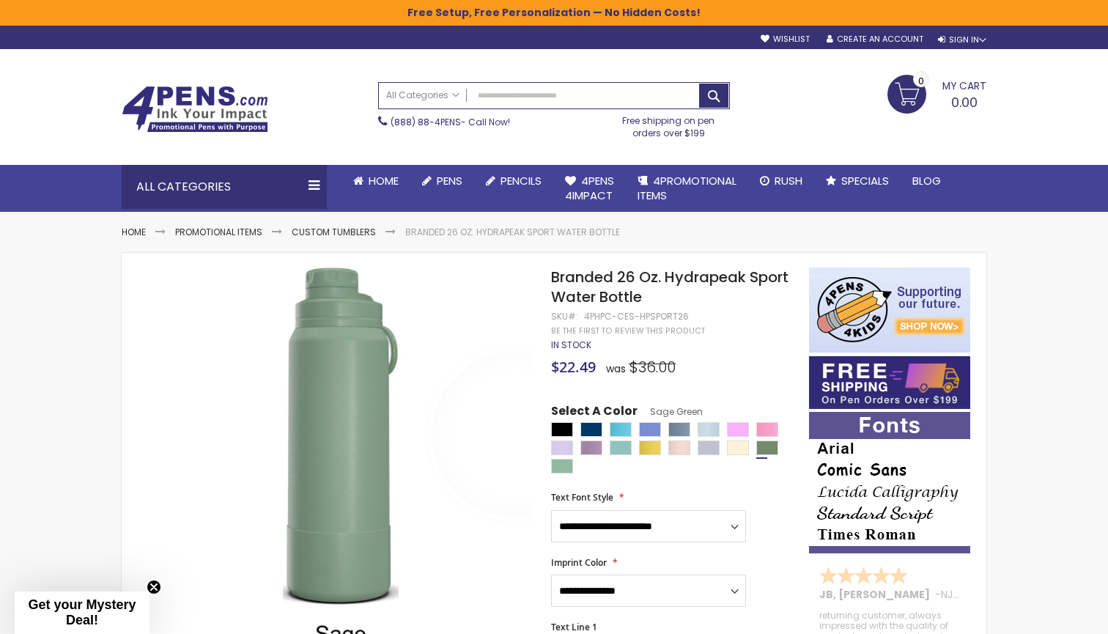
scroll to position [0, 0]
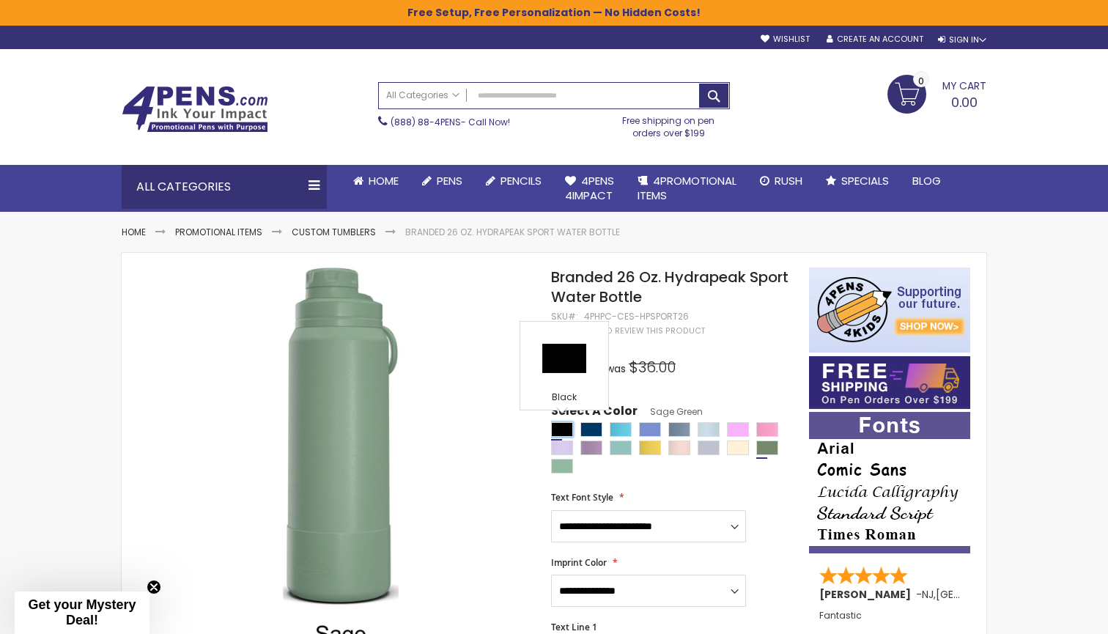
click at [556, 430] on div "Black" at bounding box center [562, 429] width 22 height 15
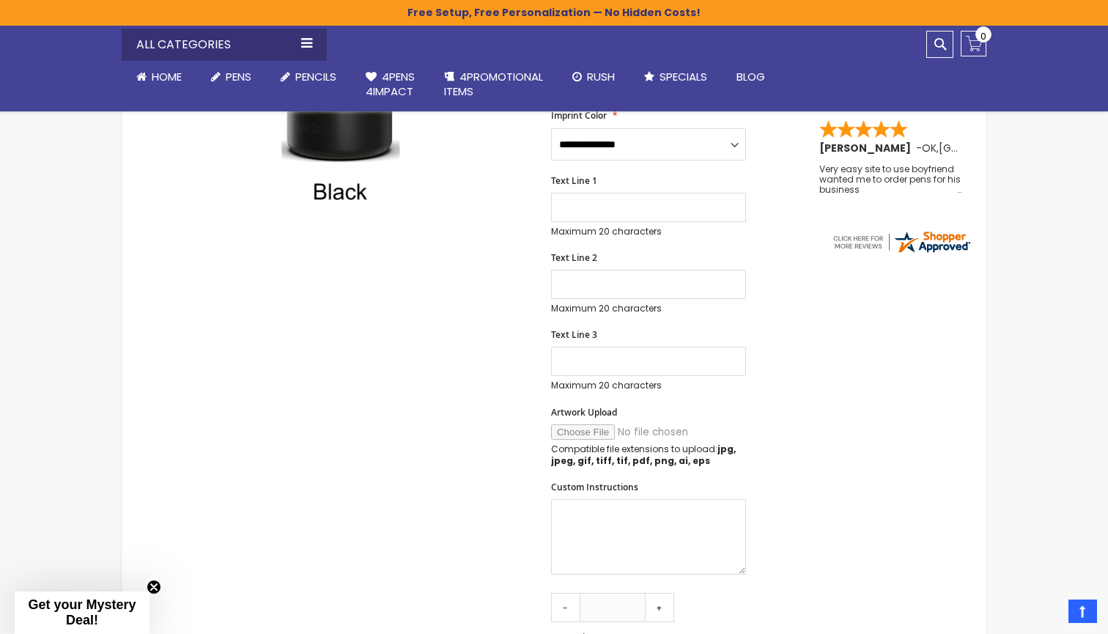
scroll to position [486, 0]
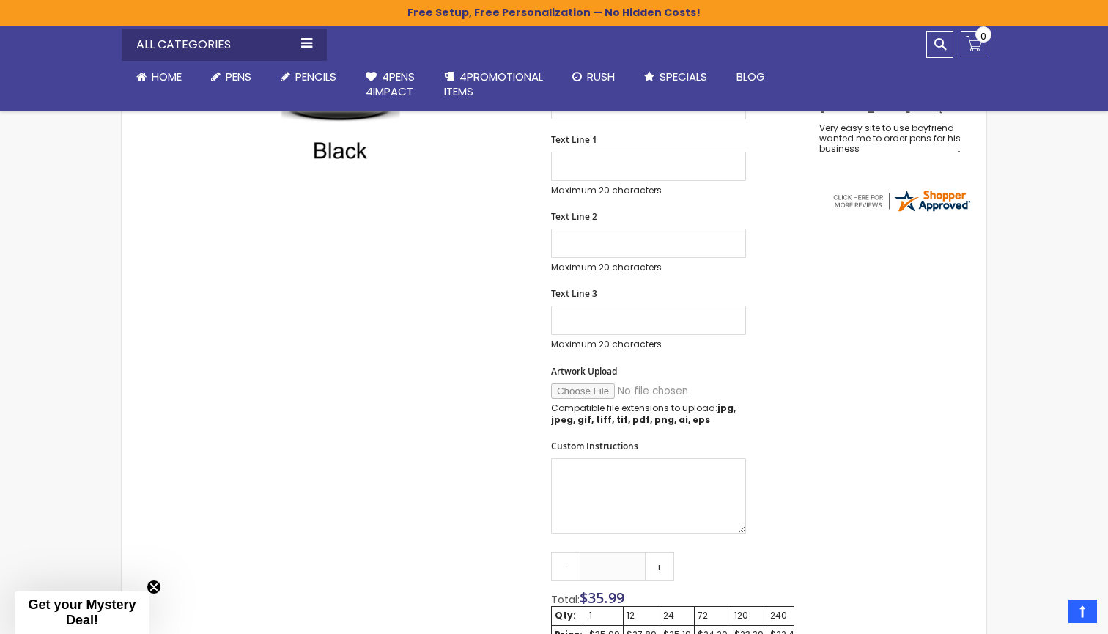
click at [585, 385] on input "Artwork Upload" at bounding box center [650, 390] width 199 height 15
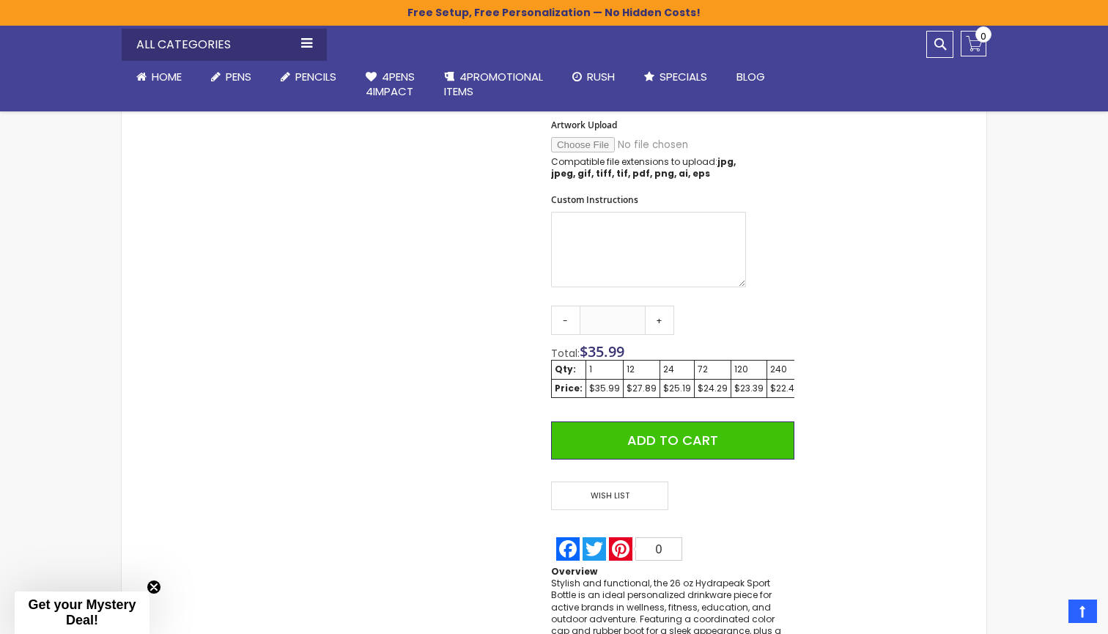
scroll to position [734, 0]
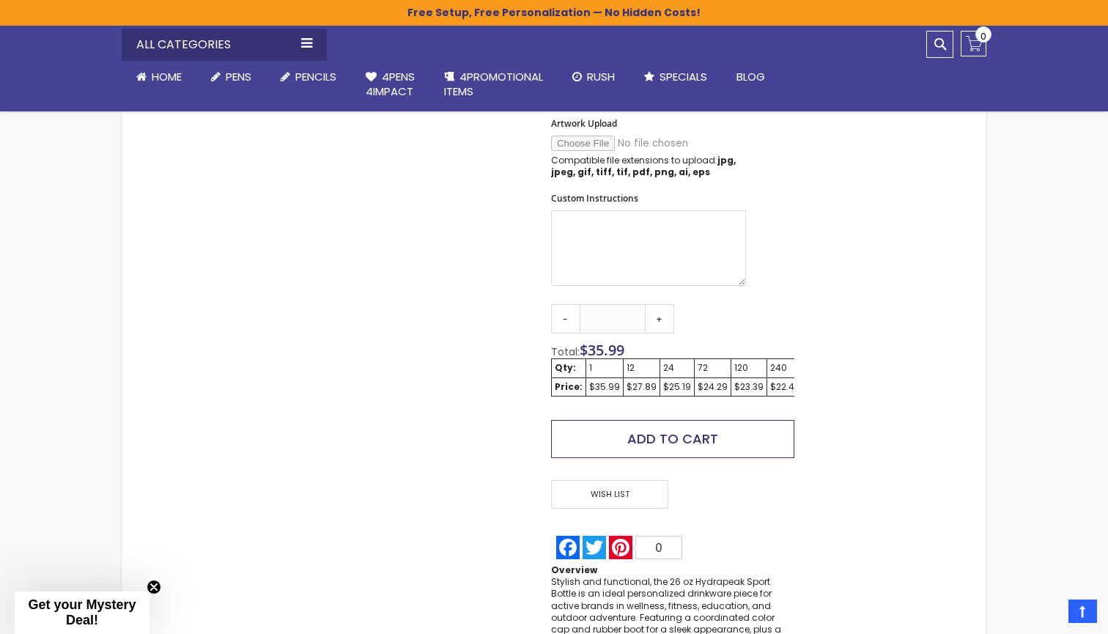
click at [731, 434] on button "Add to Cart" at bounding box center [672, 439] width 243 height 38
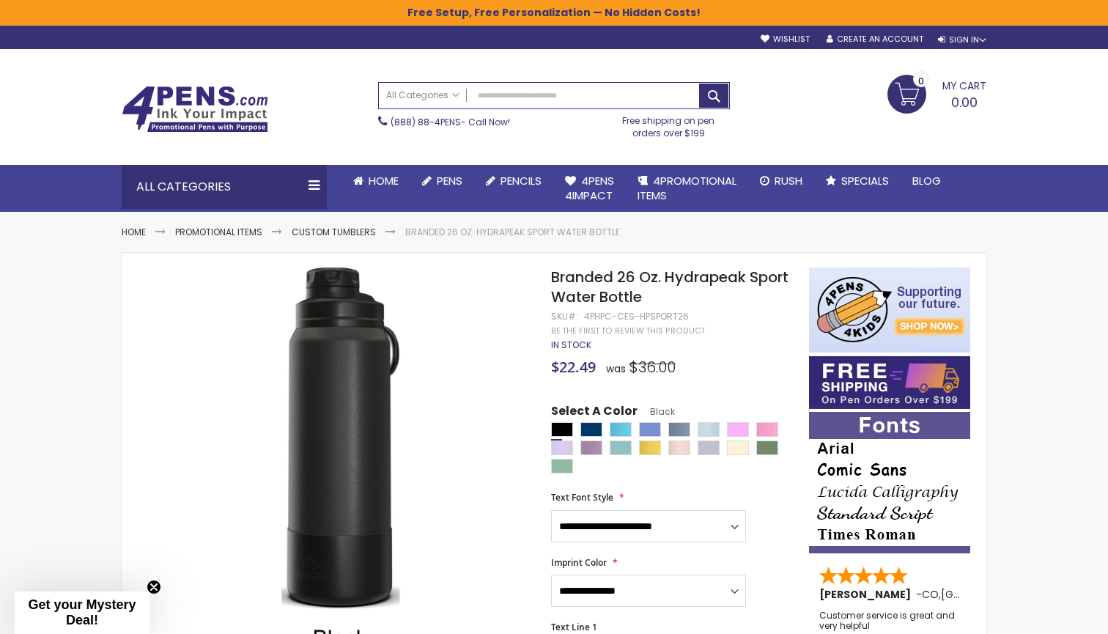
scroll to position [0, 0]
click at [741, 446] on div "Cream" at bounding box center [738, 447] width 22 height 15
type input "****"
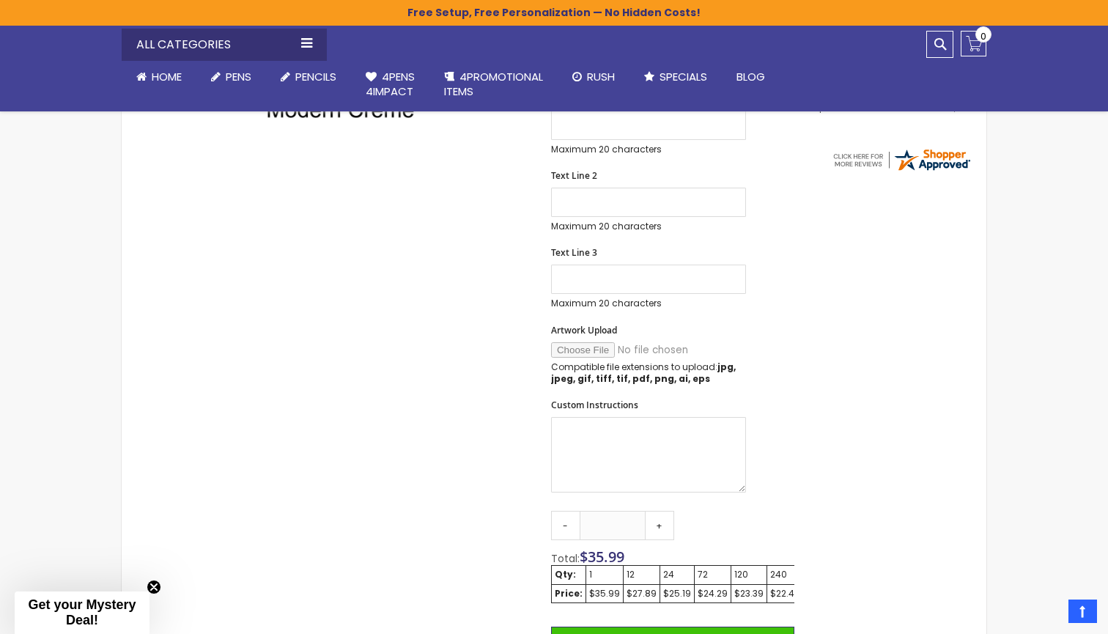
scroll to position [539, 0]
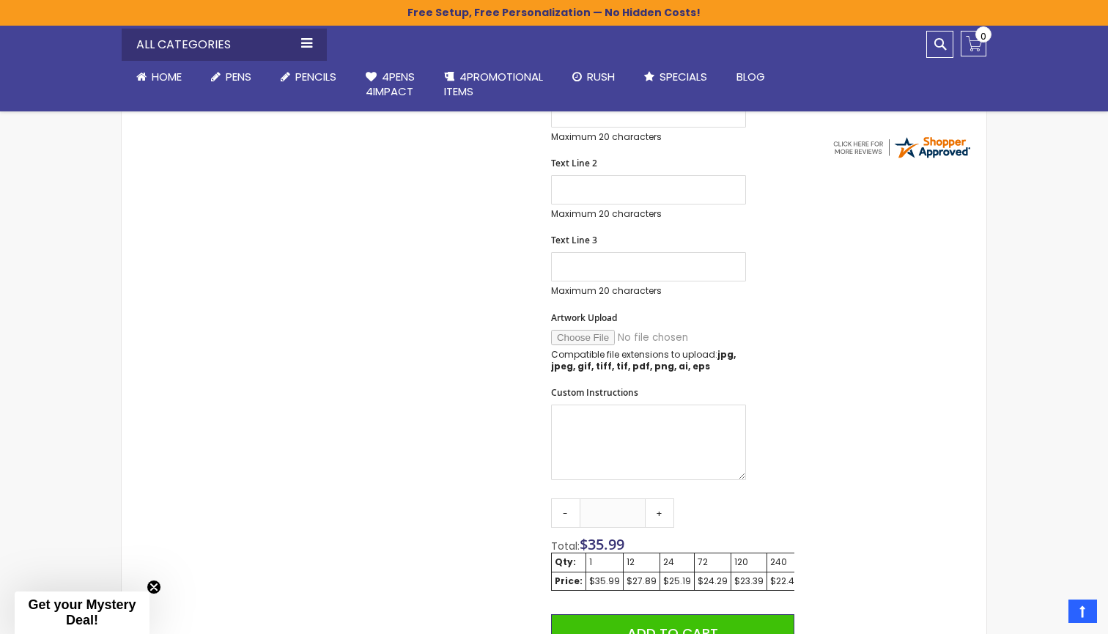
click at [586, 330] on input "Artwork Upload" at bounding box center [650, 337] width 199 height 15
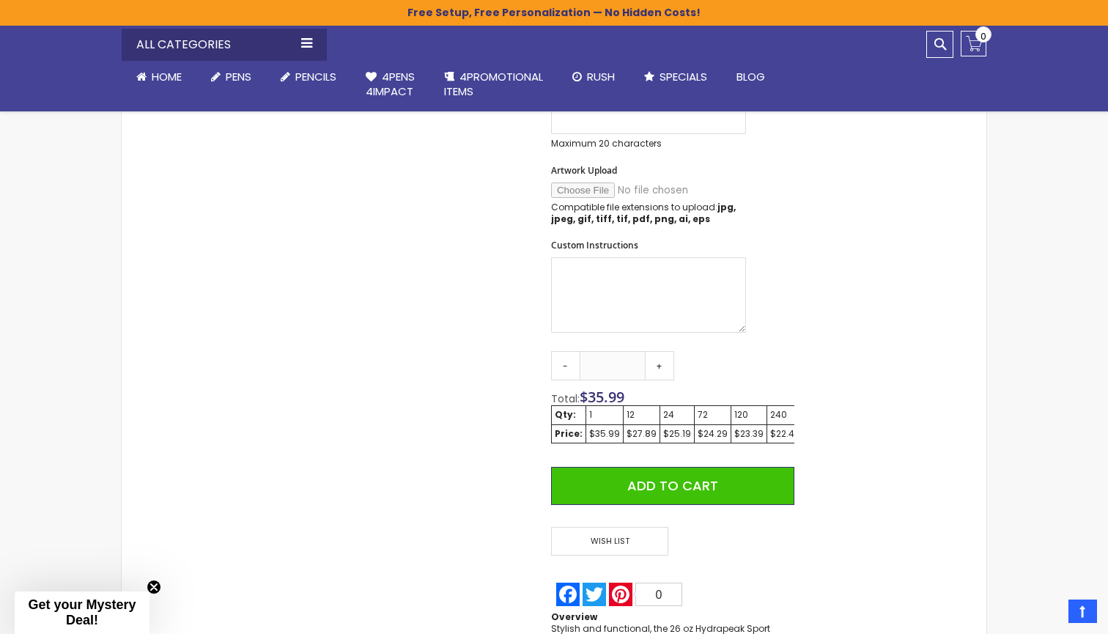
scroll to position [690, 0]
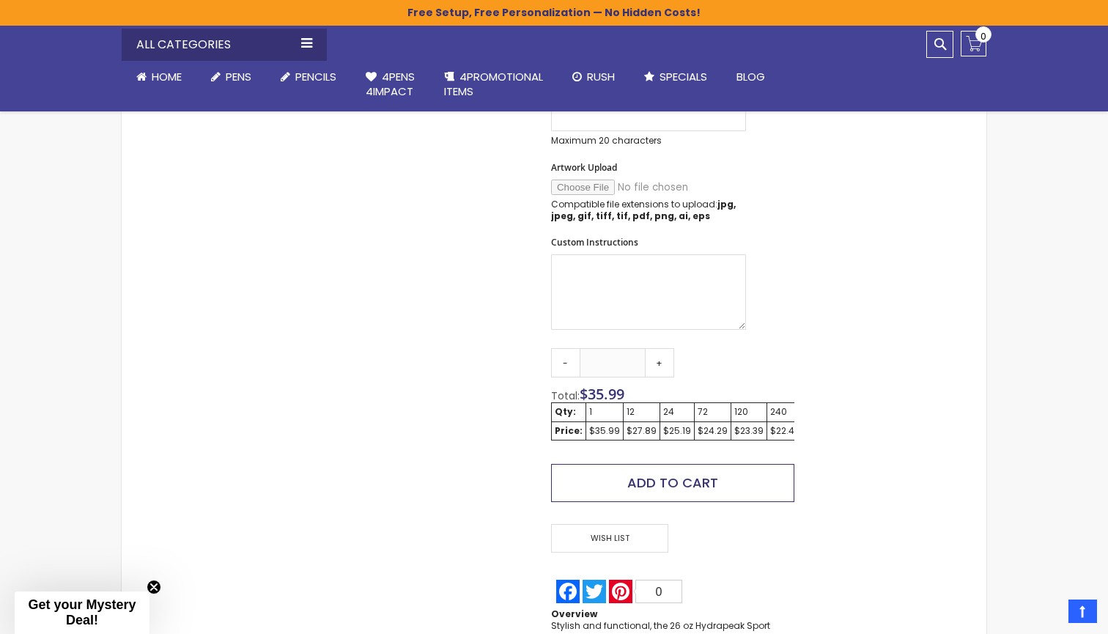
click at [676, 484] on span "Add to Cart" at bounding box center [672, 482] width 91 height 18
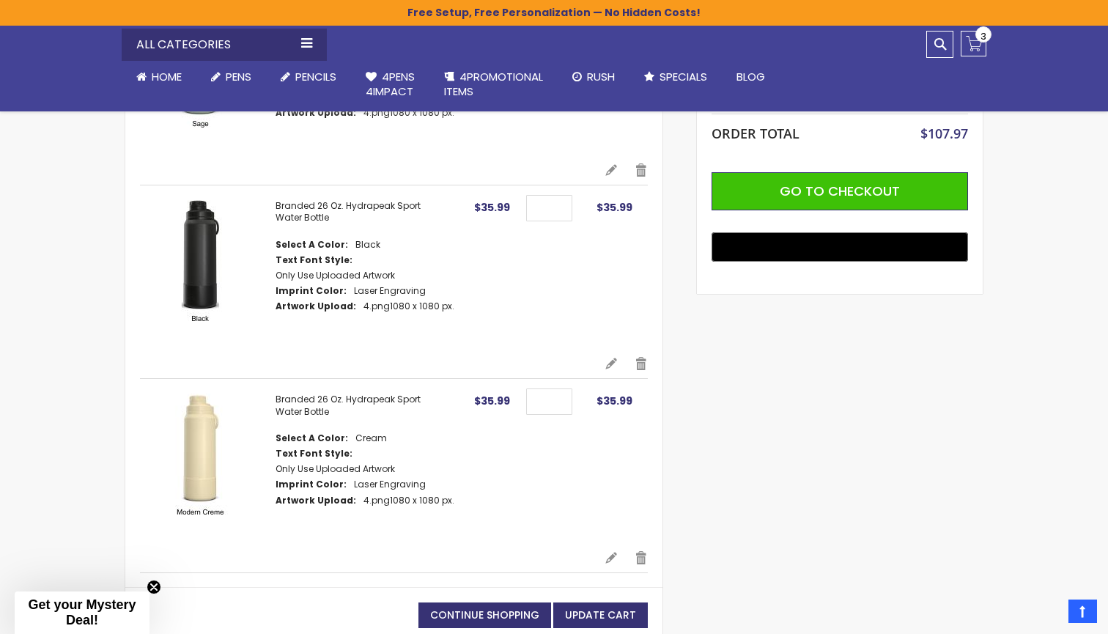
scroll to position [363, 0]
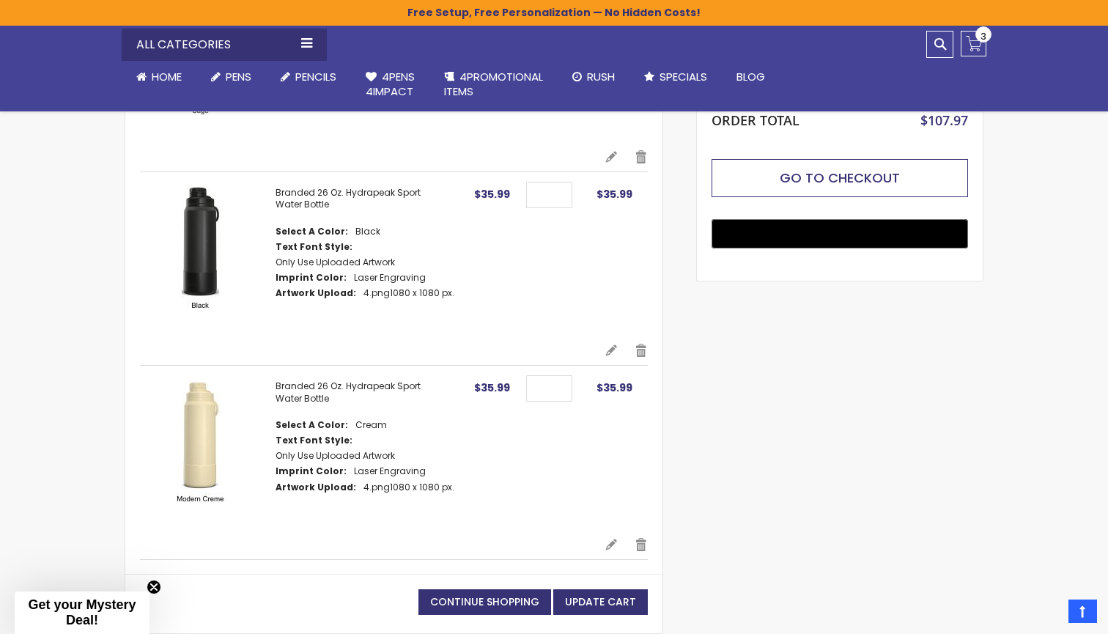
click at [780, 185] on button "Go to Checkout" at bounding box center [840, 178] width 256 height 38
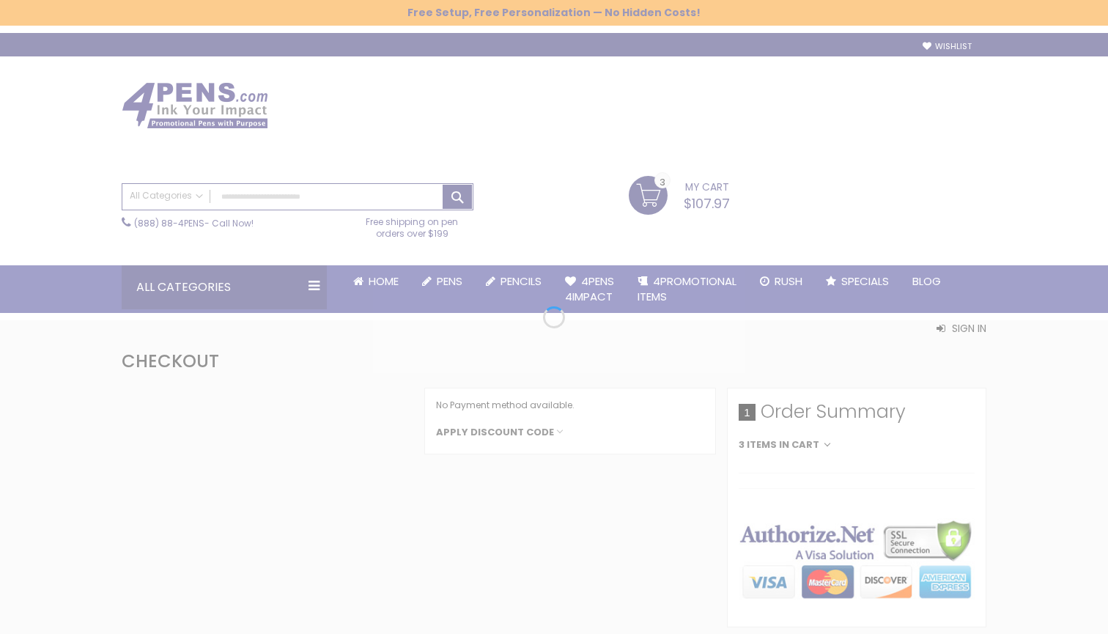
select select "*"
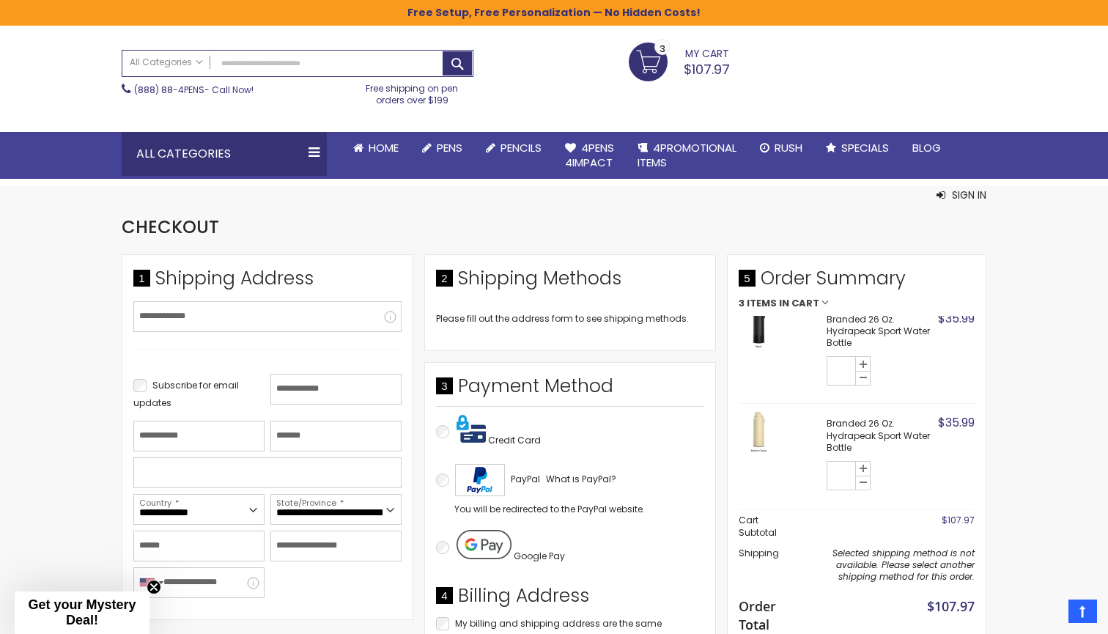
scroll to position [221, 0]
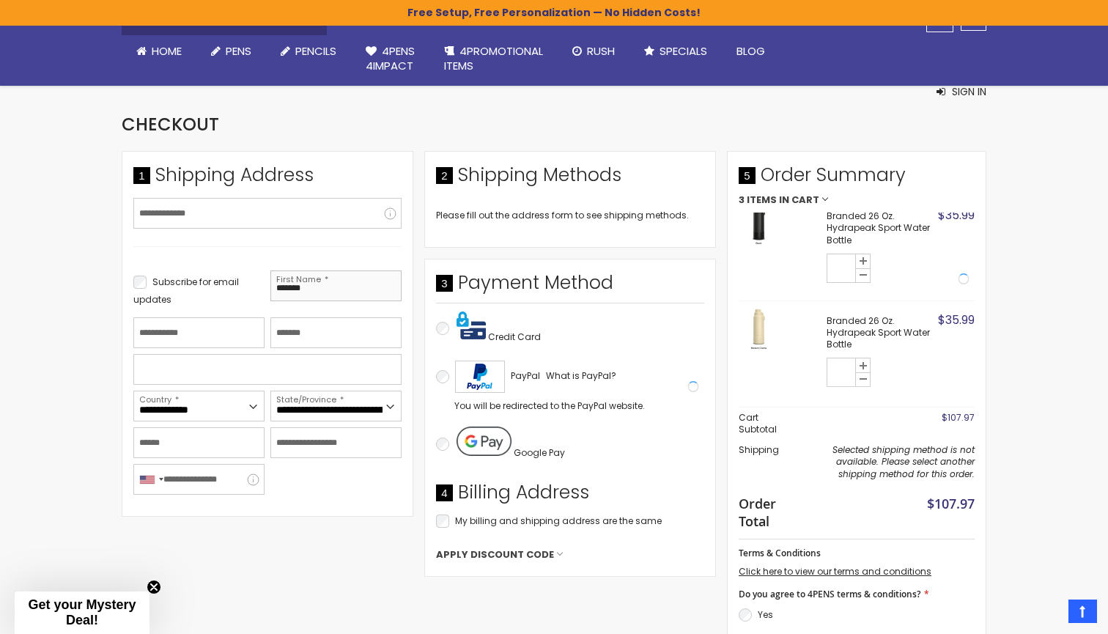
type input "******"
type input "*****"
type input "**********"
select select "**"
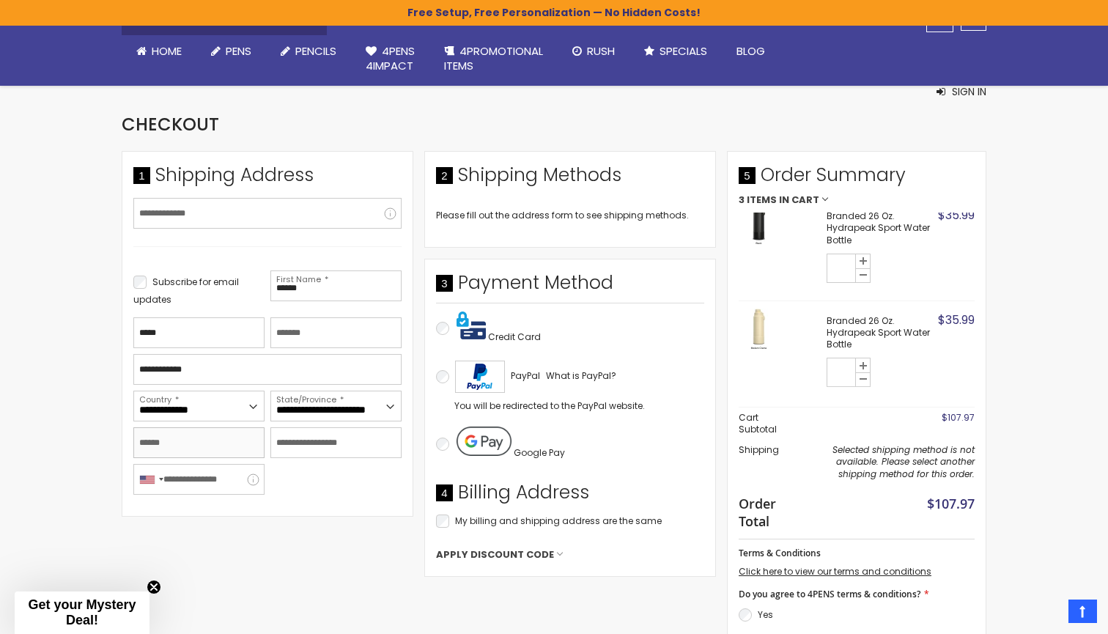
type input "********"
type input "*****"
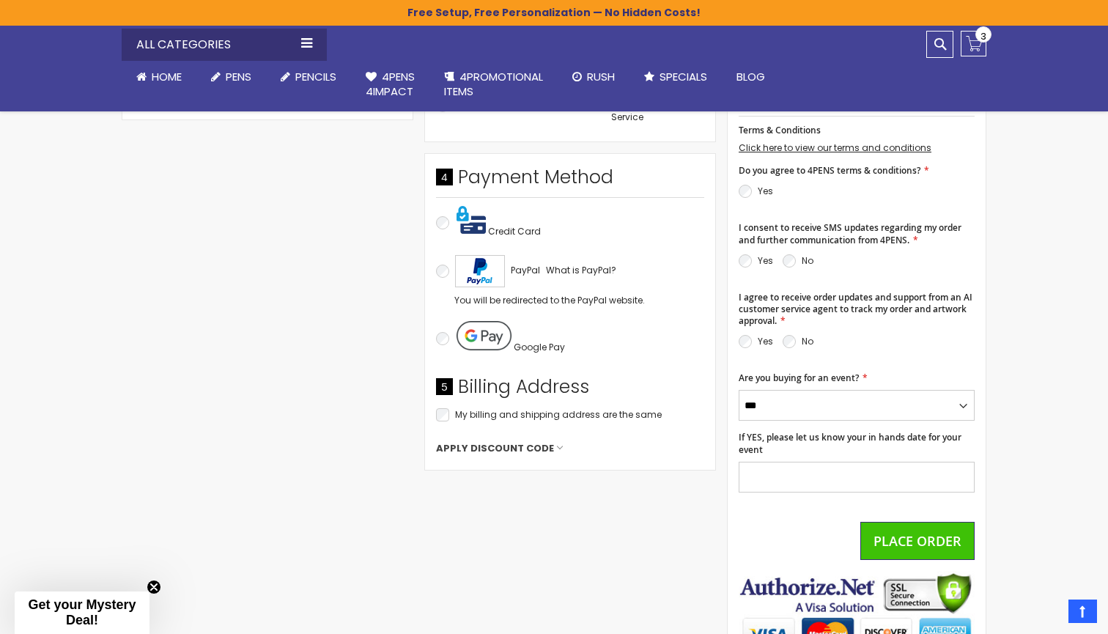
scroll to position [645, 0]
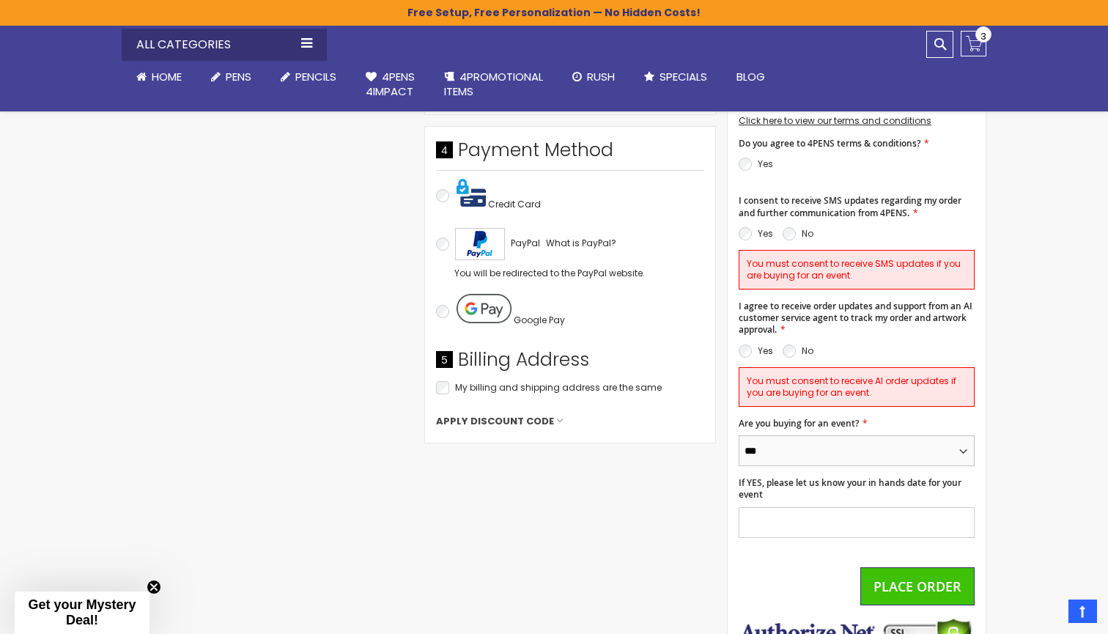
select select "*"
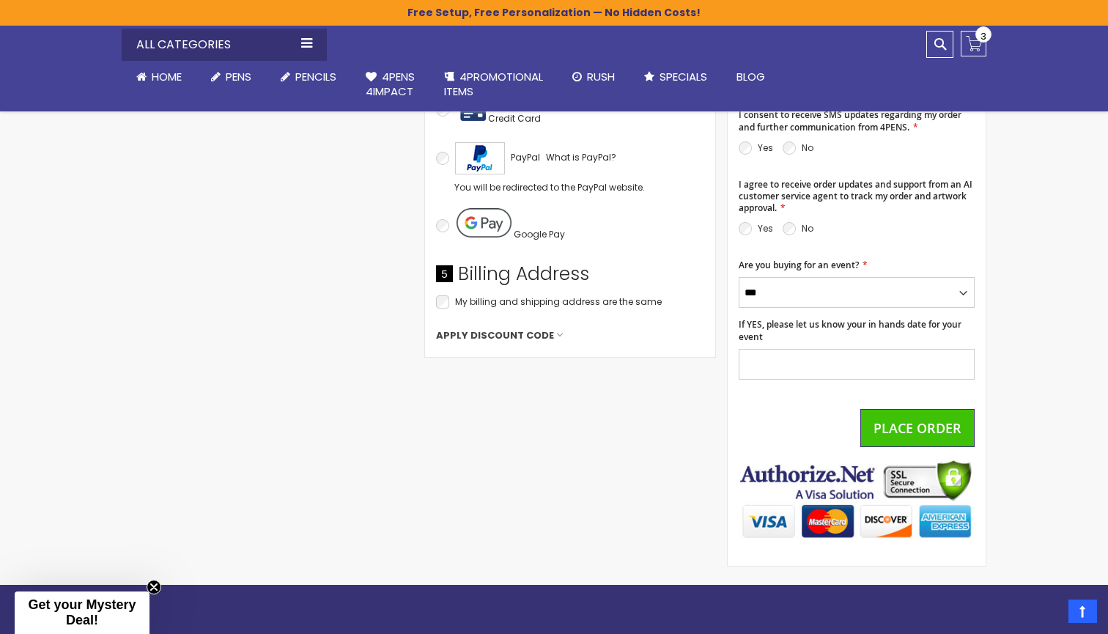
scroll to position [761, 0]
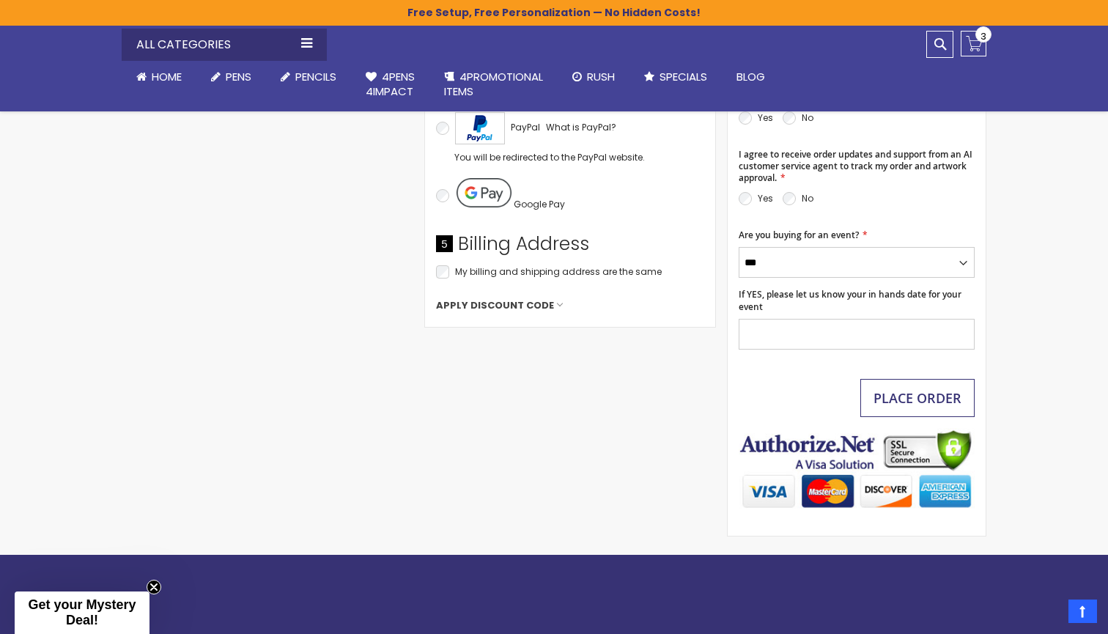
click at [906, 400] on span "Place Order" at bounding box center [917, 398] width 88 height 18
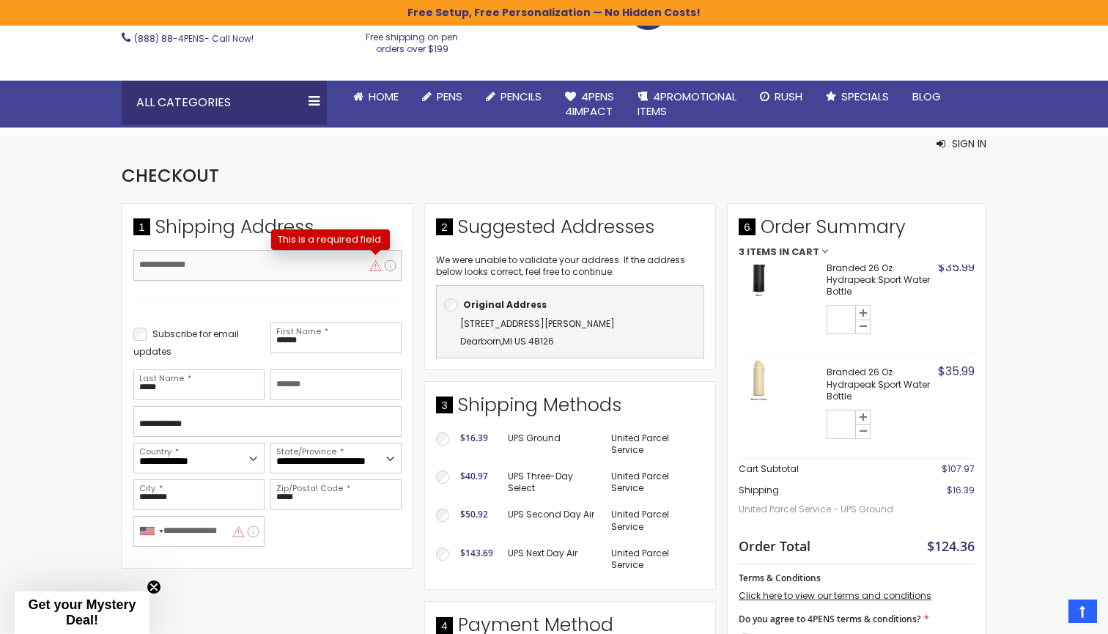
scroll to position [189, 0]
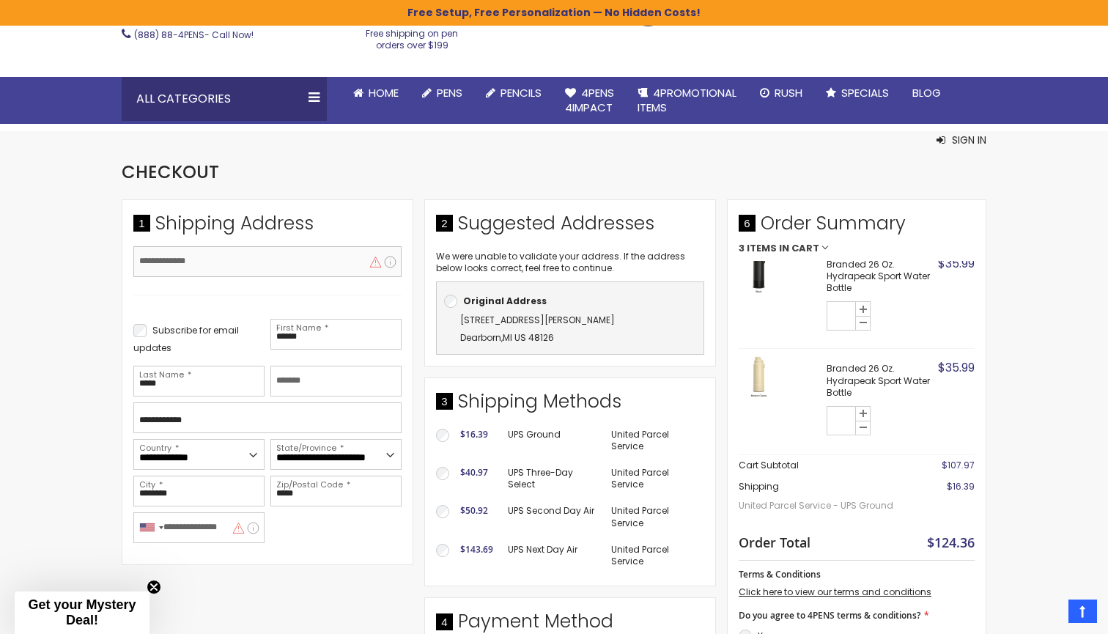
click at [285, 265] on input "Email Address" at bounding box center [267, 261] width 268 height 31
type input "**********"
click at [385, 577] on div "**********" at bounding box center [424, 562] width 605 height 727
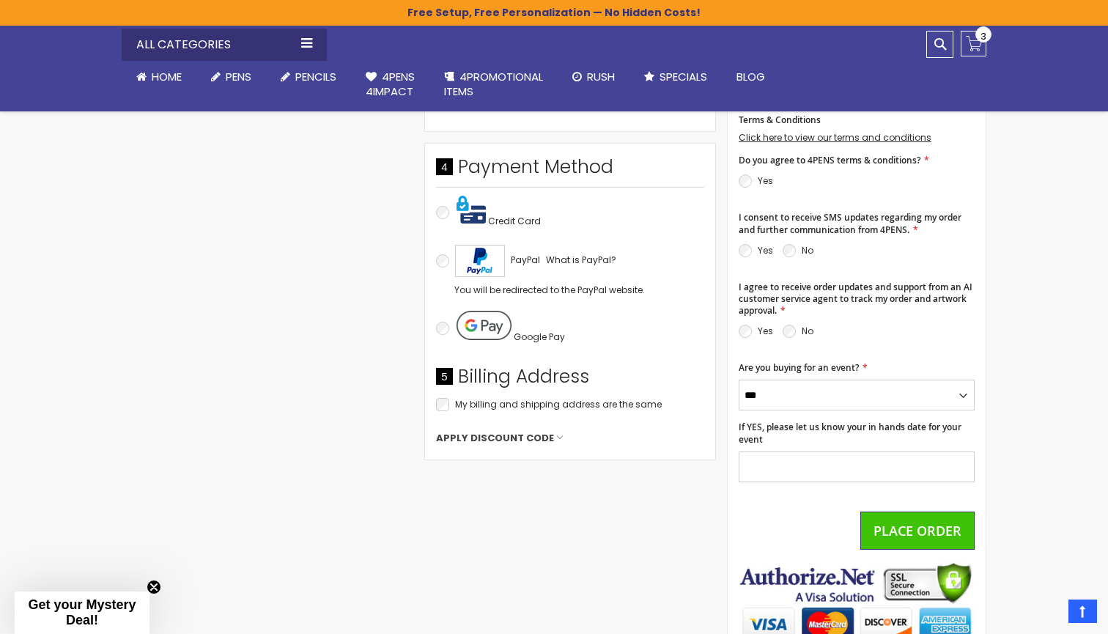
scroll to position [644, 0]
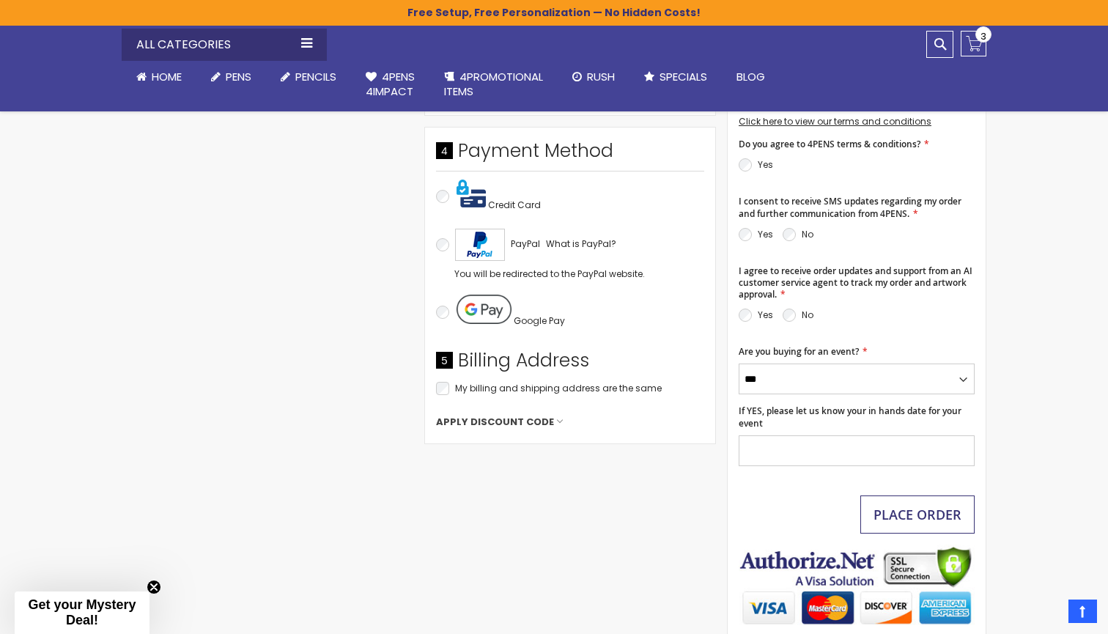
click at [899, 508] on span "Place Order" at bounding box center [917, 515] width 88 height 18
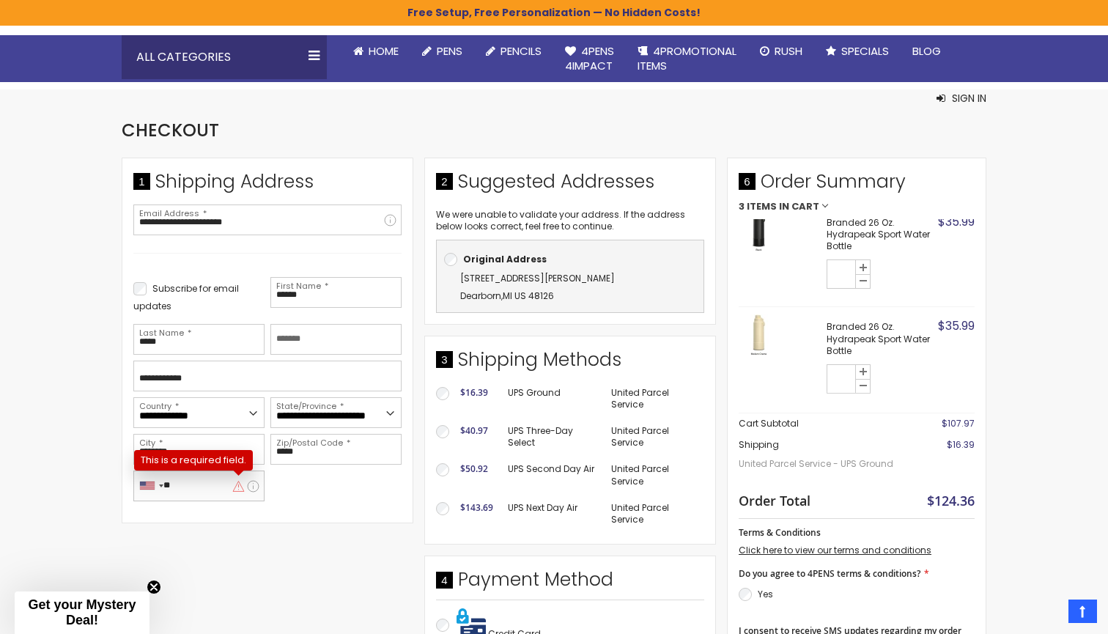
scroll to position [234, 0]
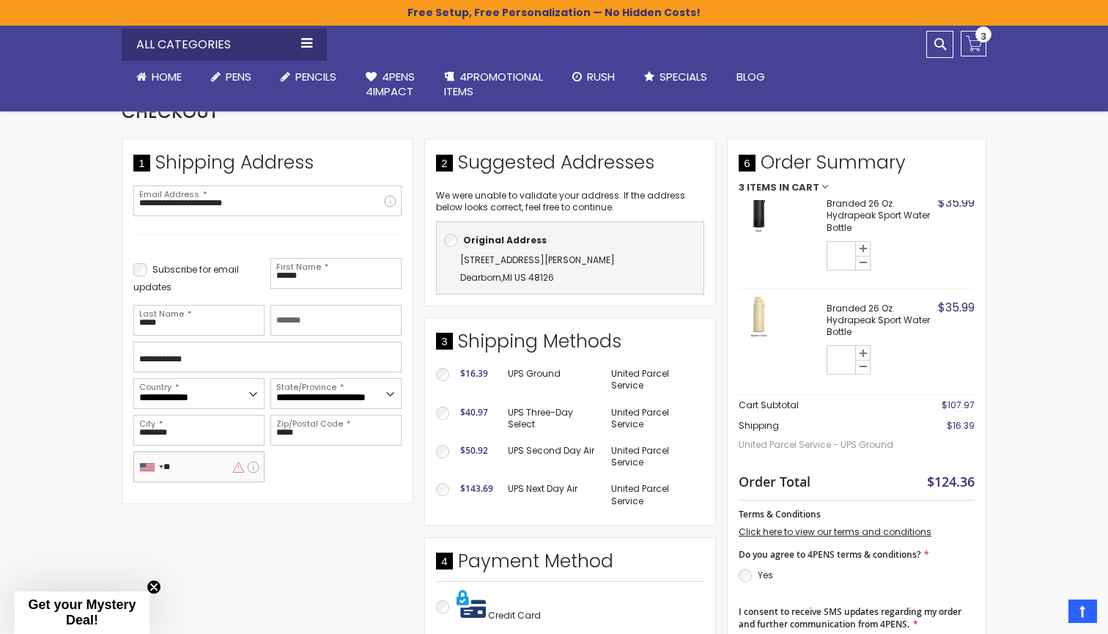
click at [185, 474] on input "**" at bounding box center [198, 466] width 131 height 31
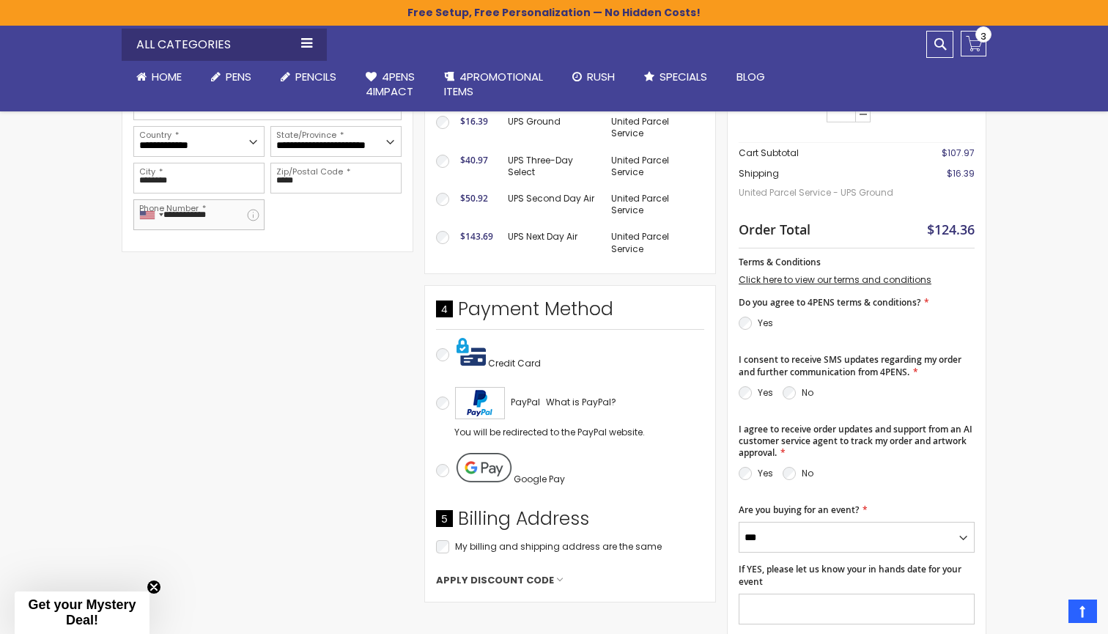
scroll to position [547, 0]
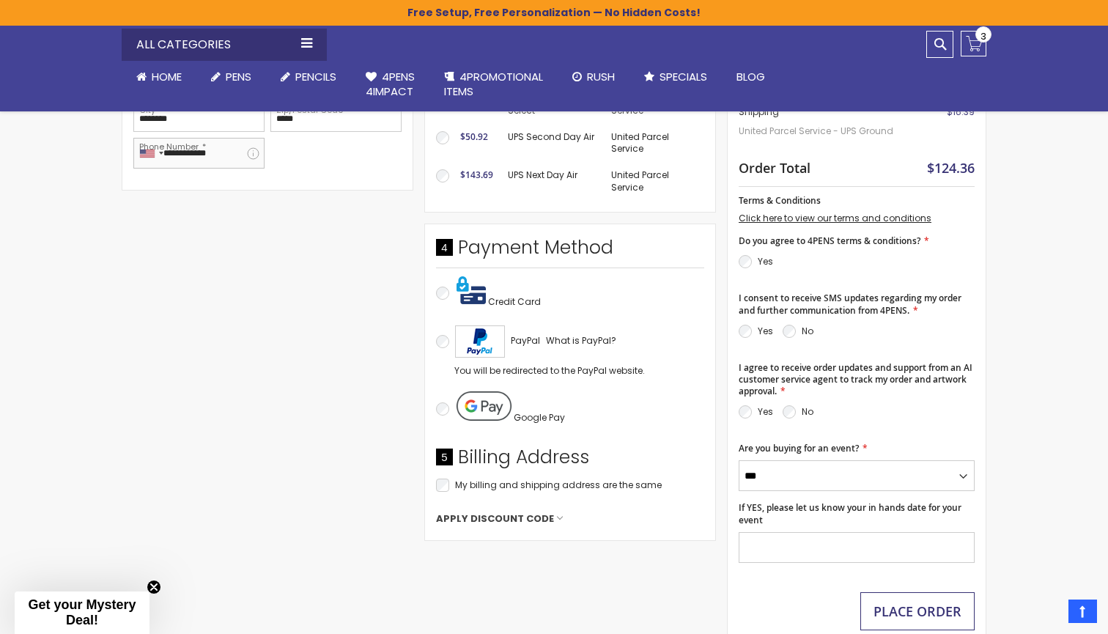
type input "**********"
click at [924, 602] on span "Place Order" at bounding box center [917, 611] width 88 height 18
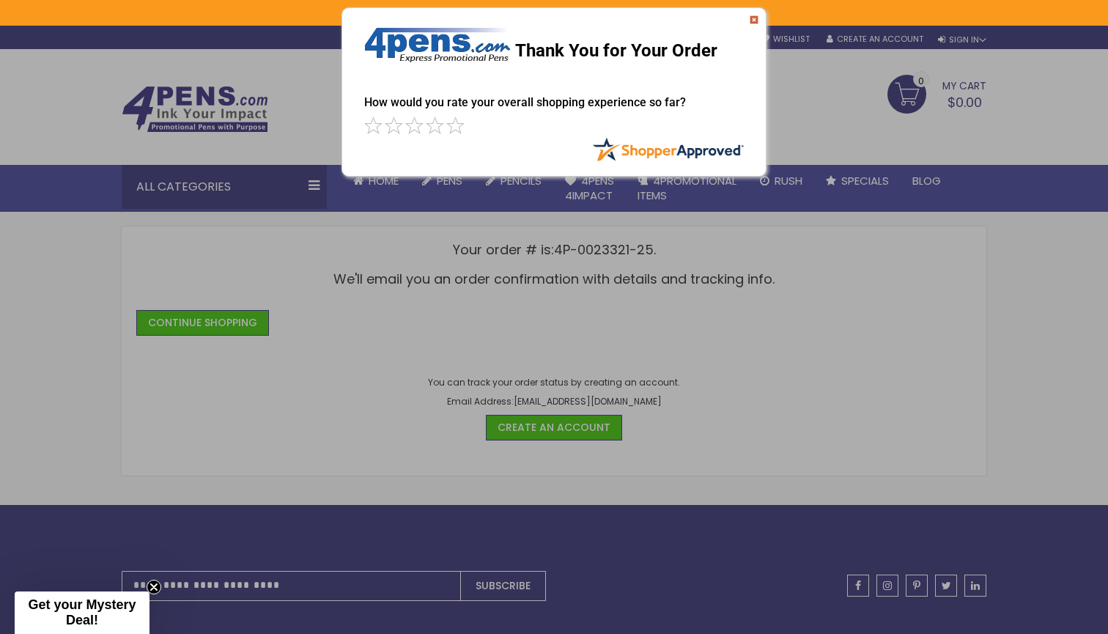
click at [753, 18] on img at bounding box center [754, 19] width 9 height 9
